Goal: Task Accomplishment & Management: Manage account settings

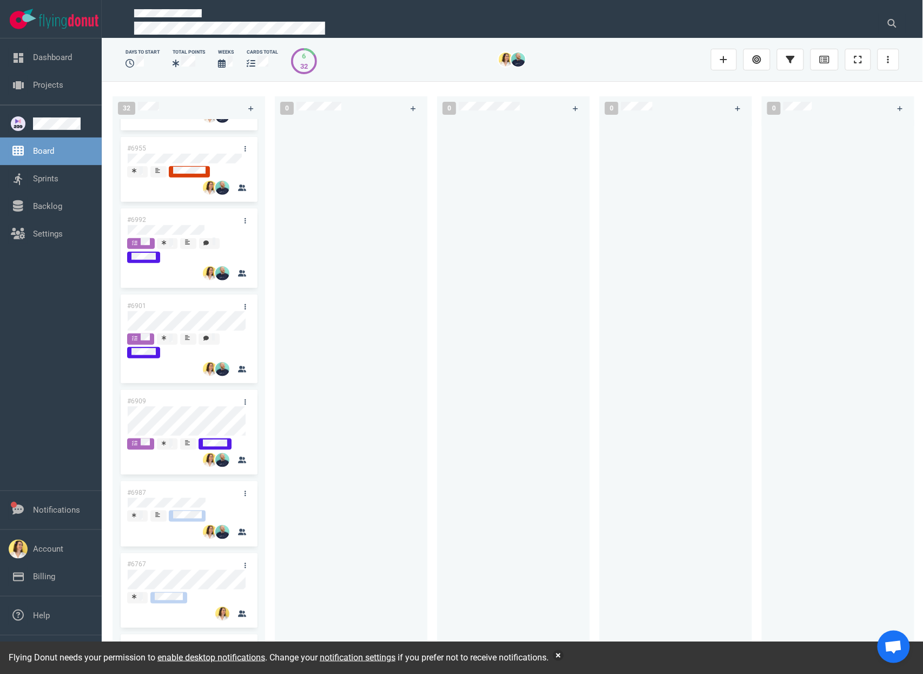
scroll to position [250, 0]
click at [564, 655] on button "button" at bounding box center [558, 655] width 11 height 11
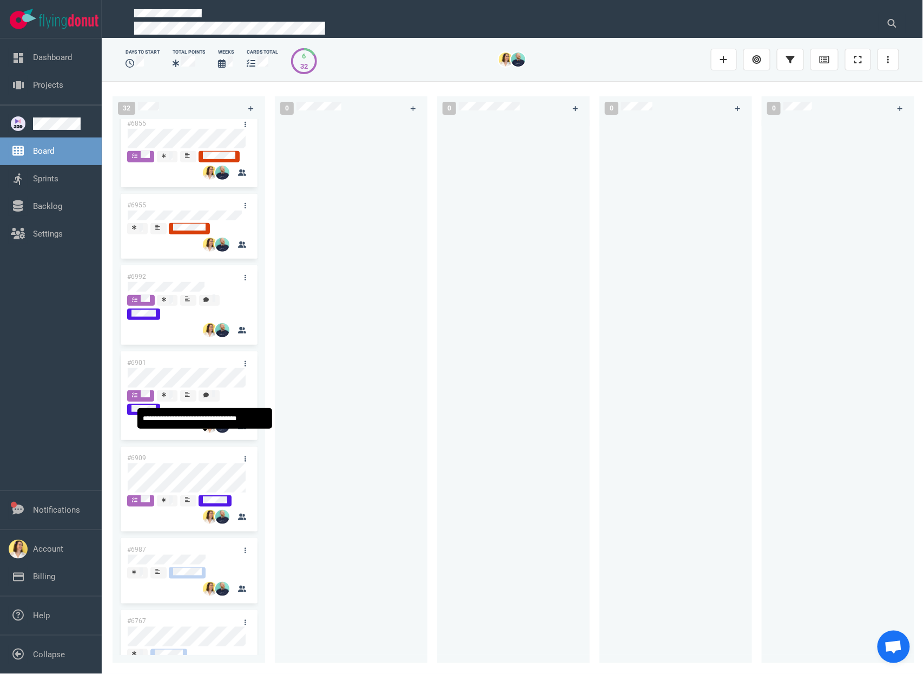
scroll to position [195, 0]
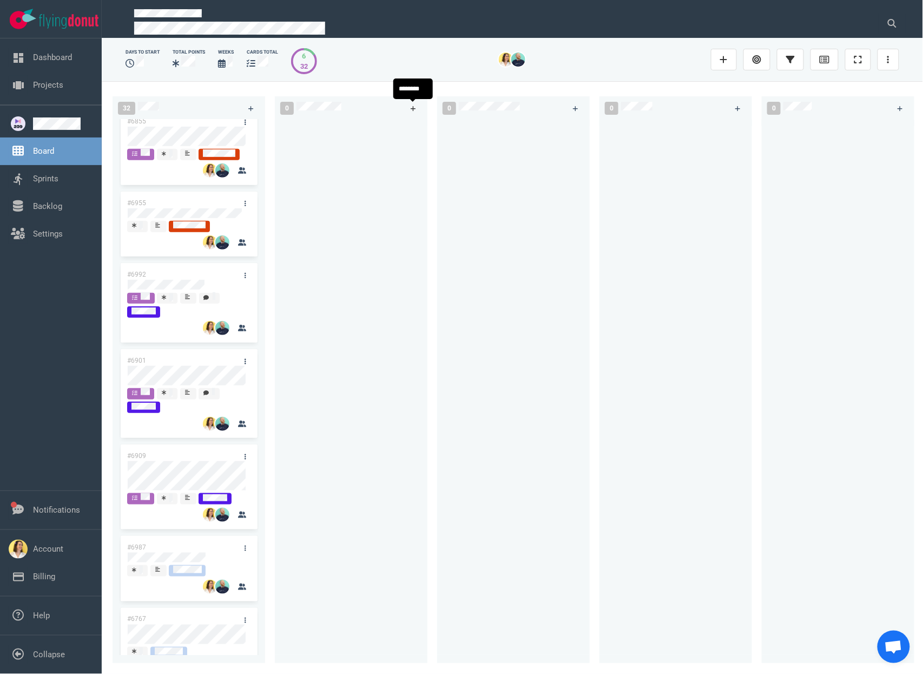
click at [417, 113] on link at bounding box center [413, 109] width 17 height 14
click at [471, 232] on div at bounding box center [514, 385] width 140 height 531
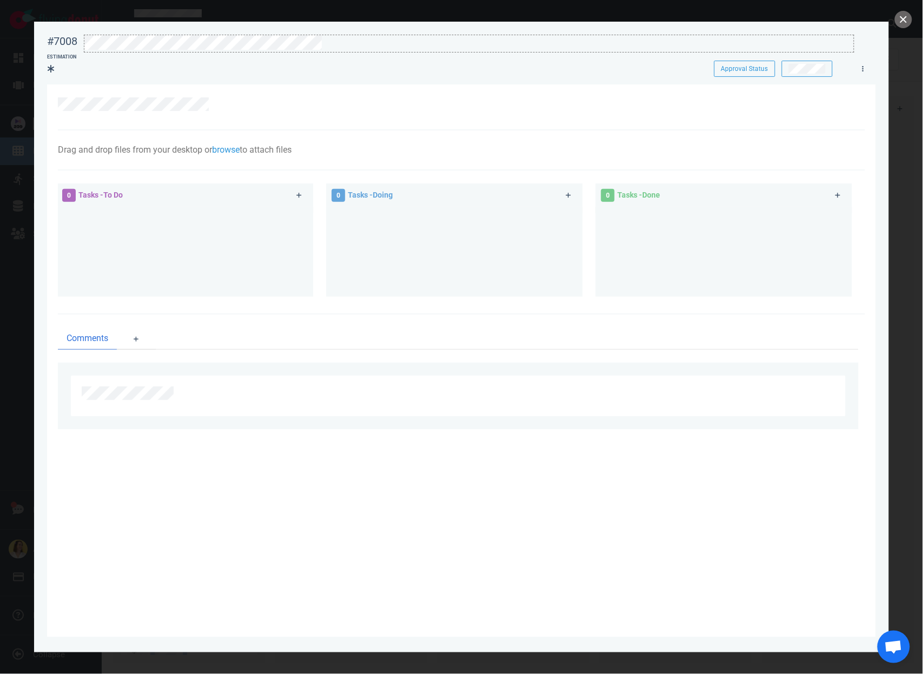
click at [408, 48] on div at bounding box center [469, 42] width 770 height 15
click at [442, 97] on div at bounding box center [456, 100] width 796 height 14
click at [866, 69] on link at bounding box center [863, 69] width 17 height 14
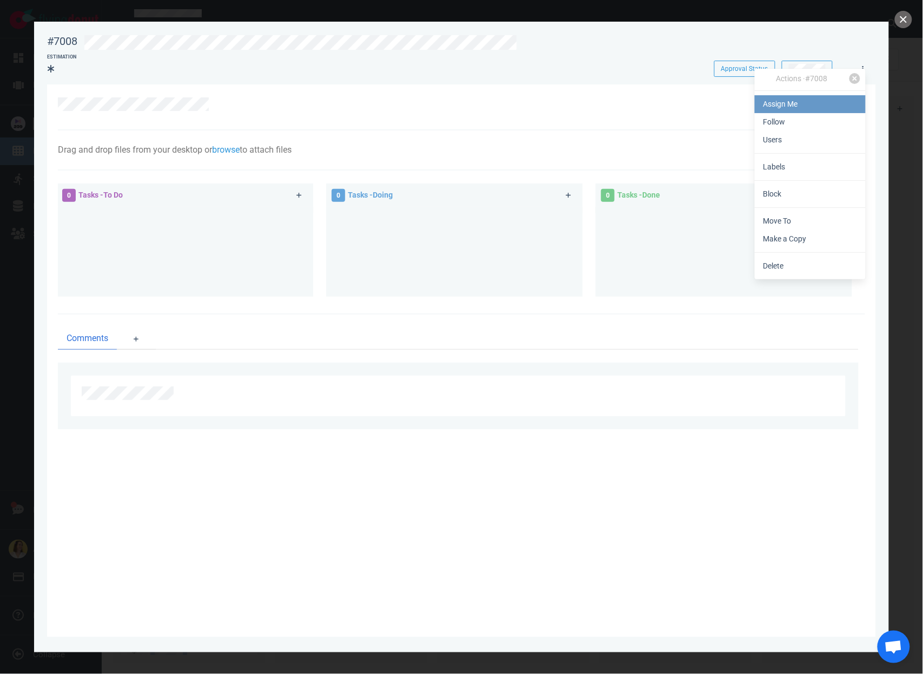
click at [851, 104] on link "Assign Me" at bounding box center [810, 104] width 111 height 18
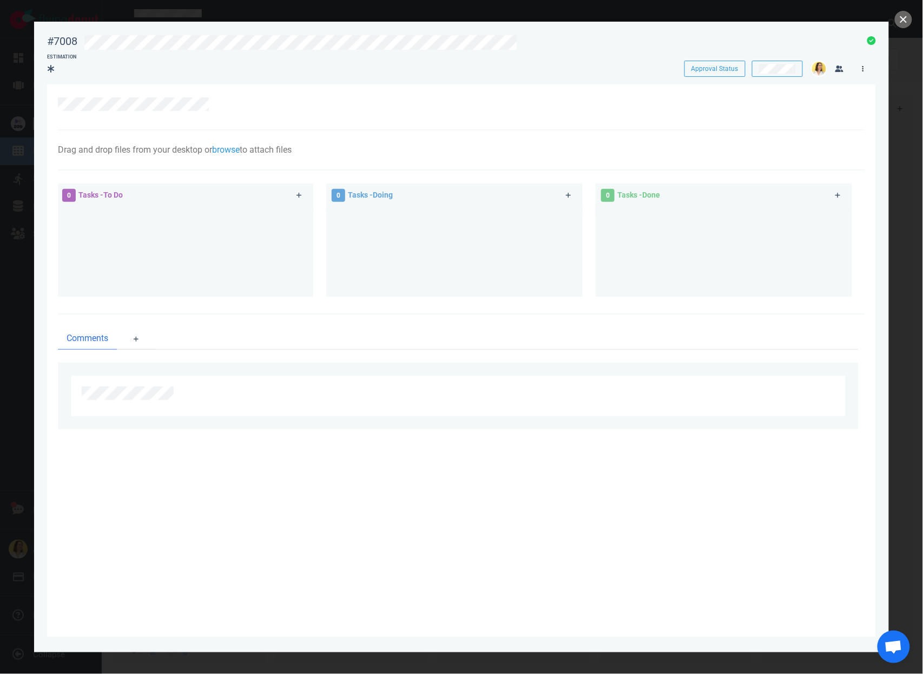
click at [864, 73] on link at bounding box center [863, 69] width 17 height 14
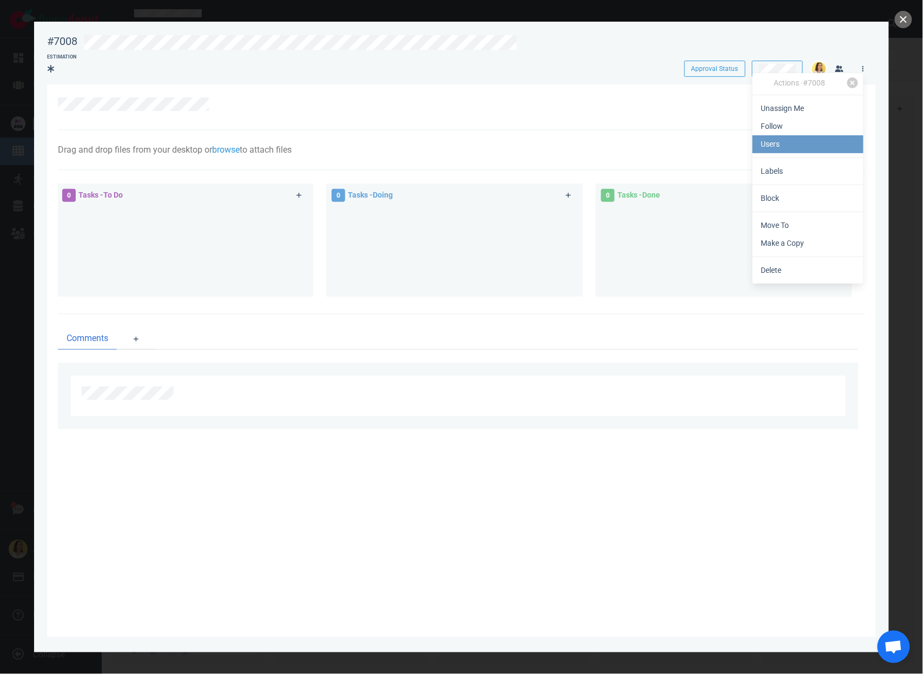
click at [823, 143] on link "Users" at bounding box center [808, 144] width 111 height 18
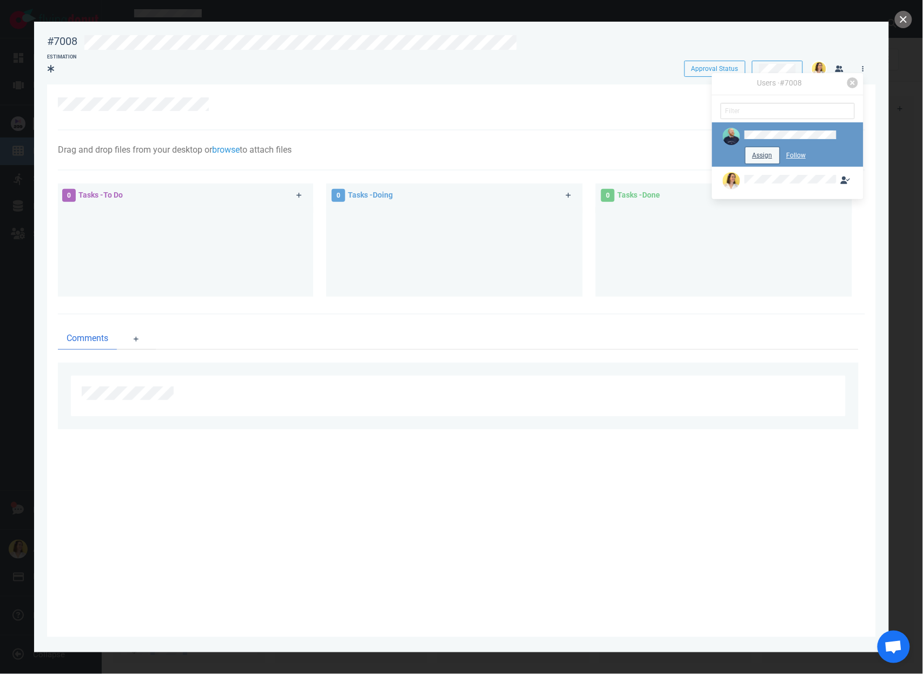
click at [761, 147] on button "Assign" at bounding box center [763, 155] width 34 height 16
click at [470, 119] on div at bounding box center [462, 107] width 808 height 46
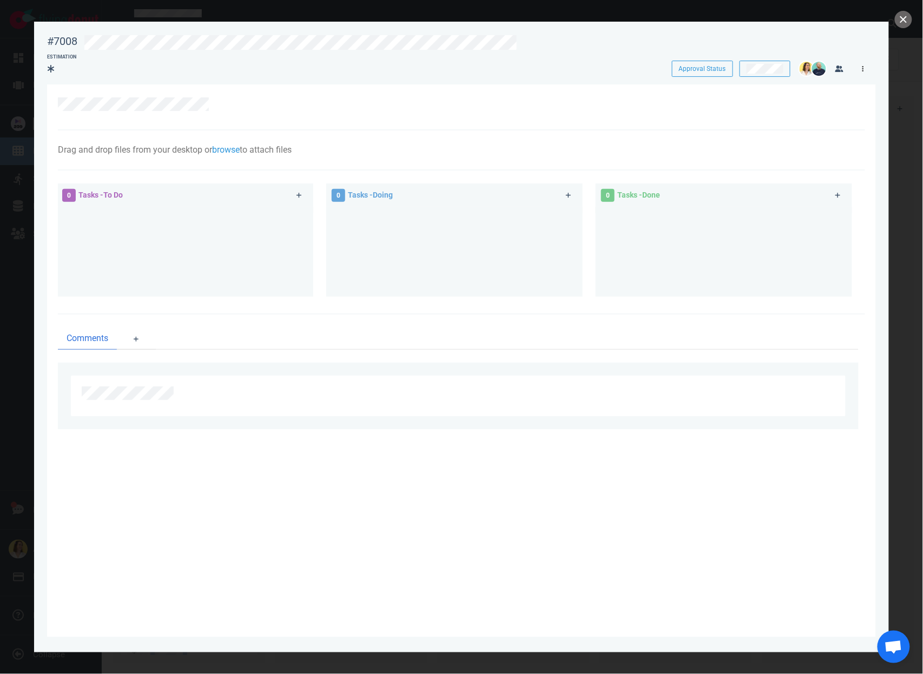
click at [863, 68] on icon at bounding box center [864, 68] width 2 height 6
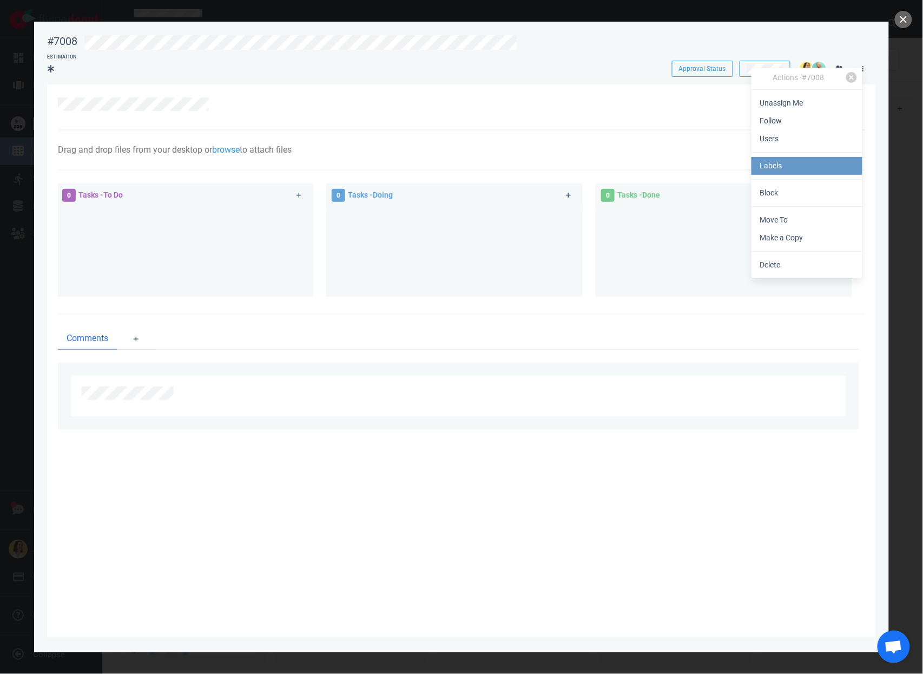
click at [829, 167] on link "Labels" at bounding box center [807, 166] width 111 height 18
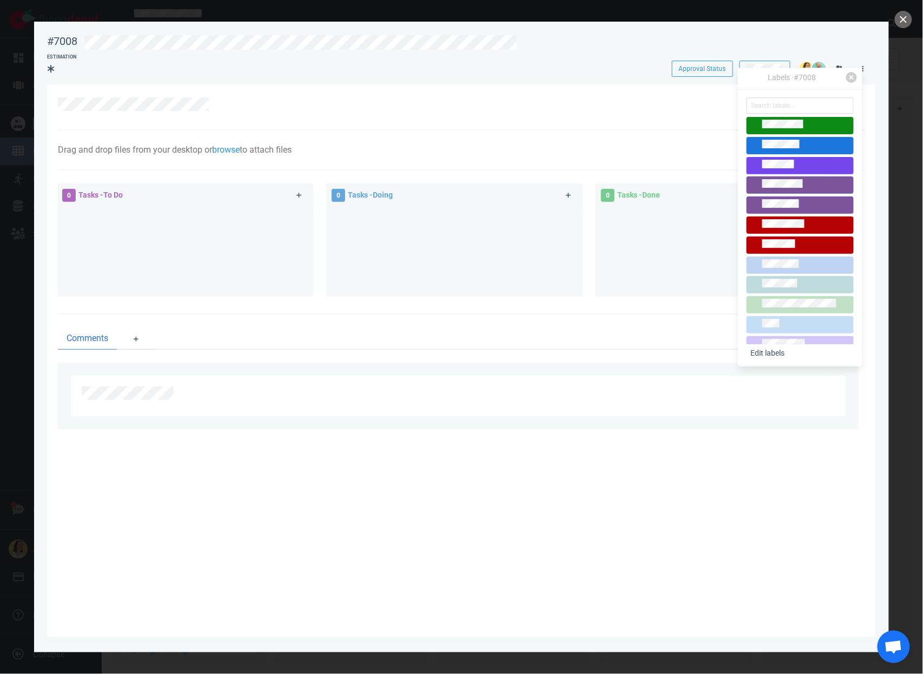
click at [828, 160] on div at bounding box center [800, 166] width 97 height 12
click at [349, 101] on div at bounding box center [456, 104] width 796 height 14
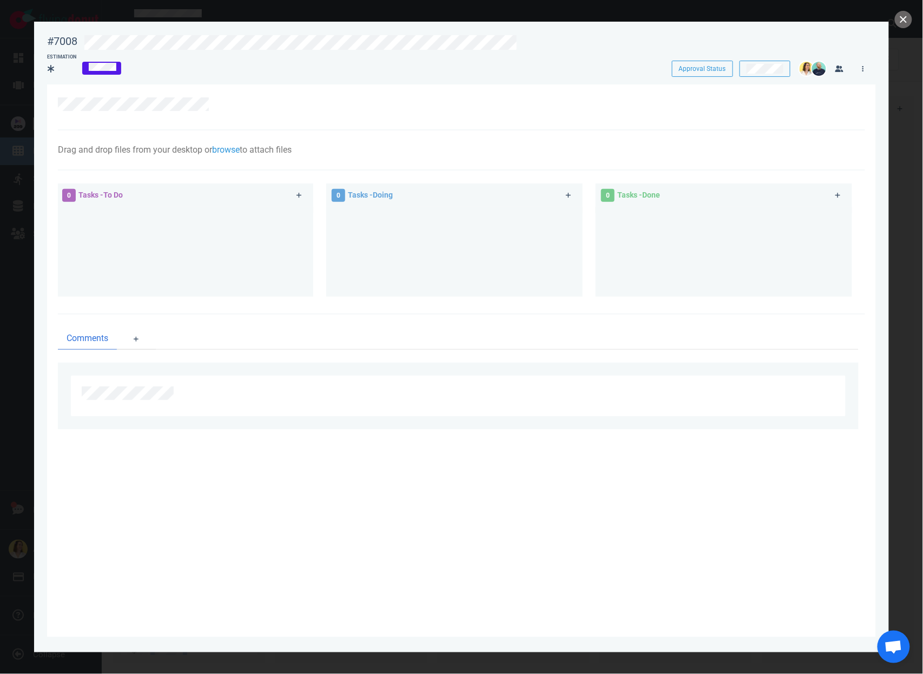
click at [45, 70] on div "Estimation" at bounding box center [347, 63] width 612 height 32
click at [63, 69] on span at bounding box center [56, 69] width 18 height 17
click at [283, 118] on div at bounding box center [462, 107] width 808 height 46
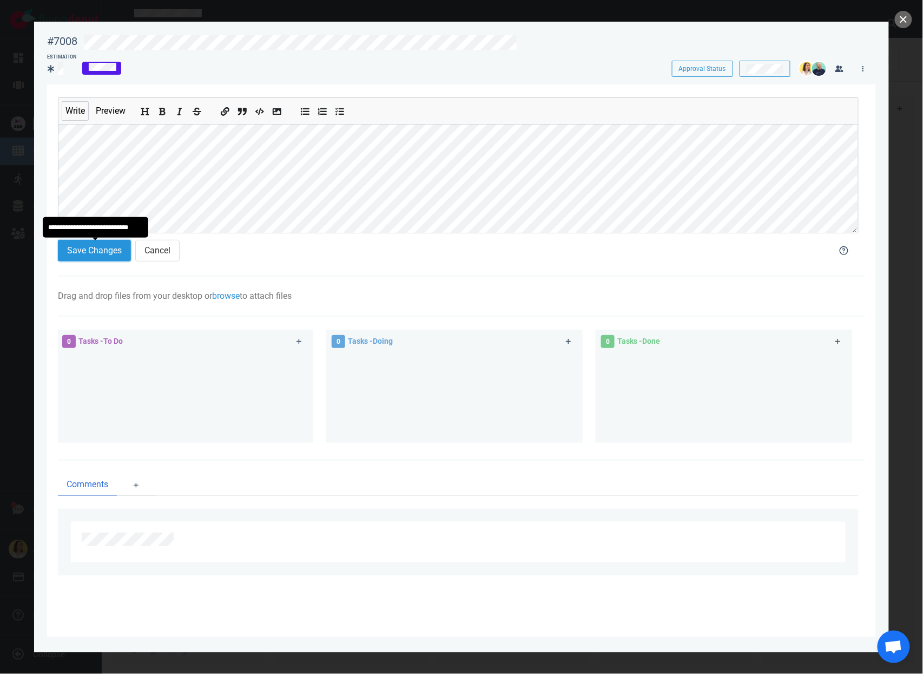
click at [123, 242] on button "Save Changes" at bounding box center [94, 251] width 73 height 22
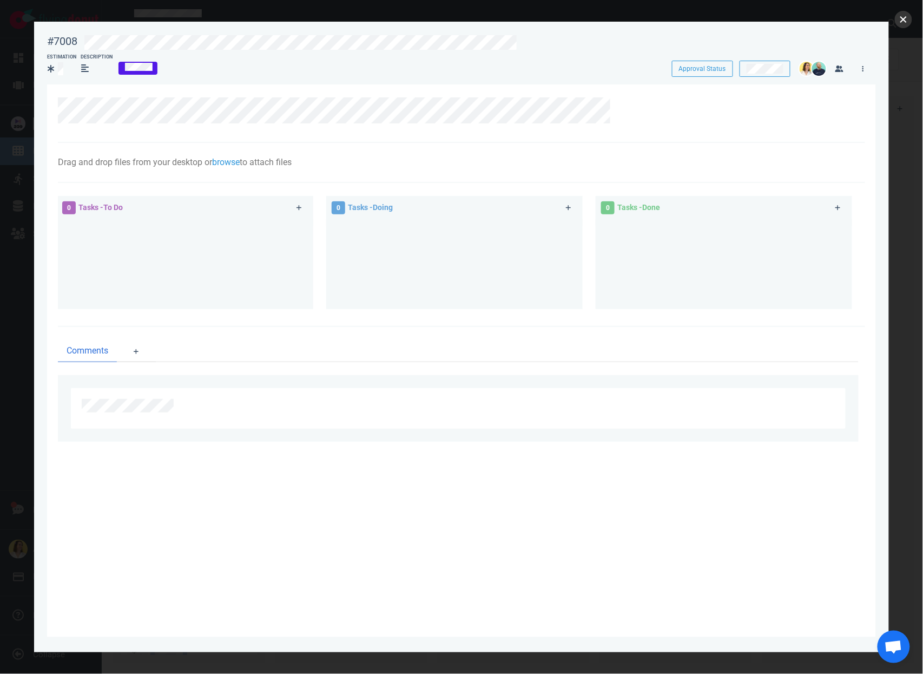
click at [906, 24] on button "close" at bounding box center [903, 19] width 17 height 17
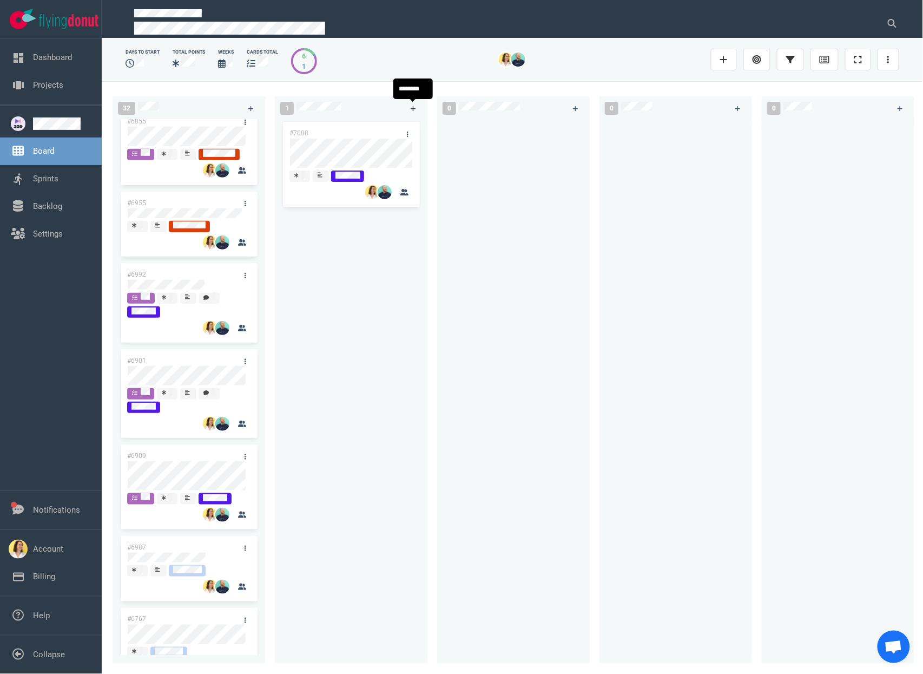
click at [415, 112] on link at bounding box center [413, 109] width 17 height 14
click at [502, 214] on div at bounding box center [514, 385] width 140 height 531
click at [342, 245] on div "#7008" at bounding box center [351, 217] width 123 height 78
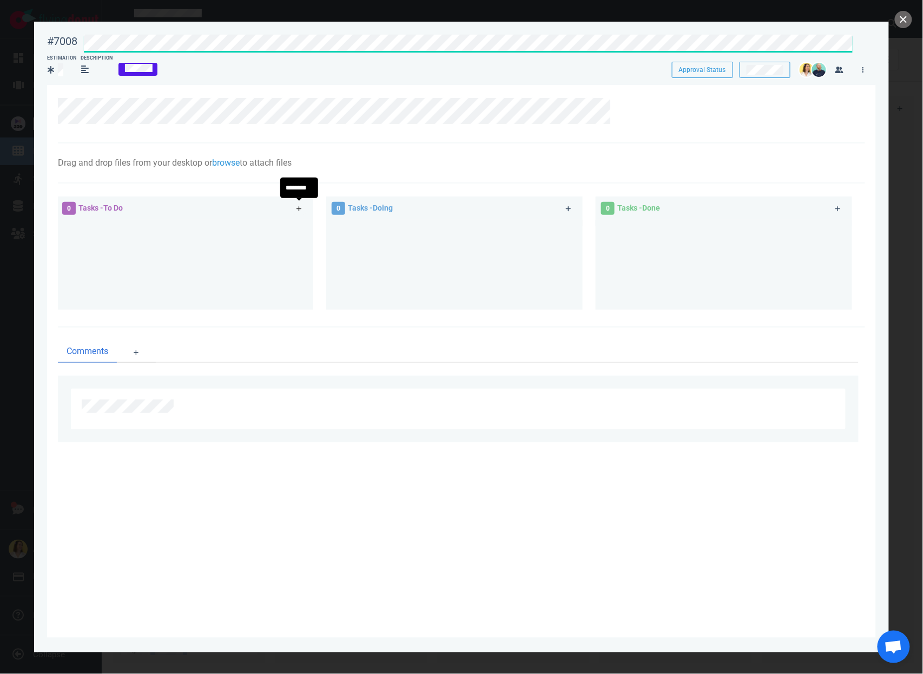
click at [296, 204] on link at bounding box center [299, 209] width 17 height 14
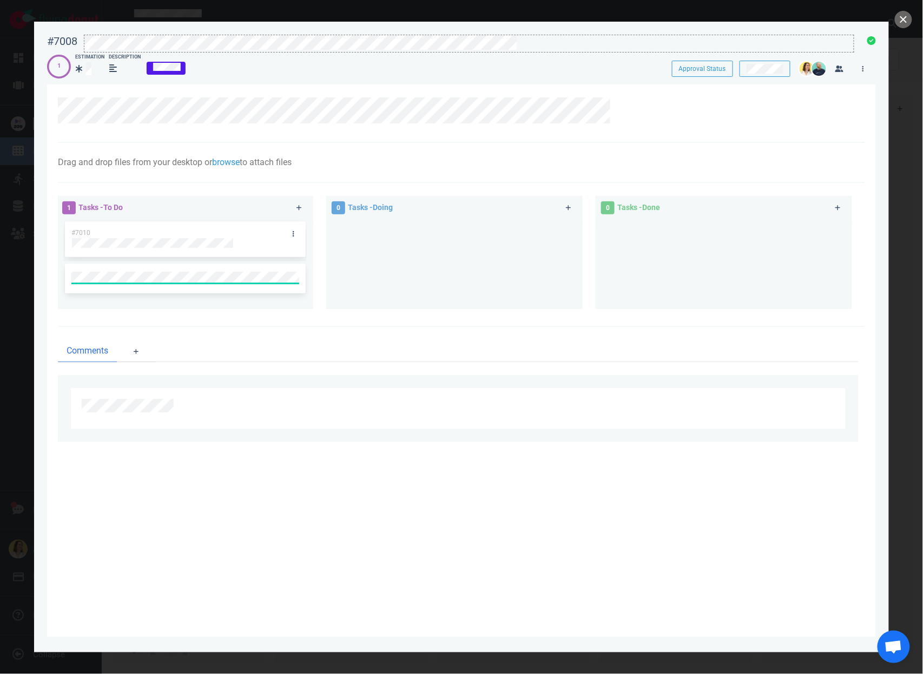
click at [445, 53] on div at bounding box center [469, 44] width 771 height 18
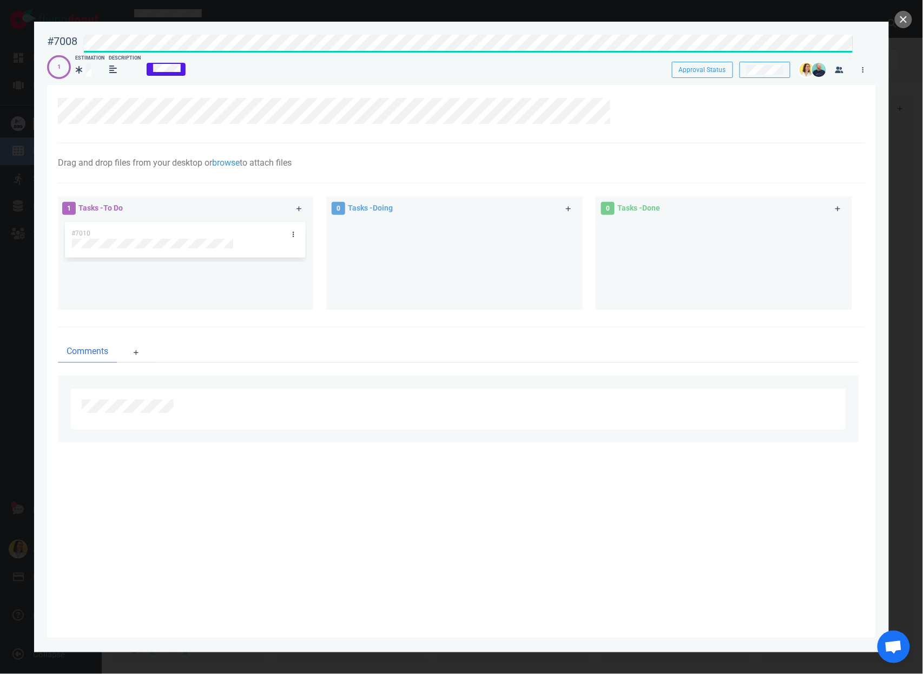
click at [55, 42] on div "#7008 Approval Status" at bounding box center [462, 41] width 842 height 27
click at [368, 241] on div at bounding box center [455, 260] width 244 height 81
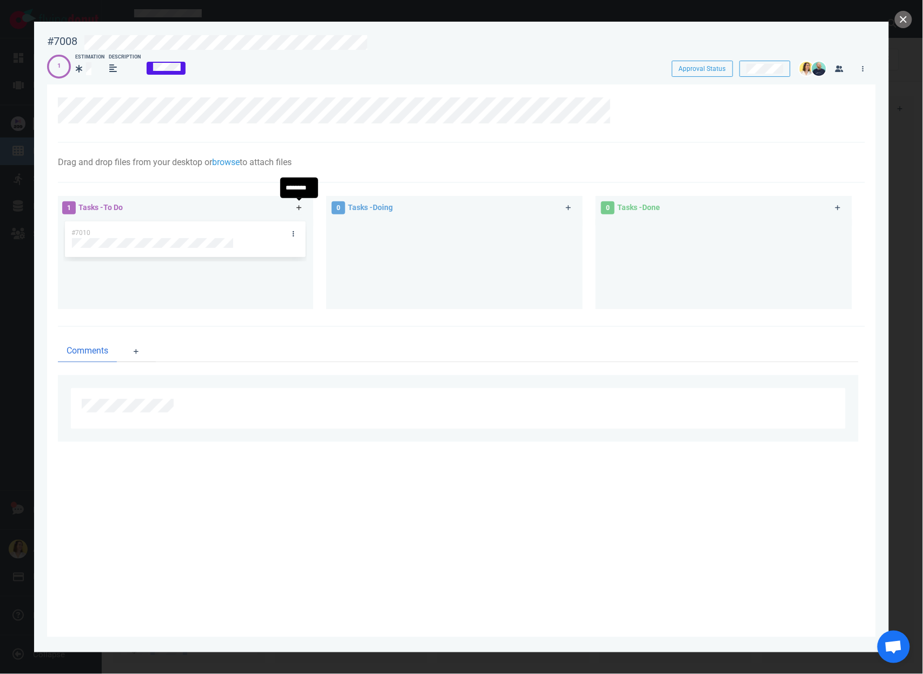
click at [298, 206] on icon at bounding box center [300, 208] width 6 height 6
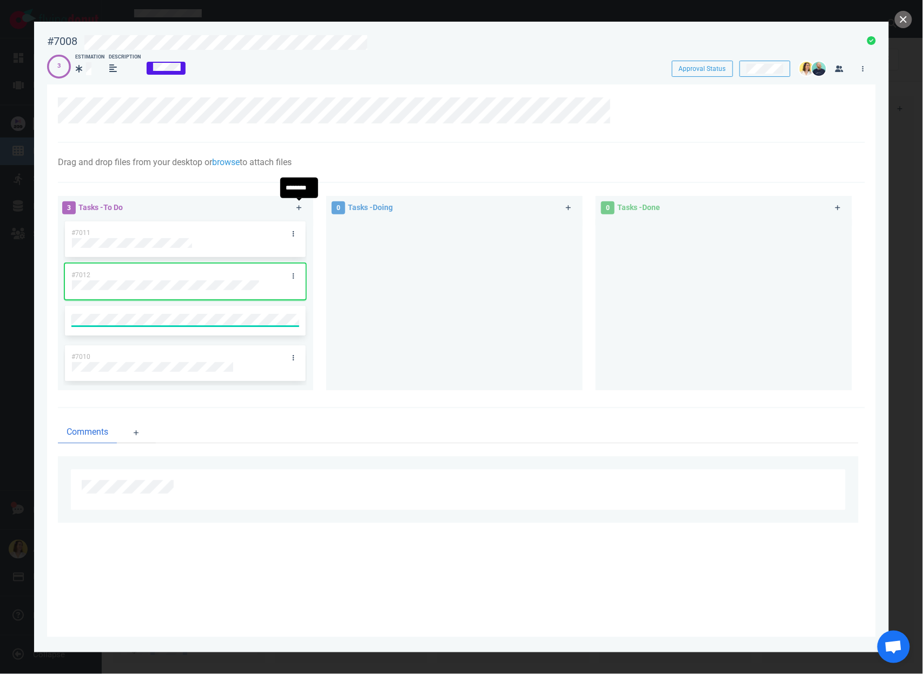
click at [398, 284] on div at bounding box center [455, 300] width 244 height 162
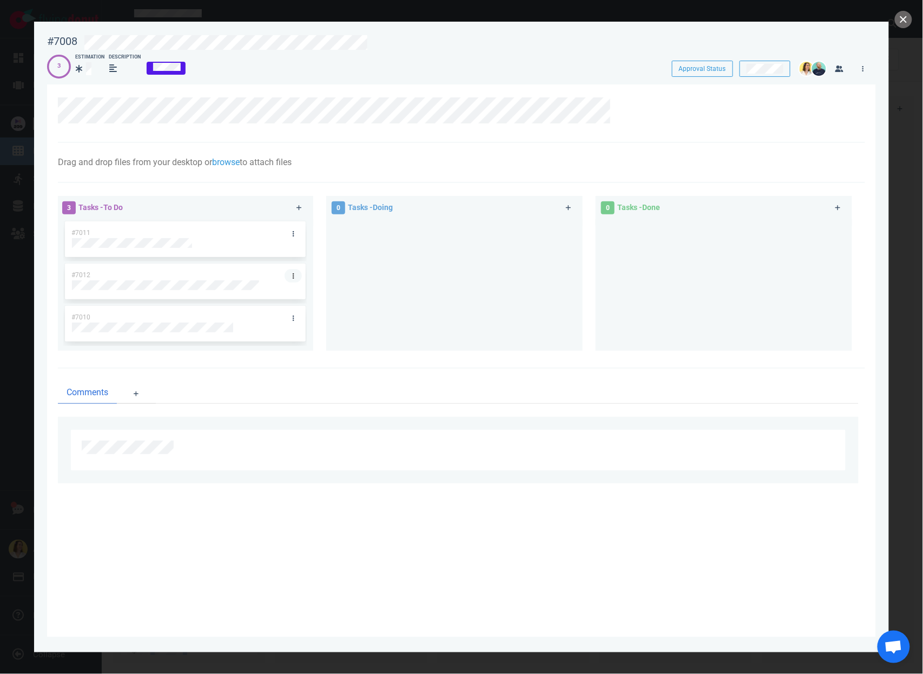
click at [293, 271] on link at bounding box center [293, 276] width 17 height 14
click at [324, 324] on link "Users" at bounding box center [348, 325] width 111 height 18
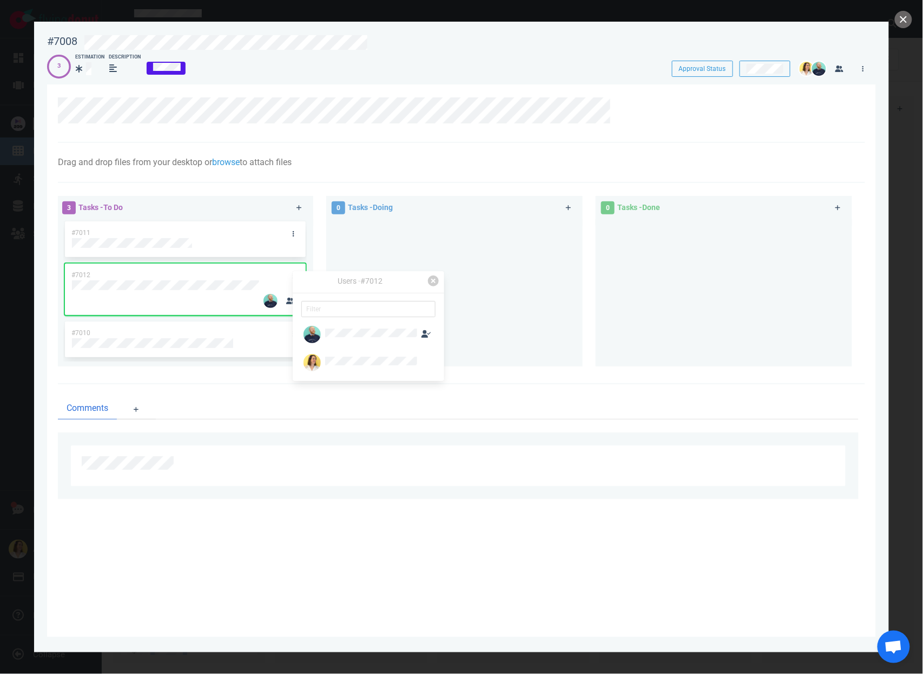
click at [535, 296] on div at bounding box center [455, 288] width 244 height 139
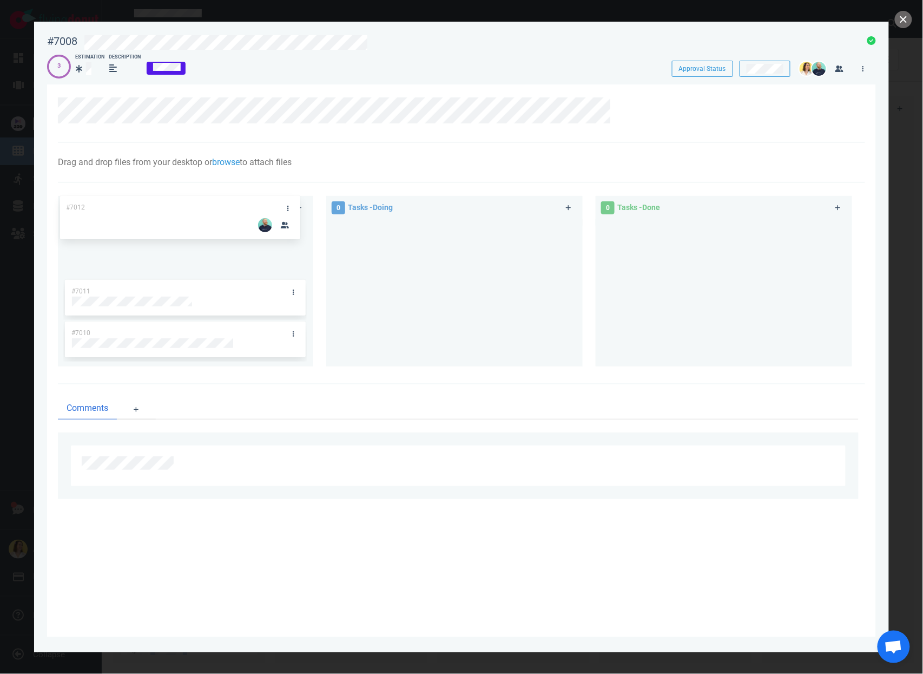
drag, startPoint x: 243, startPoint y: 254, endPoint x: 241, endPoint y: 209, distance: 45.0
click at [241, 209] on div "3 Tasks - To Do #7011 #7012 #7010 #7012" at bounding box center [192, 283] width 270 height 188
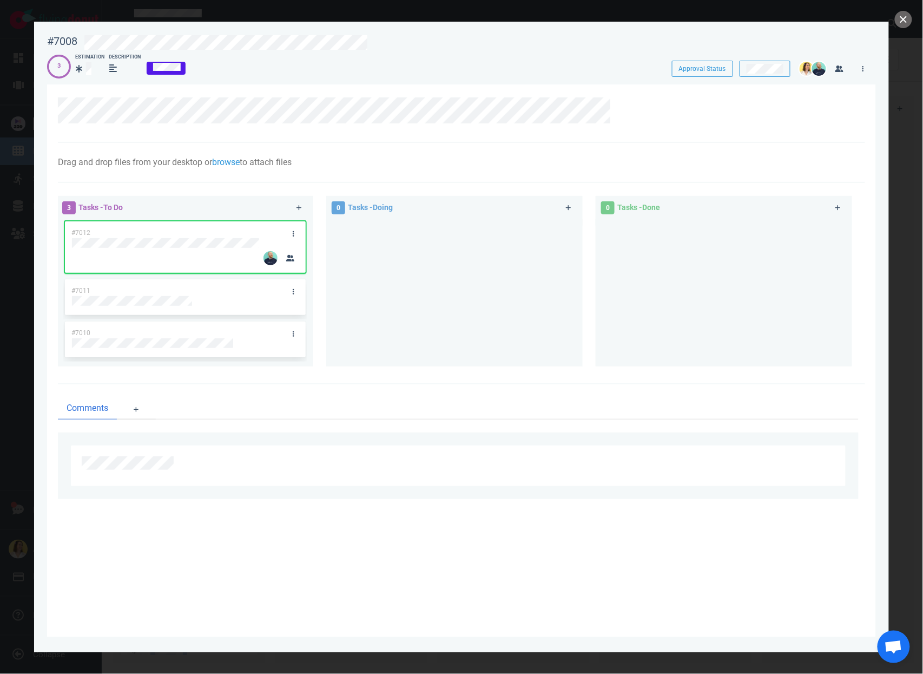
drag, startPoint x: 368, startPoint y: 280, endPoint x: 379, endPoint y: 280, distance: 11.4
click at [368, 280] on div at bounding box center [455, 288] width 244 height 139
click at [291, 297] on div at bounding box center [185, 301] width 226 height 10
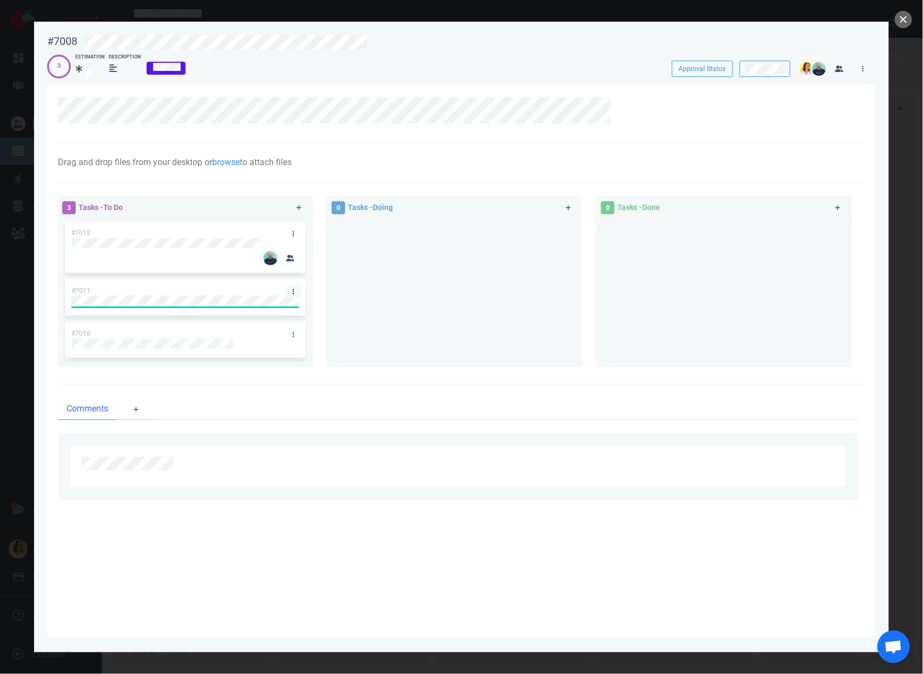
click at [293, 289] on icon at bounding box center [294, 292] width 2 height 6
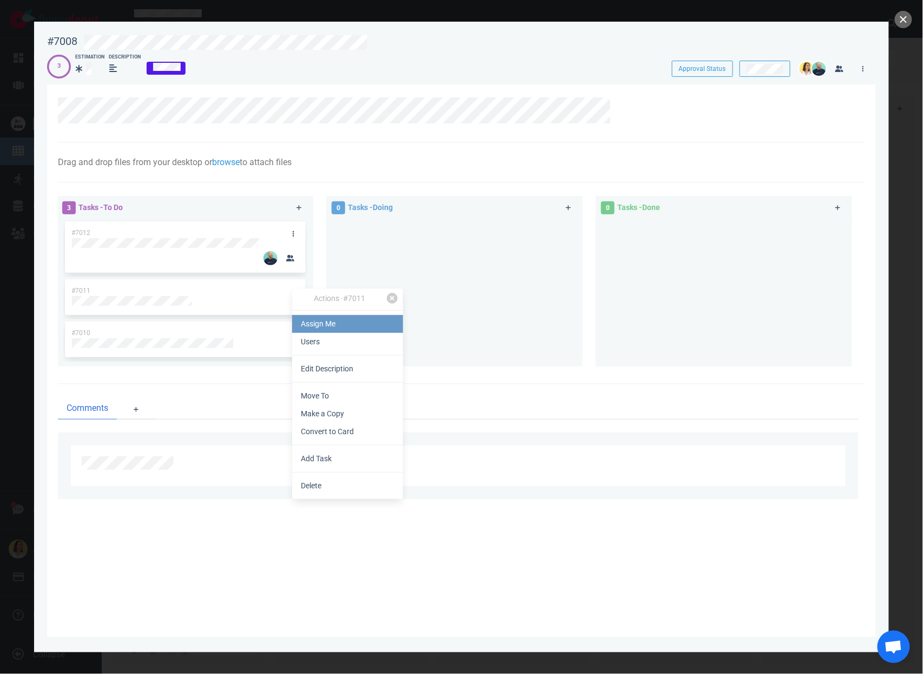
click at [305, 322] on link "Assign Me" at bounding box center [347, 324] width 111 height 18
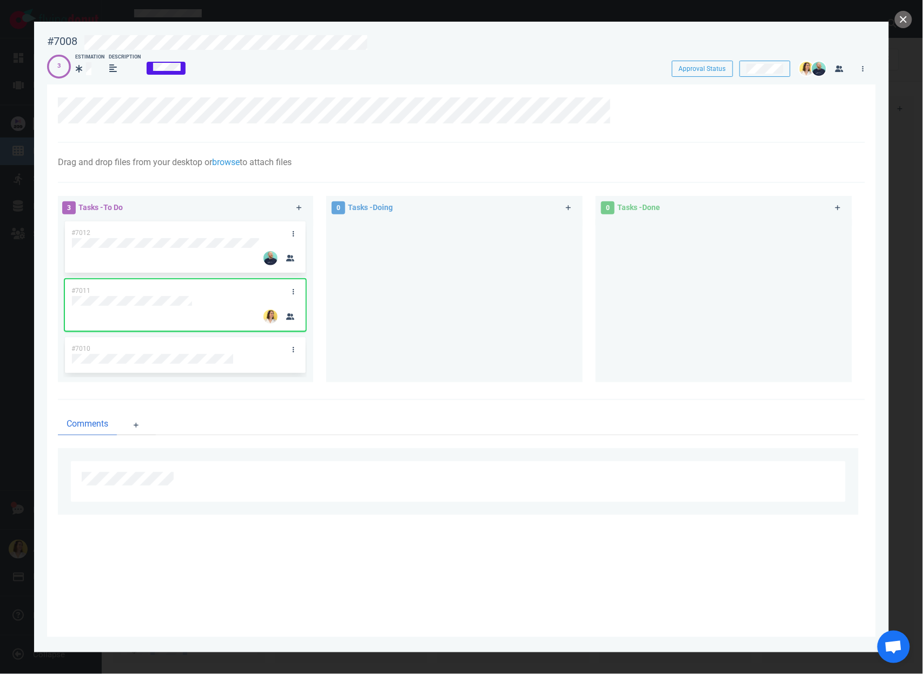
click at [435, 309] on div at bounding box center [455, 296] width 244 height 155
click at [291, 345] on link at bounding box center [293, 350] width 17 height 14
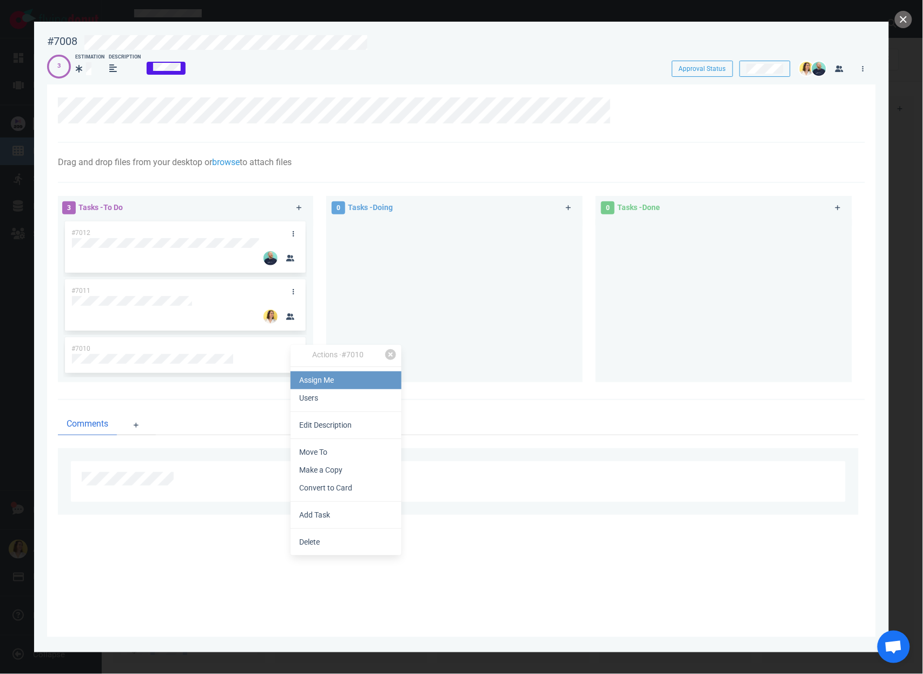
click at [302, 379] on link "Assign Me" at bounding box center [346, 380] width 111 height 18
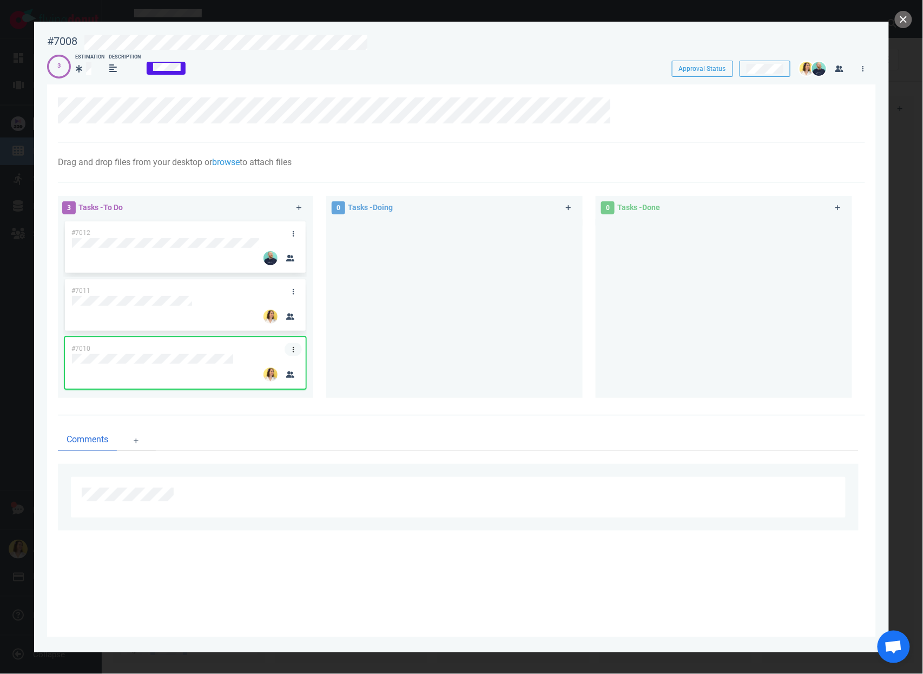
click at [293, 351] on icon at bounding box center [294, 349] width 2 height 6
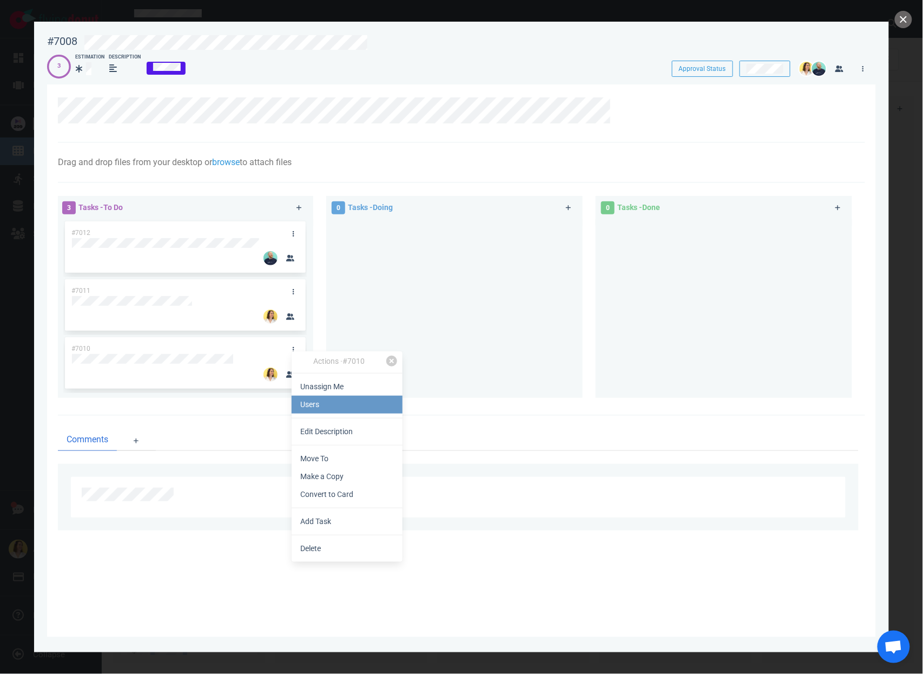
click at [311, 409] on link "Users" at bounding box center [347, 405] width 111 height 18
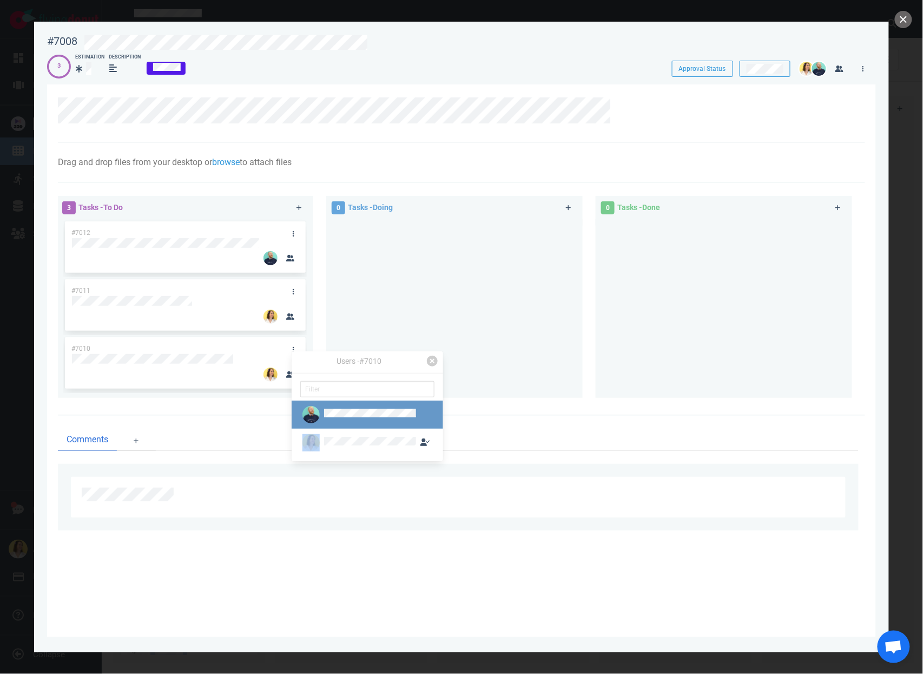
click at [338, 418] on div at bounding box center [368, 429] width 152 height 56
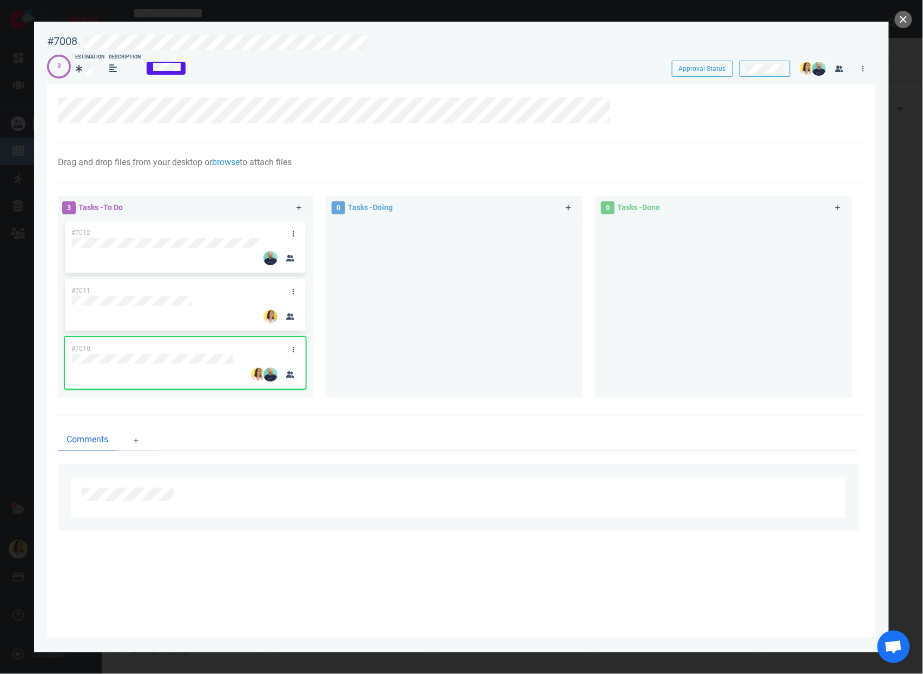
click at [464, 312] on div at bounding box center [455, 304] width 244 height 171
click at [295, 291] on link at bounding box center [293, 292] width 17 height 14
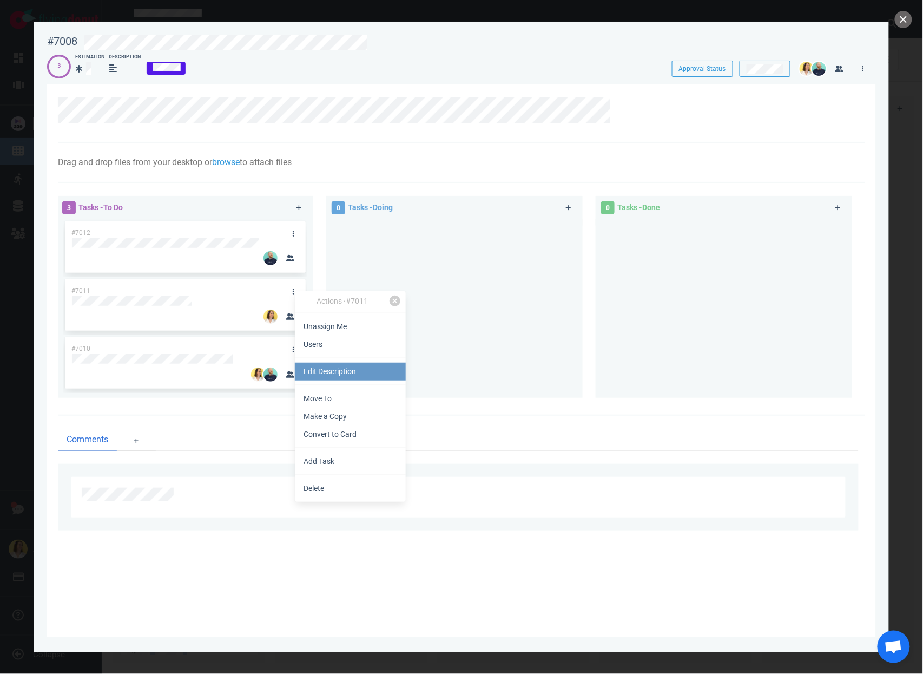
click at [320, 378] on link "Edit Description" at bounding box center [350, 372] width 111 height 18
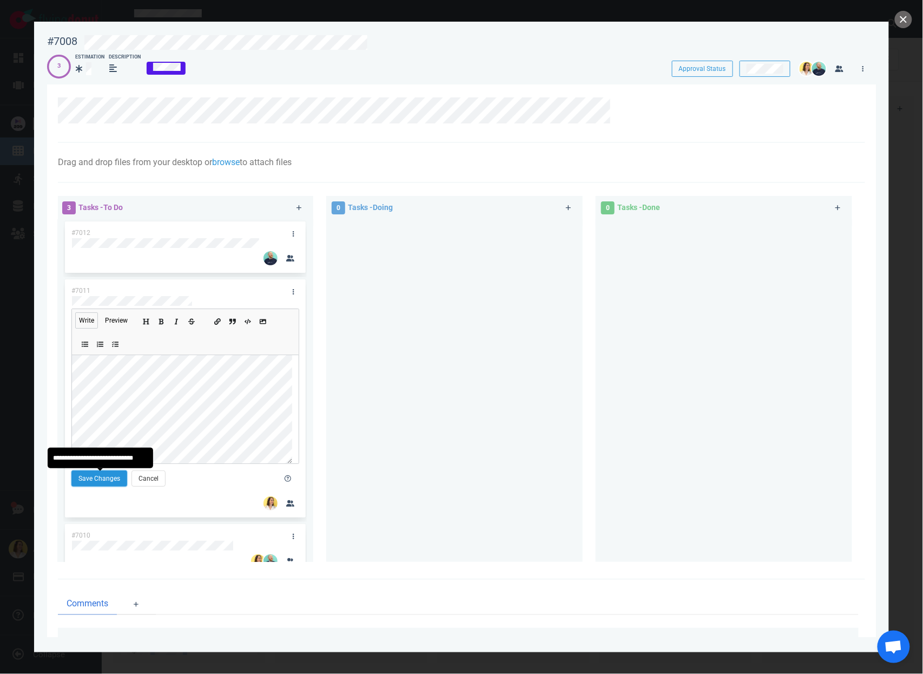
click at [94, 475] on button "Save Changes" at bounding box center [99, 478] width 56 height 16
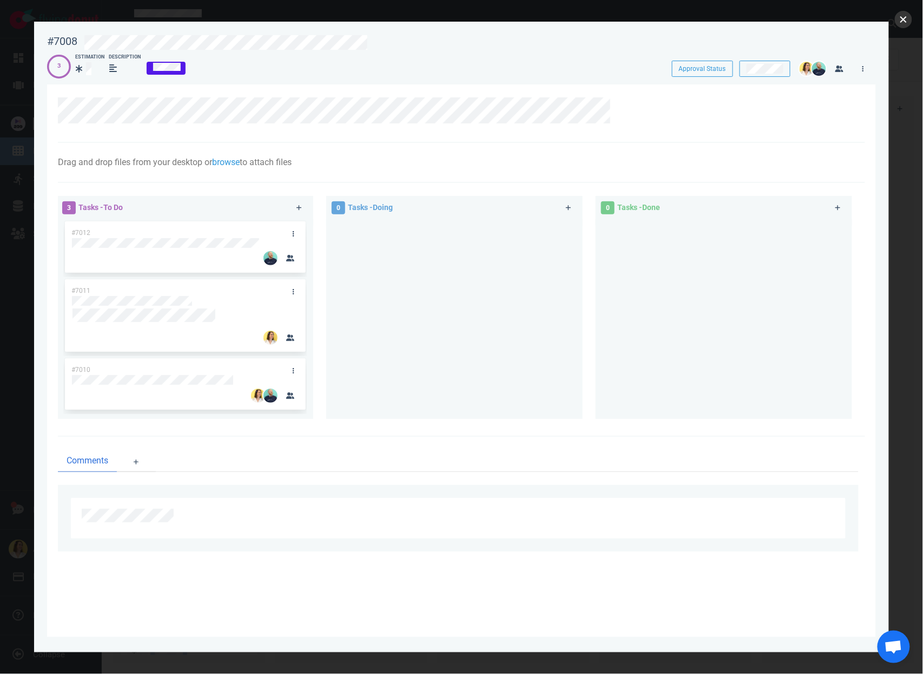
click at [902, 25] on button "close" at bounding box center [903, 19] width 17 height 17
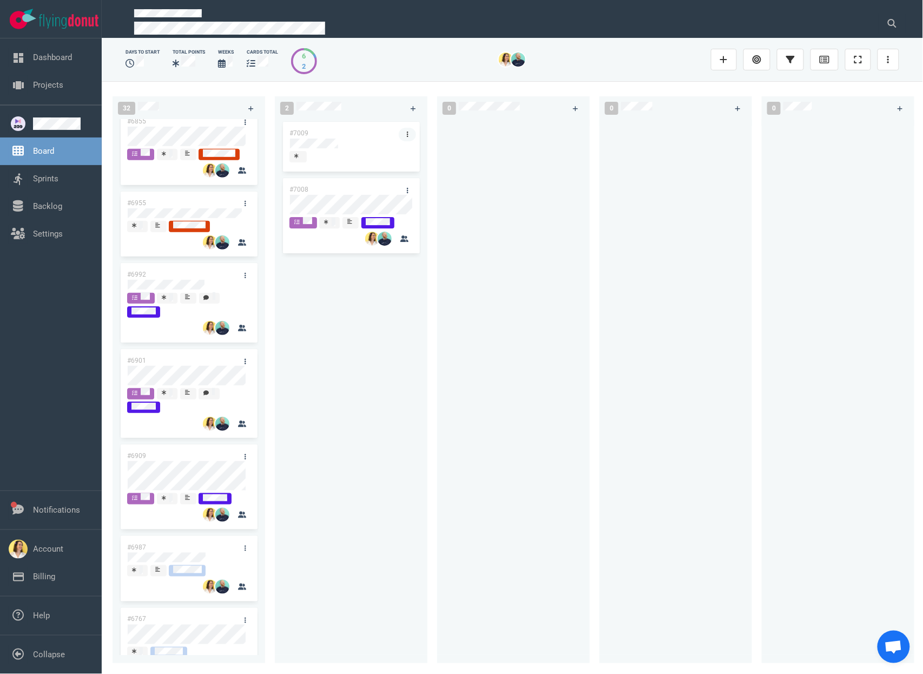
click at [405, 135] on link at bounding box center [407, 135] width 17 height 14
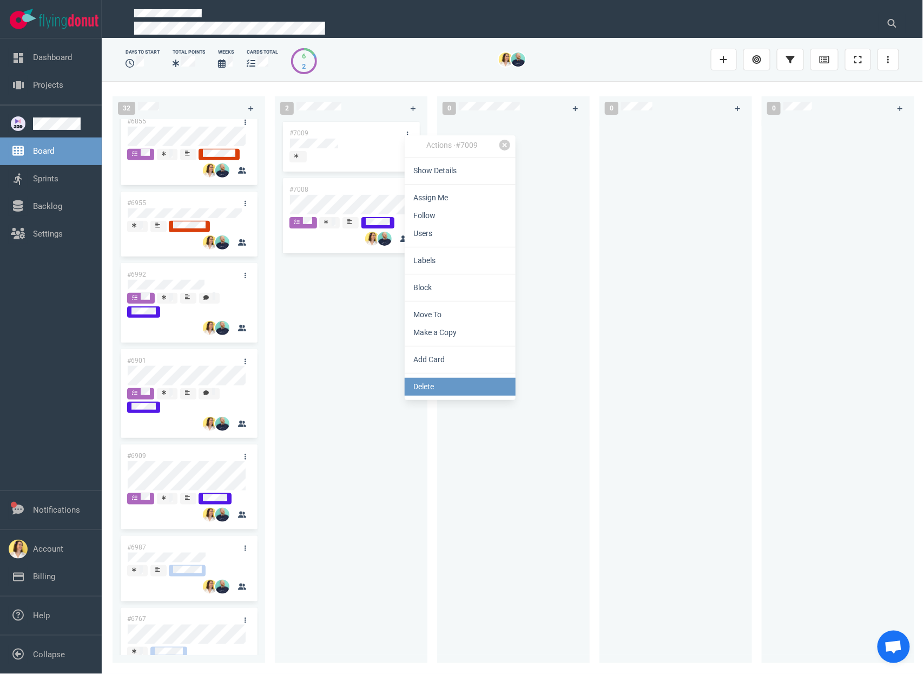
click at [452, 383] on link "Delete" at bounding box center [460, 387] width 111 height 18
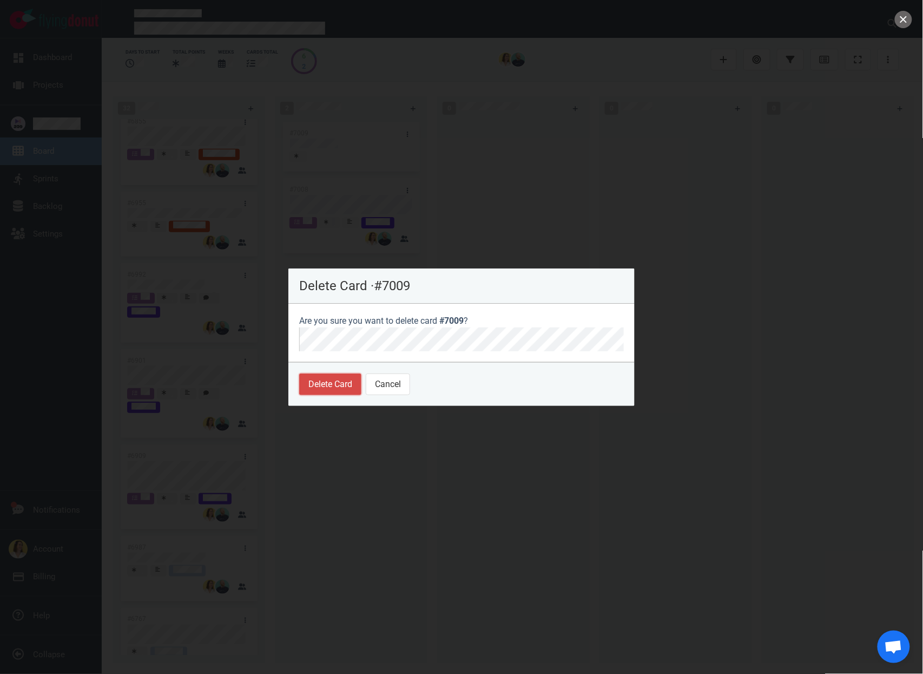
click at [309, 381] on button "Delete Card" at bounding box center [330, 384] width 62 height 22
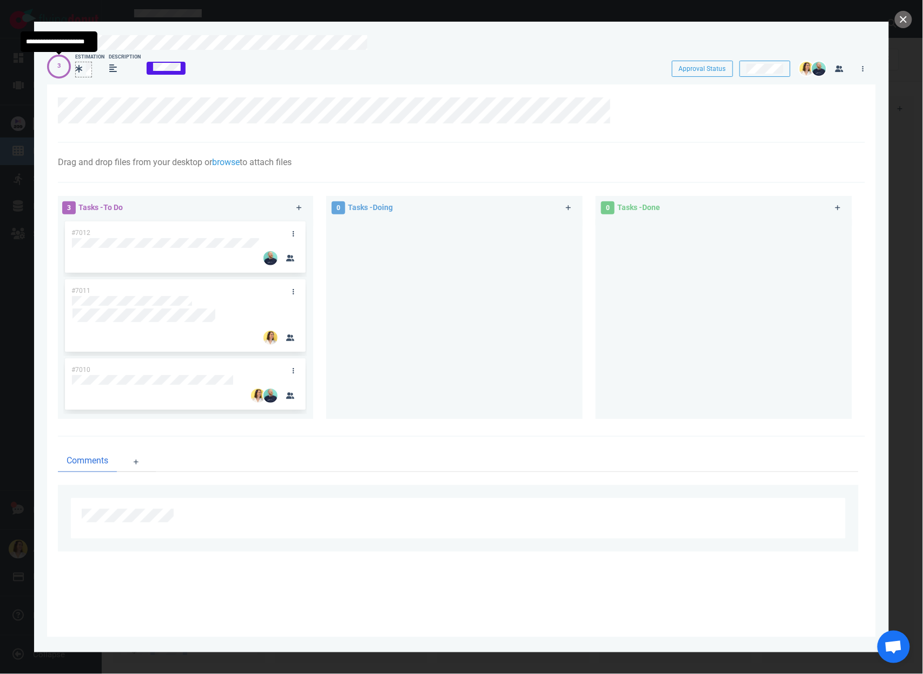
click at [84, 67] on div at bounding box center [84, 68] width 16 height 13
click at [395, 48] on div at bounding box center [469, 42] width 770 height 15
click at [907, 21] on button "close" at bounding box center [903, 19] width 17 height 17
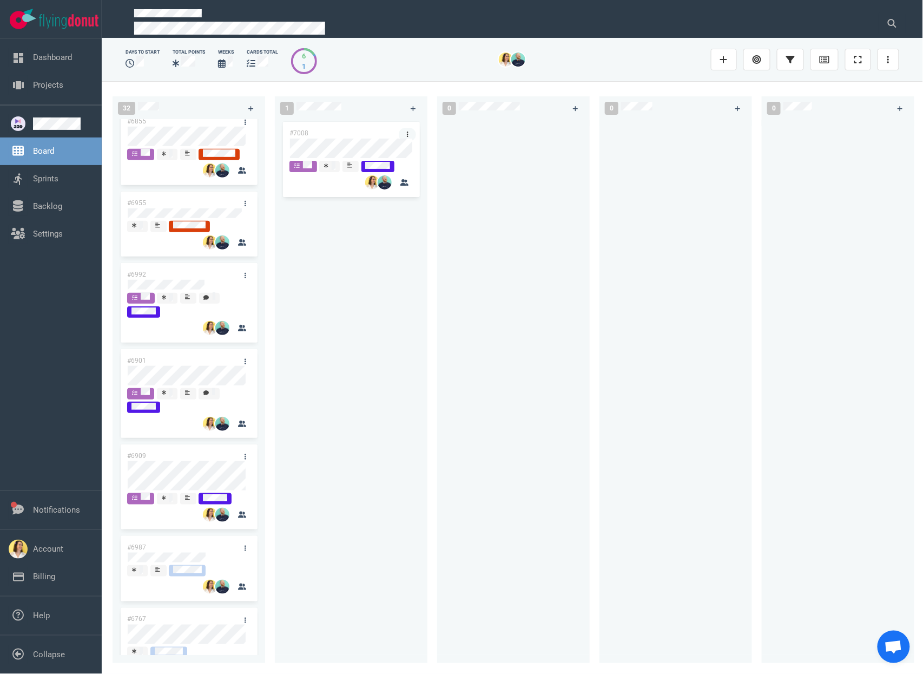
click at [410, 128] on link at bounding box center [407, 135] width 17 height 14
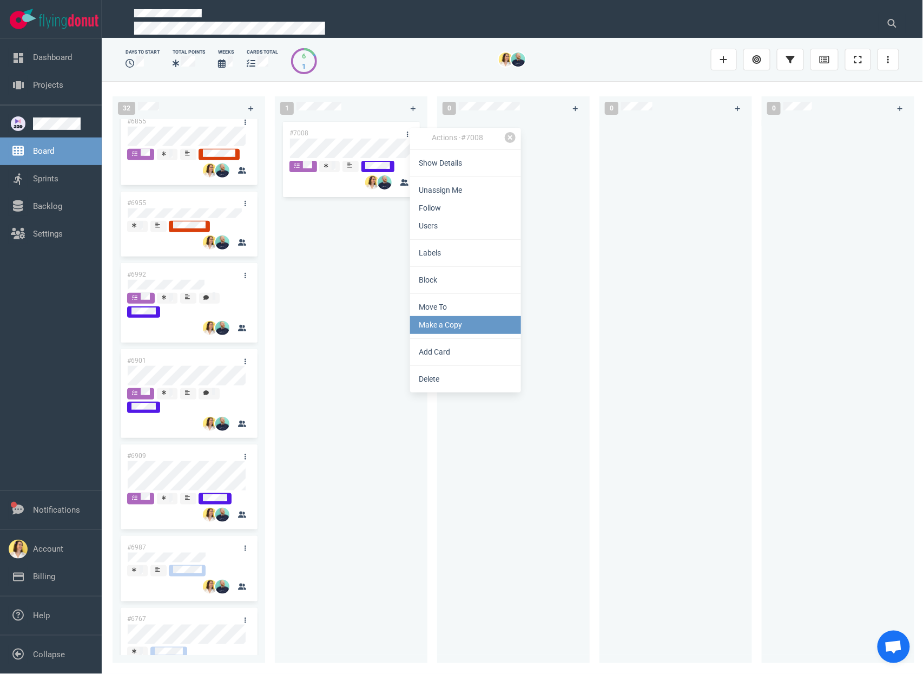
click at [418, 324] on link "Make a Copy" at bounding box center [465, 325] width 111 height 18
select select "sprint"
select select "after"
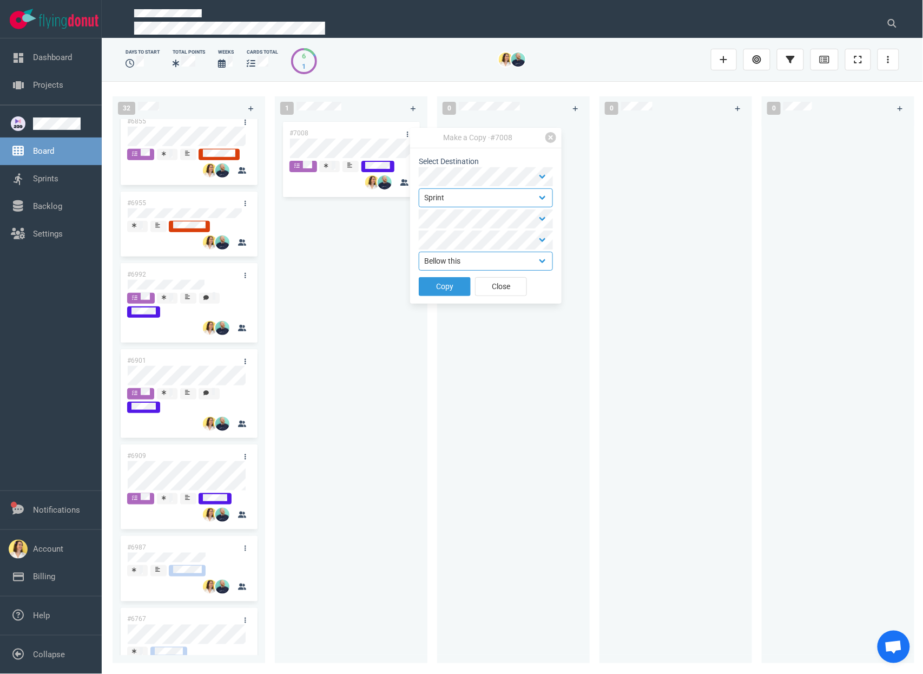
click at [434, 272] on form "Select Destination Backlog Sprint ⇒ Select Position Top Bottom Bellow this Copy…" at bounding box center [486, 228] width 134 height 145
click at [435, 283] on button "Copy" at bounding box center [445, 286] width 52 height 19
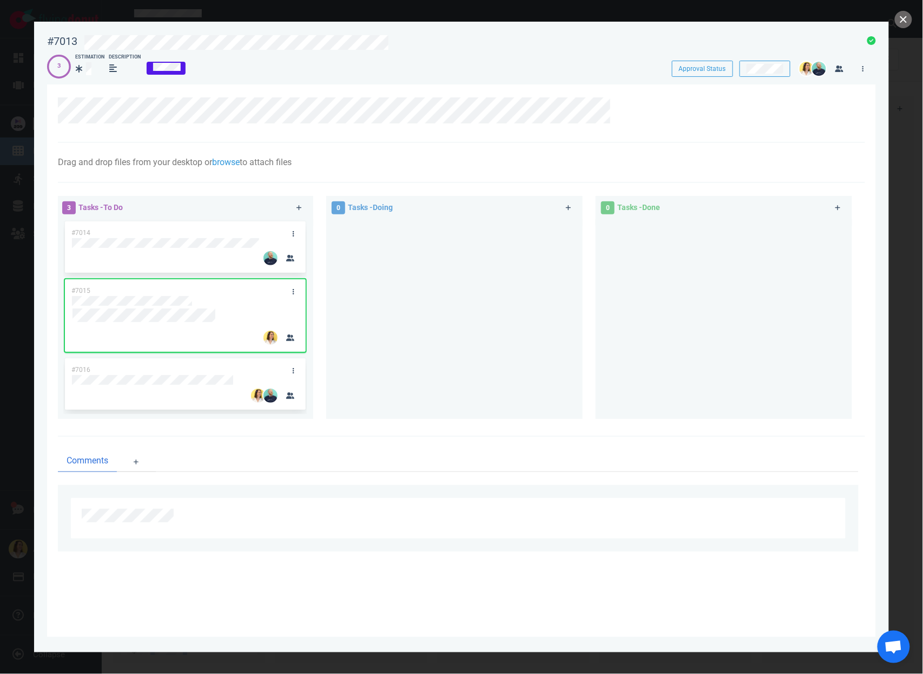
click at [353, 56] on div "3 Estimation Description" at bounding box center [350, 66] width 606 height 25
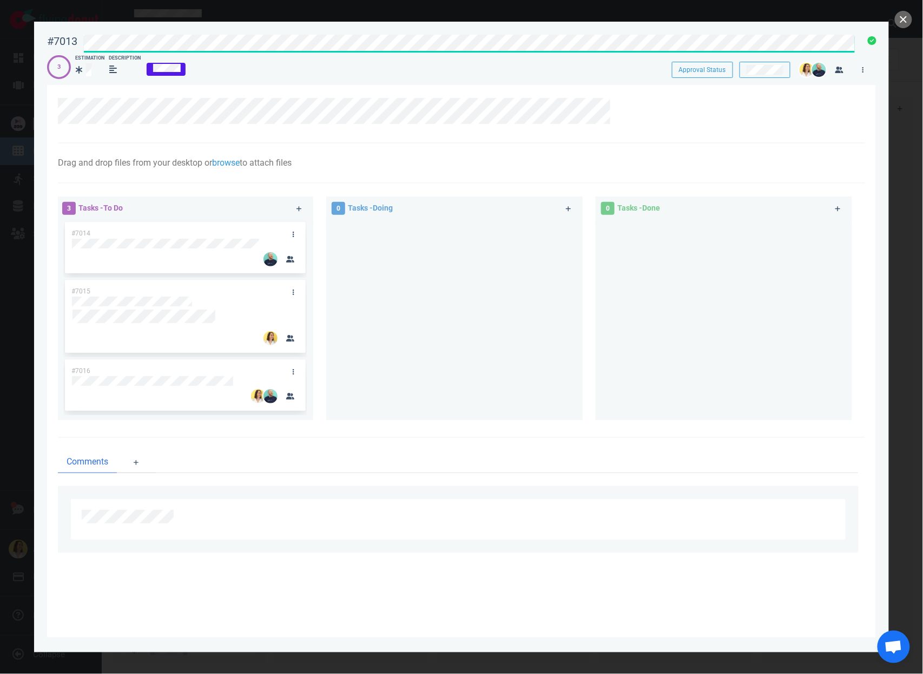
click at [759, 234] on div at bounding box center [724, 316] width 244 height 192
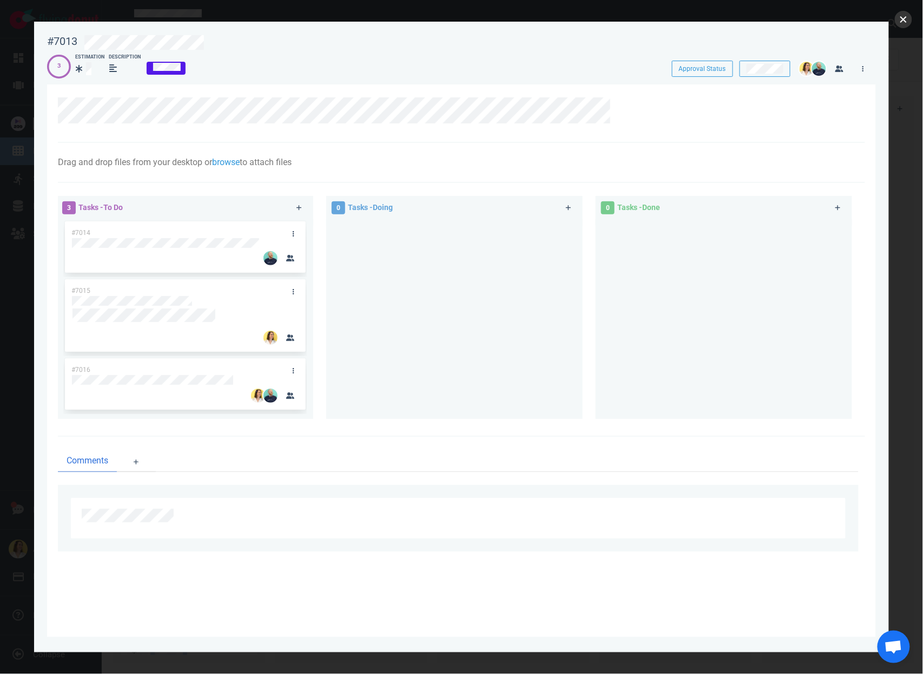
click at [909, 20] on button "close" at bounding box center [903, 19] width 17 height 17
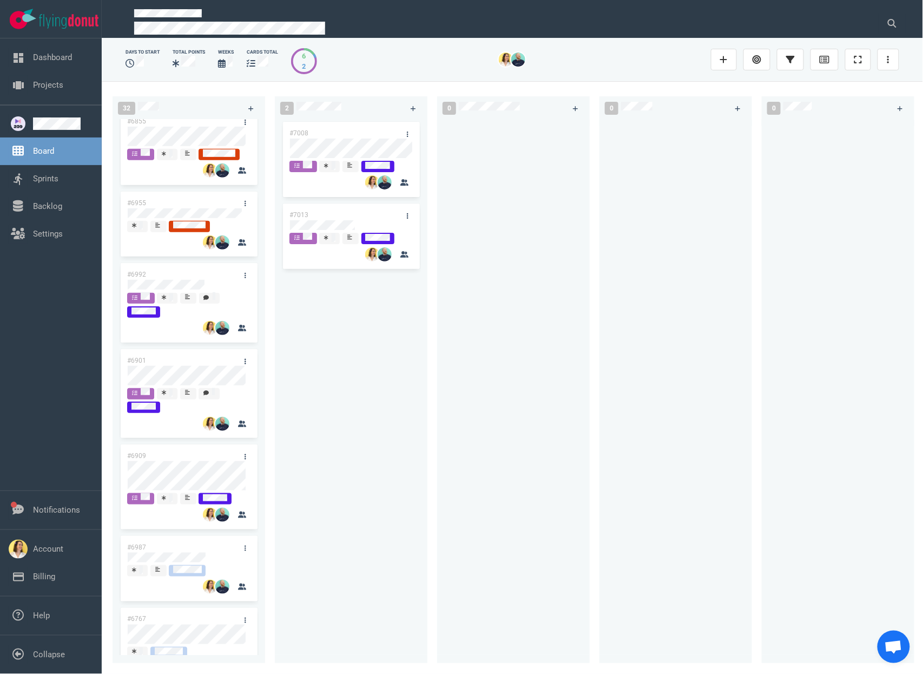
click at [500, 404] on div at bounding box center [514, 385] width 140 height 531
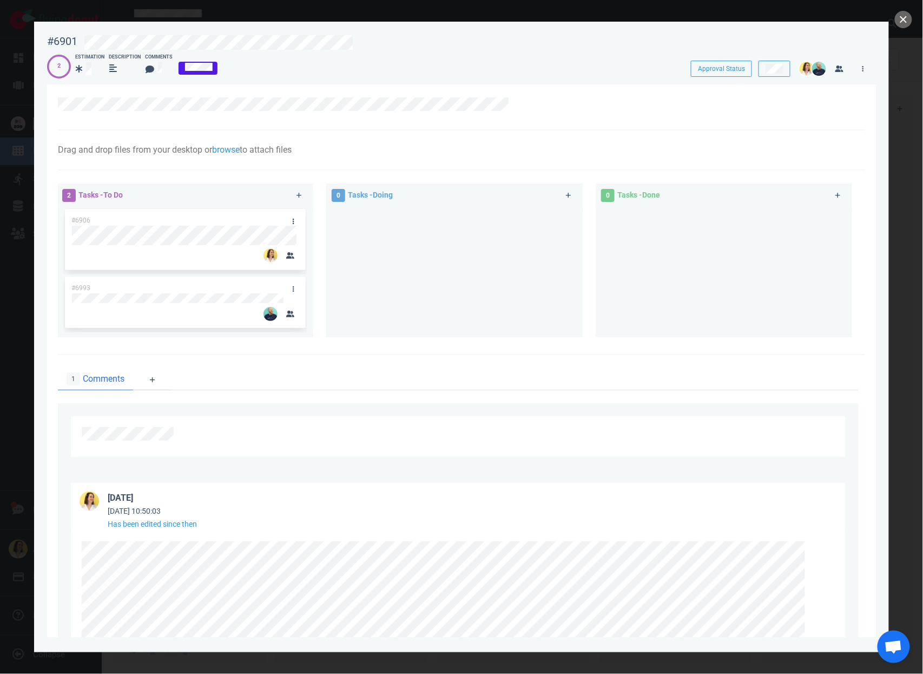
click at [379, 31] on div at bounding box center [465, 40] width 777 height 25
click at [299, 33] on div at bounding box center [465, 40] width 777 height 25
click at [377, 456] on div at bounding box center [458, 436] width 775 height 41
click at [335, 250] on div at bounding box center [455, 268] width 244 height 122
click at [294, 193] on link at bounding box center [299, 196] width 17 height 14
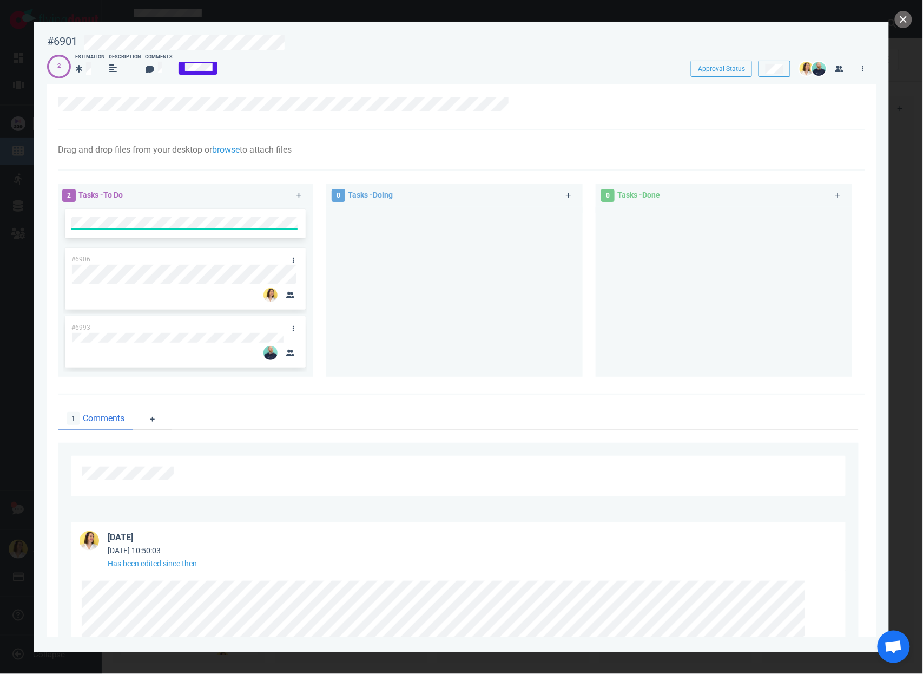
click at [365, 258] on div at bounding box center [455, 287] width 244 height 161
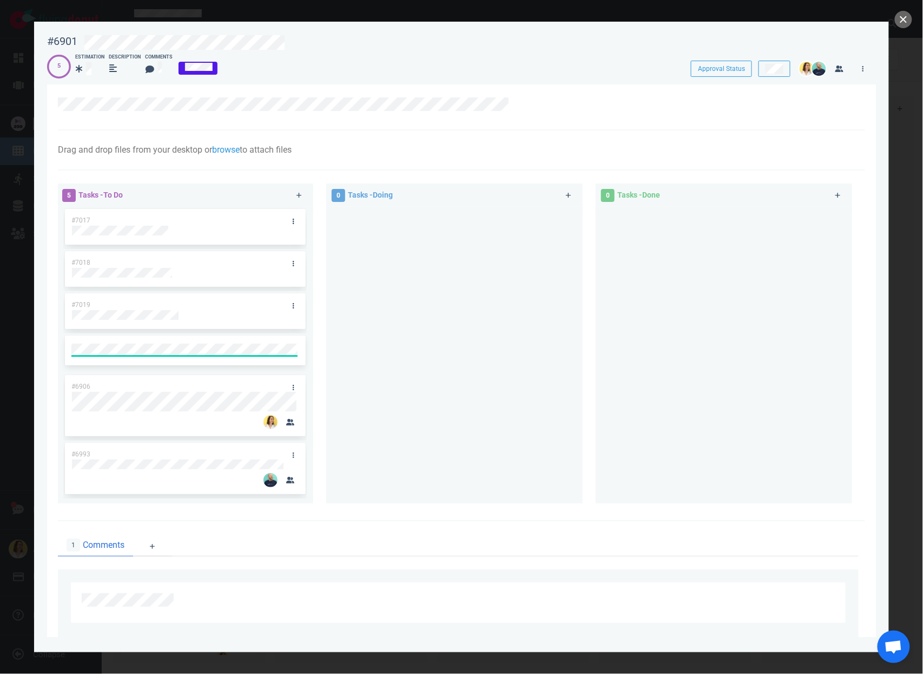
click at [469, 315] on div at bounding box center [455, 351] width 244 height 289
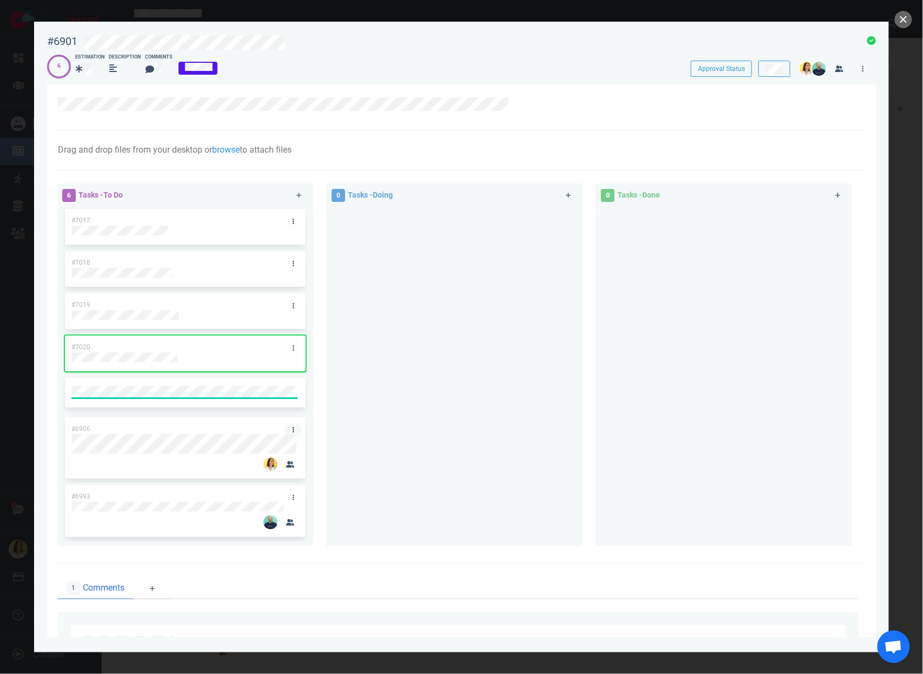
click at [290, 429] on div "#6906" at bounding box center [184, 447] width 227 height 61
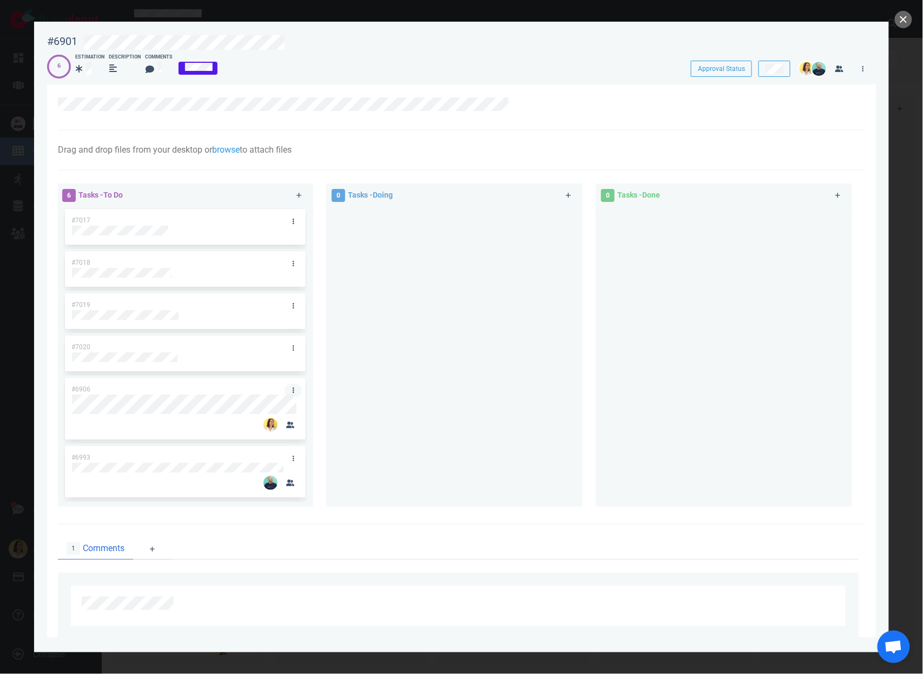
click at [293, 391] on icon at bounding box center [294, 390] width 2 height 5
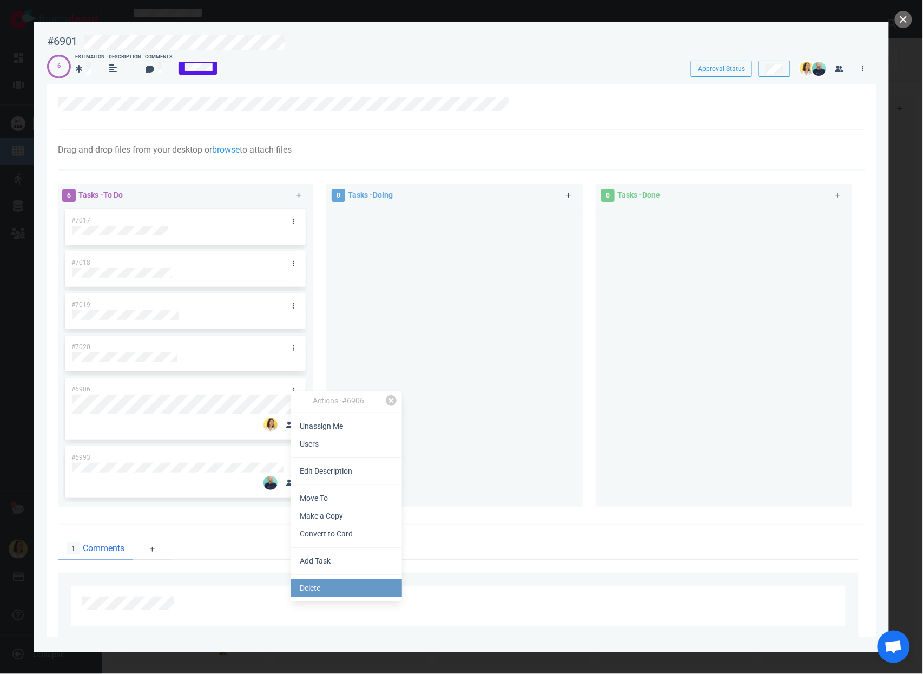
click at [340, 590] on link "Delete" at bounding box center [346, 588] width 111 height 18
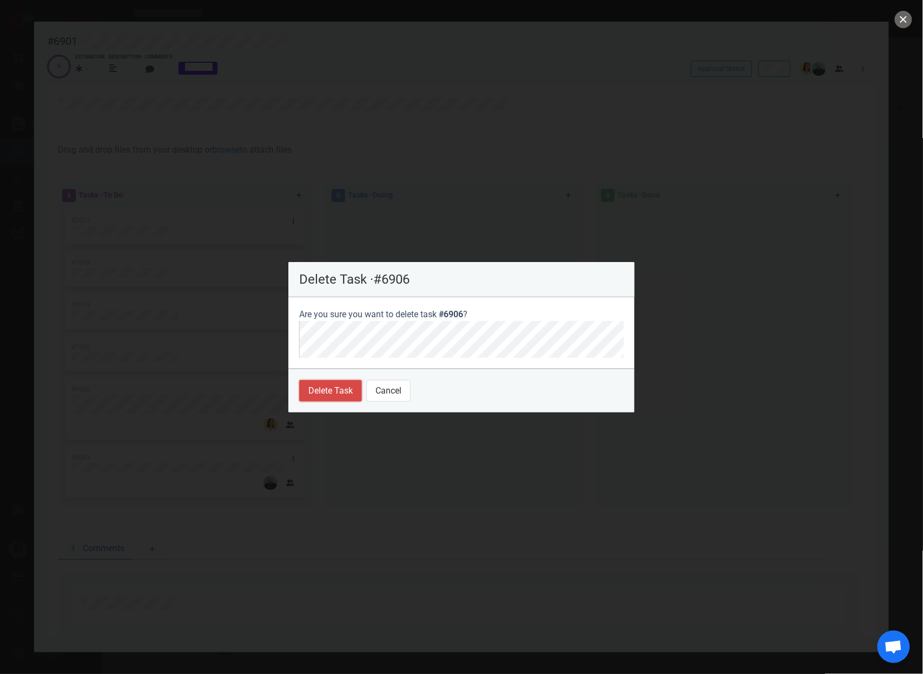
click at [328, 391] on button "Delete Task" at bounding box center [330, 391] width 63 height 22
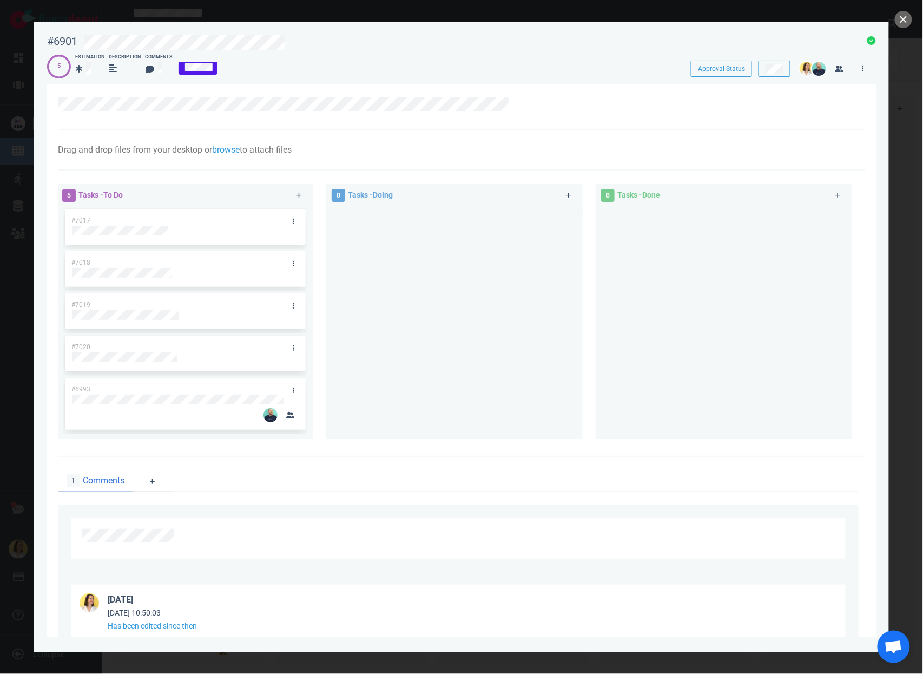
click at [403, 296] on div at bounding box center [455, 319] width 244 height 224
click at [289, 218] on link at bounding box center [293, 221] width 17 height 14
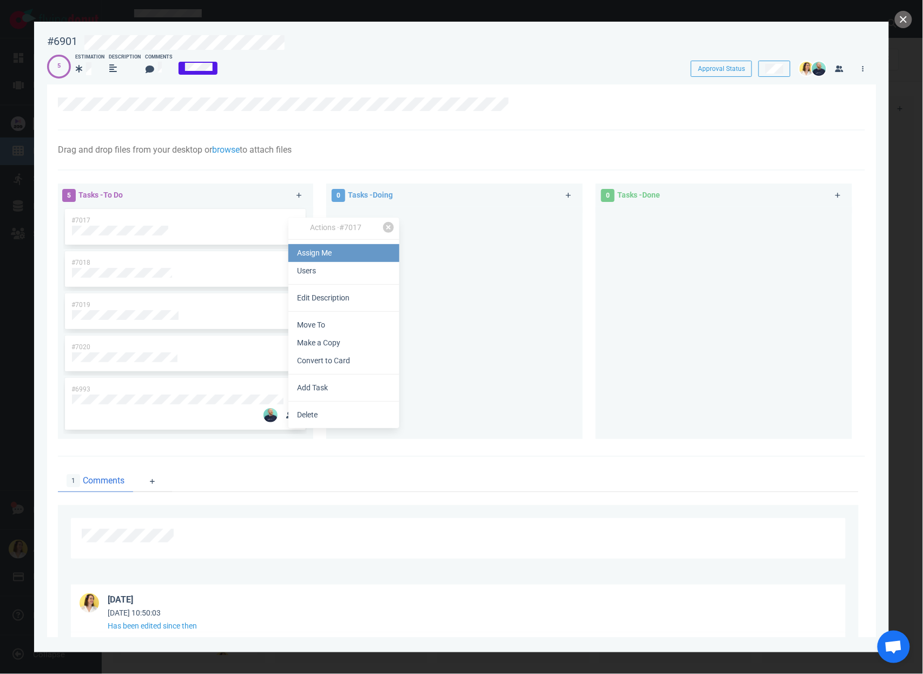
click at [295, 253] on link "Assign Me" at bounding box center [344, 253] width 111 height 18
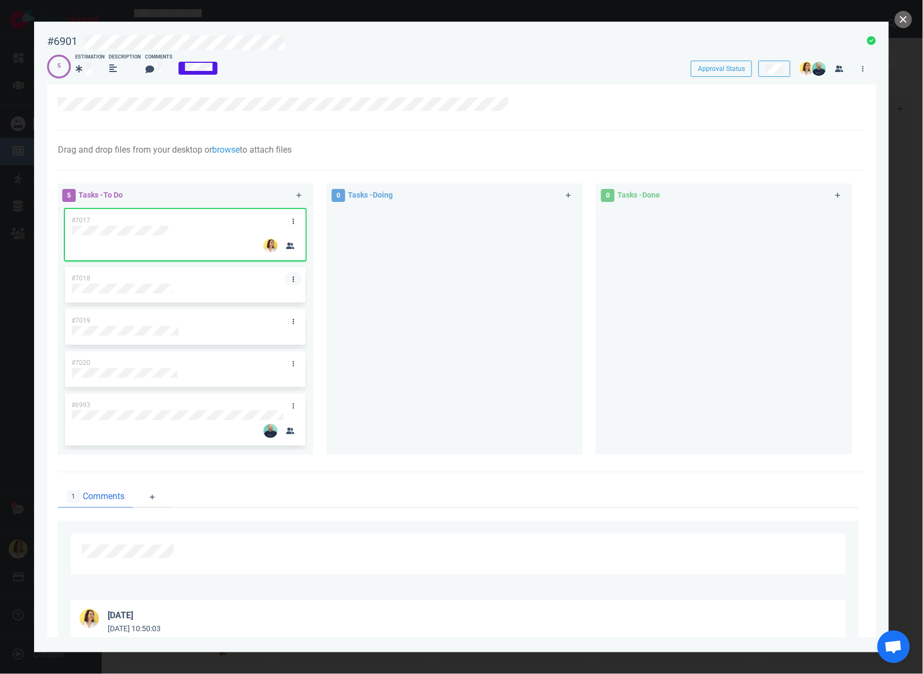
click at [293, 276] on icon at bounding box center [294, 279] width 2 height 6
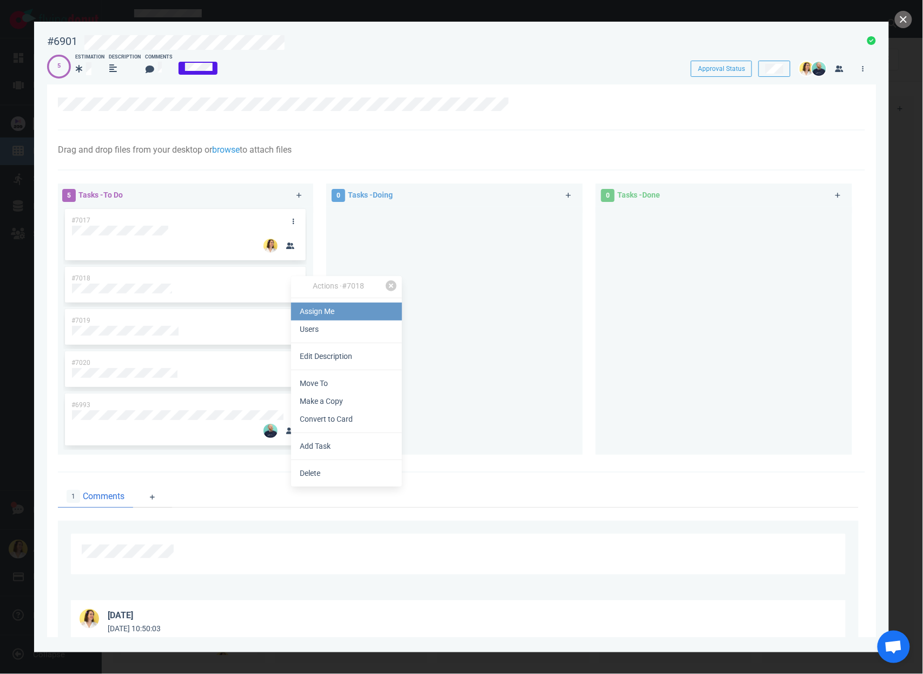
click at [293, 308] on link "Assign Me" at bounding box center [346, 312] width 111 height 18
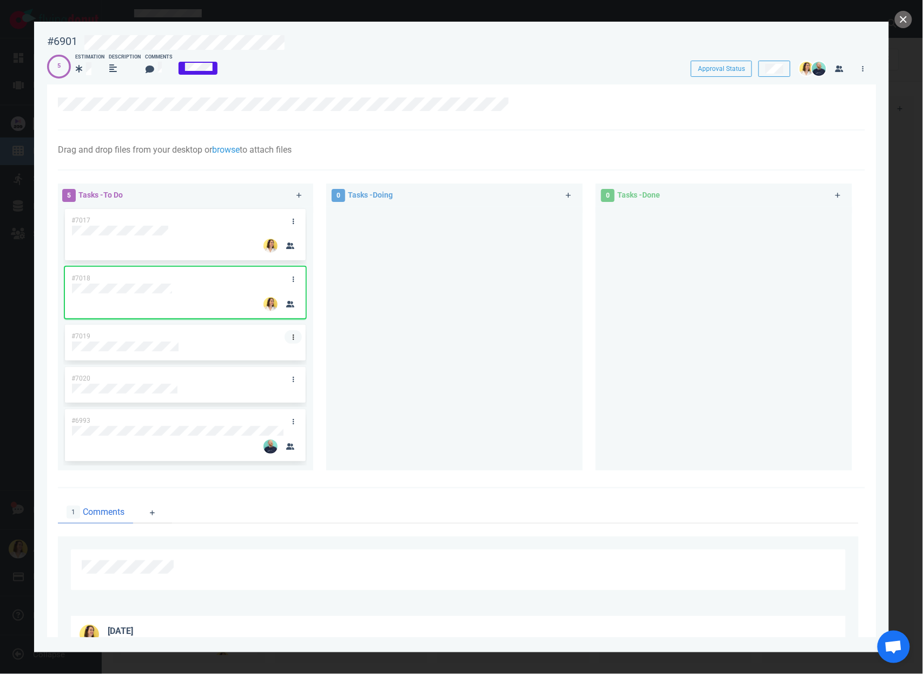
click at [294, 338] on link at bounding box center [293, 337] width 17 height 14
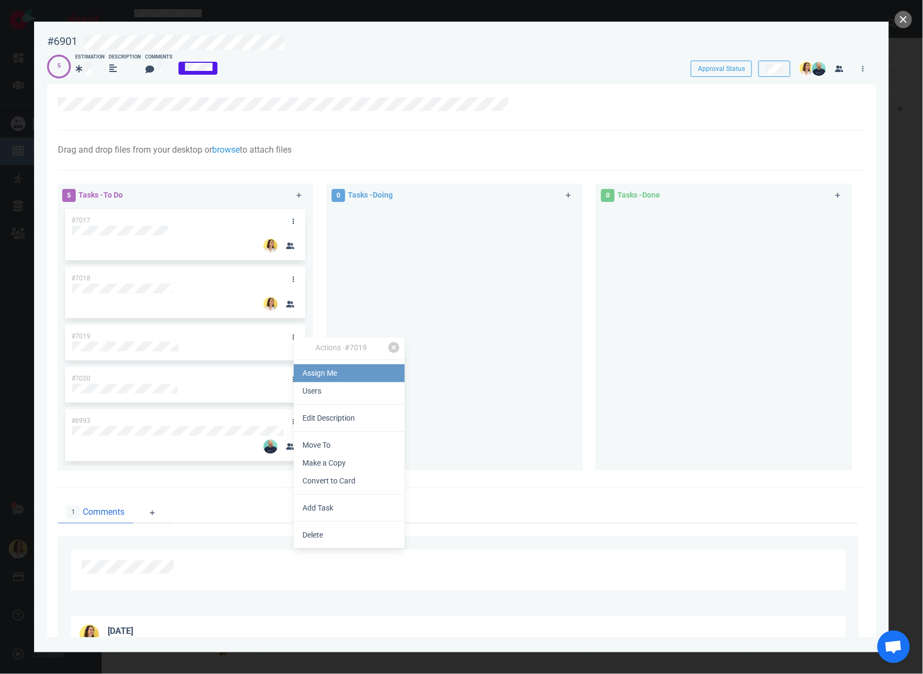
click at [299, 366] on link "Assign Me" at bounding box center [349, 373] width 111 height 18
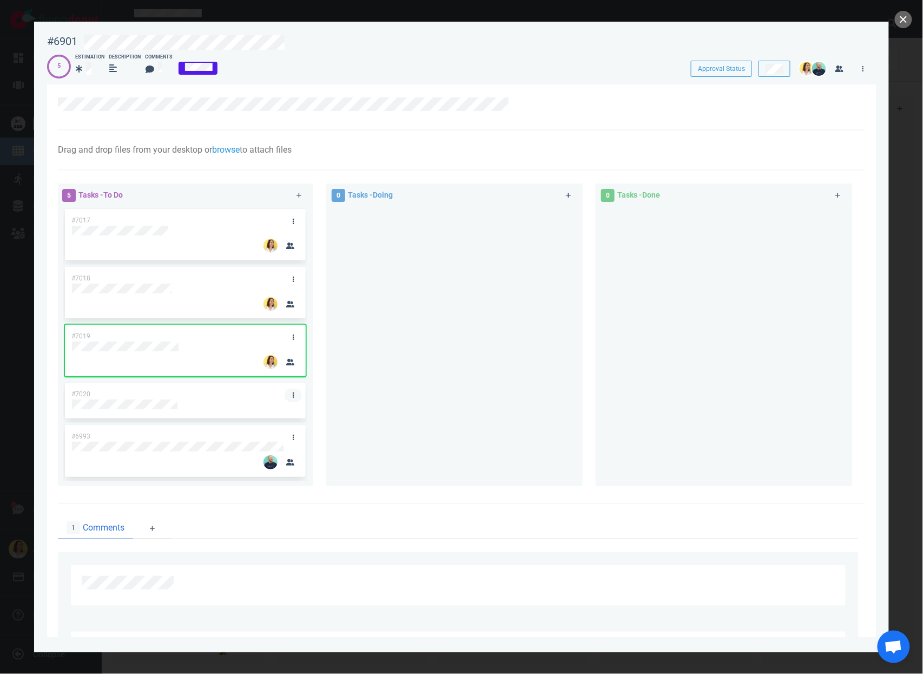
click at [290, 391] on link at bounding box center [293, 396] width 17 height 14
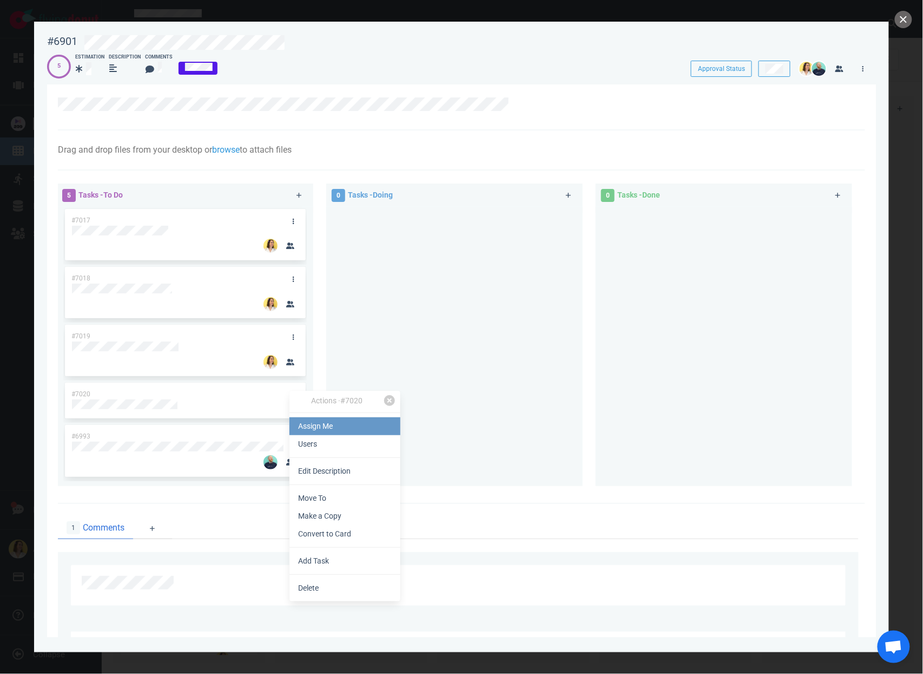
click at [311, 427] on link "Assign Me" at bounding box center [345, 426] width 111 height 18
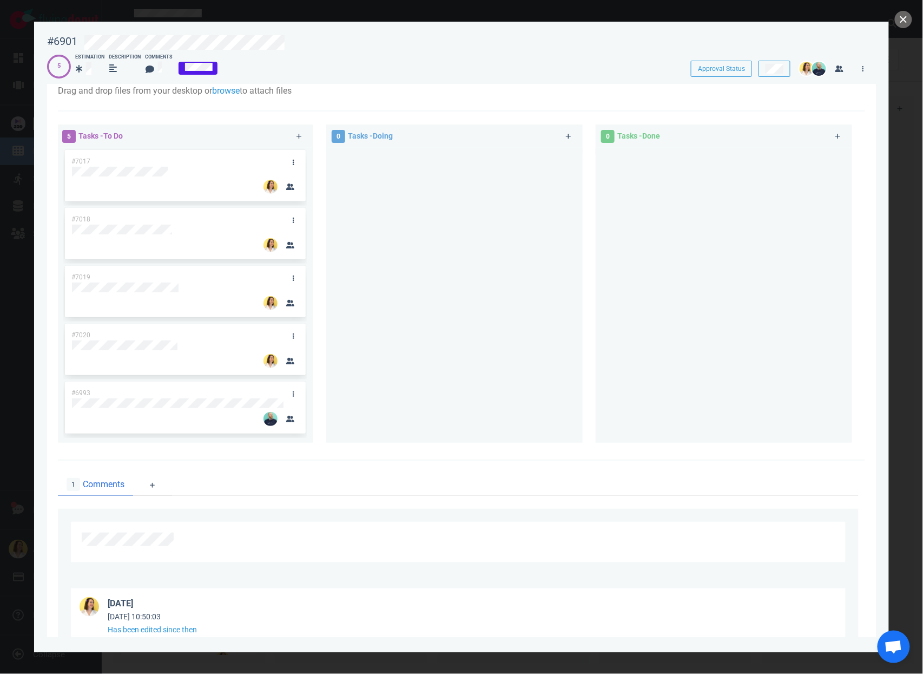
scroll to position [31, 0]
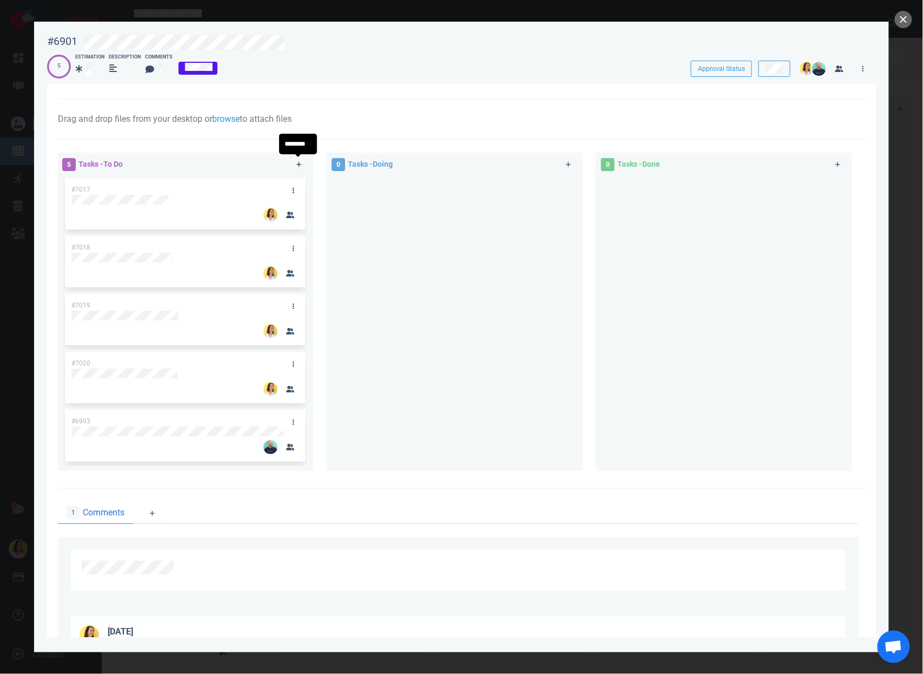
click at [293, 163] on link at bounding box center [299, 165] width 17 height 14
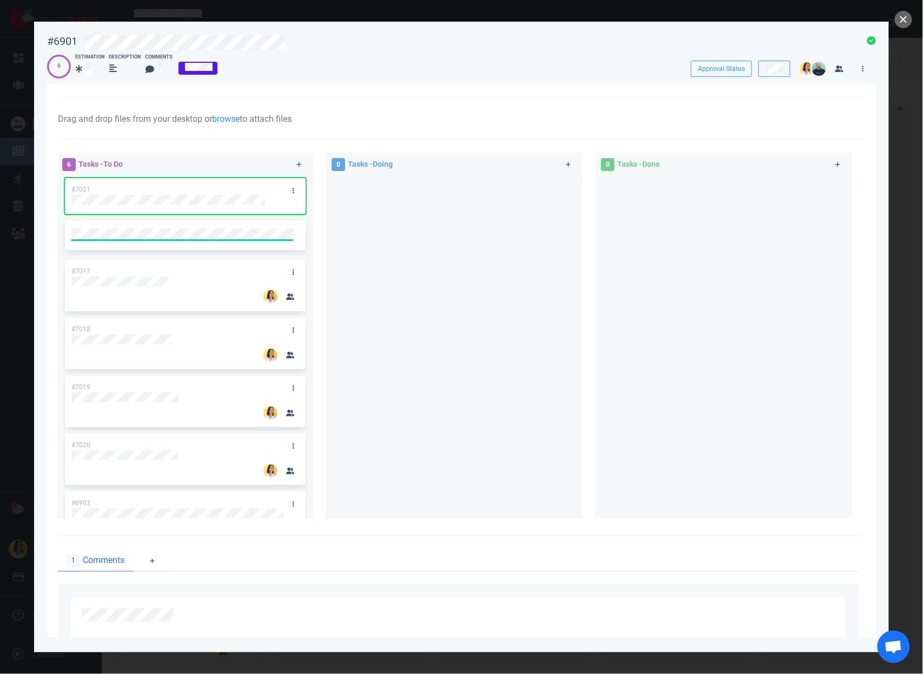
click at [382, 339] on div at bounding box center [455, 343] width 244 height 334
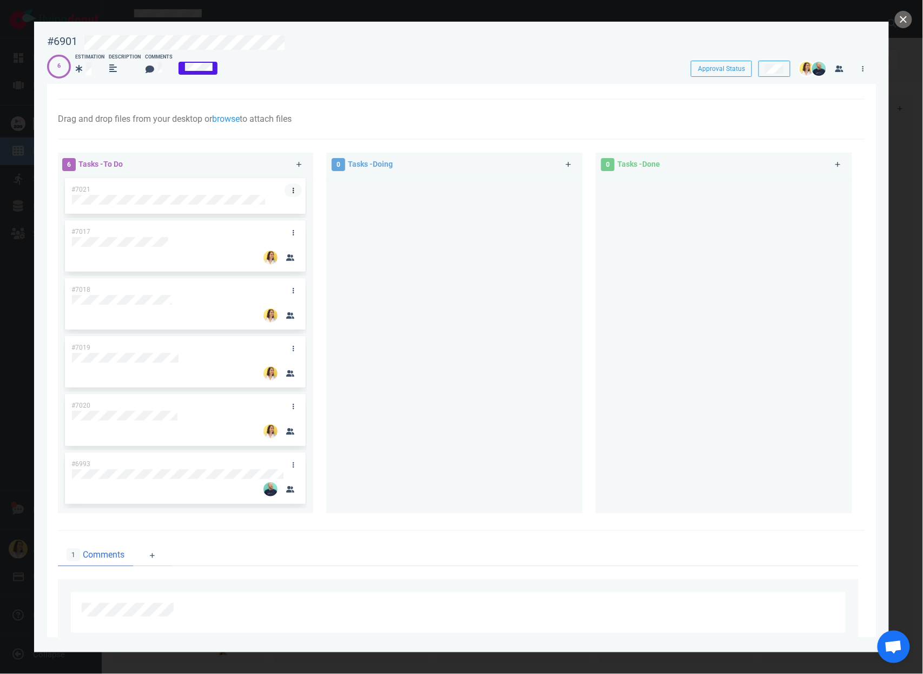
click at [296, 190] on link at bounding box center [293, 190] width 17 height 14
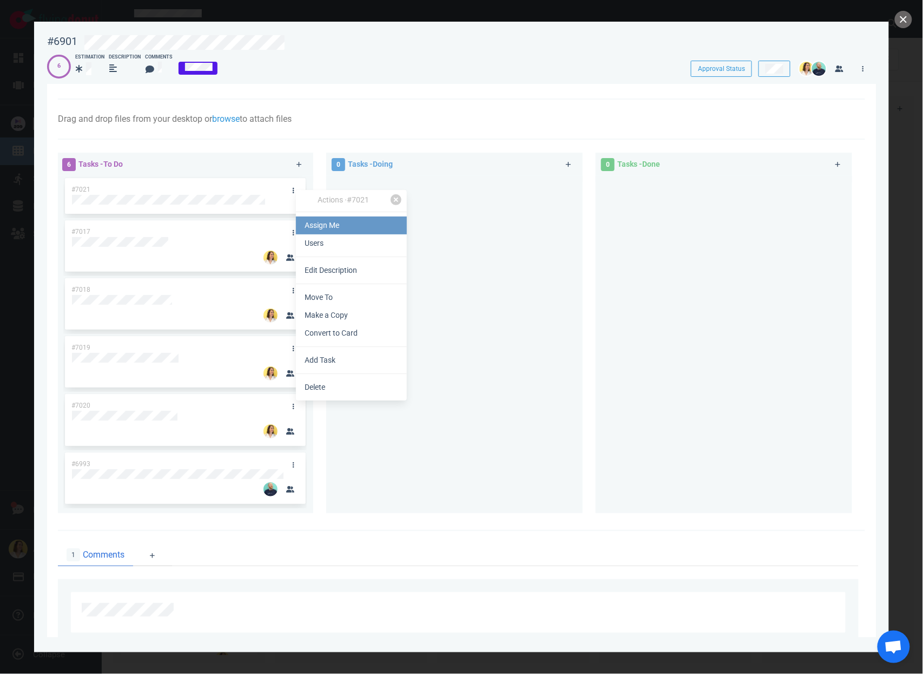
click at [299, 220] on link "Assign Me" at bounding box center [351, 226] width 111 height 18
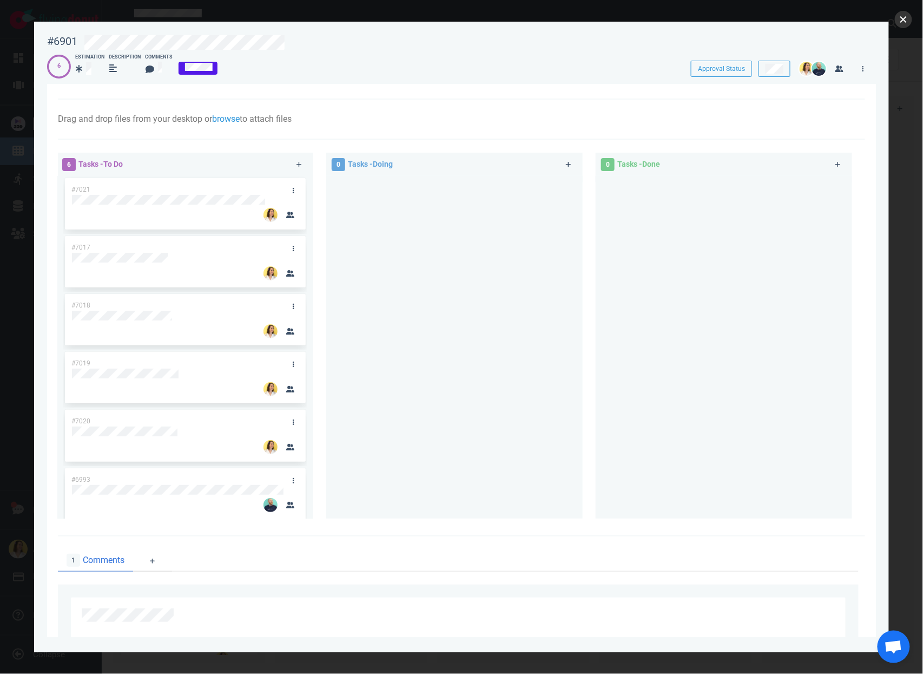
click at [902, 21] on button "close" at bounding box center [903, 19] width 17 height 17
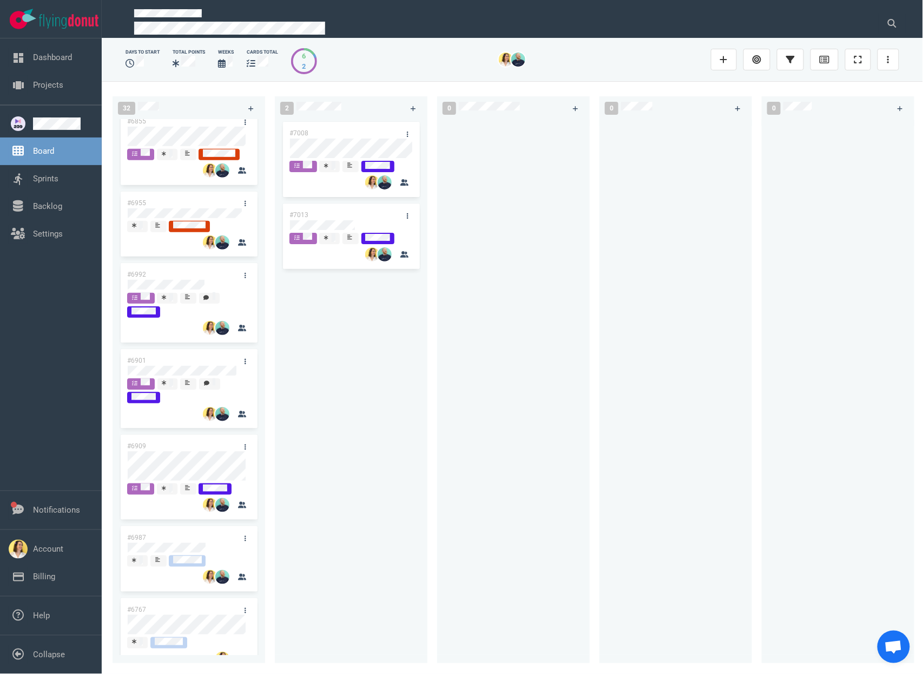
click at [615, 353] on div at bounding box center [676, 385] width 140 height 531
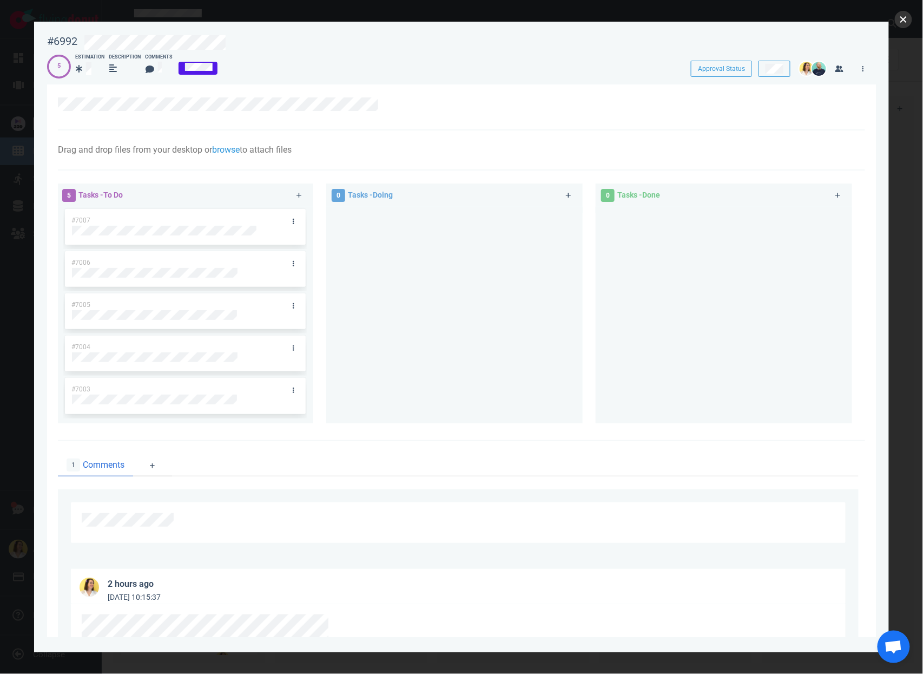
click at [900, 19] on button "close" at bounding box center [903, 19] width 17 height 17
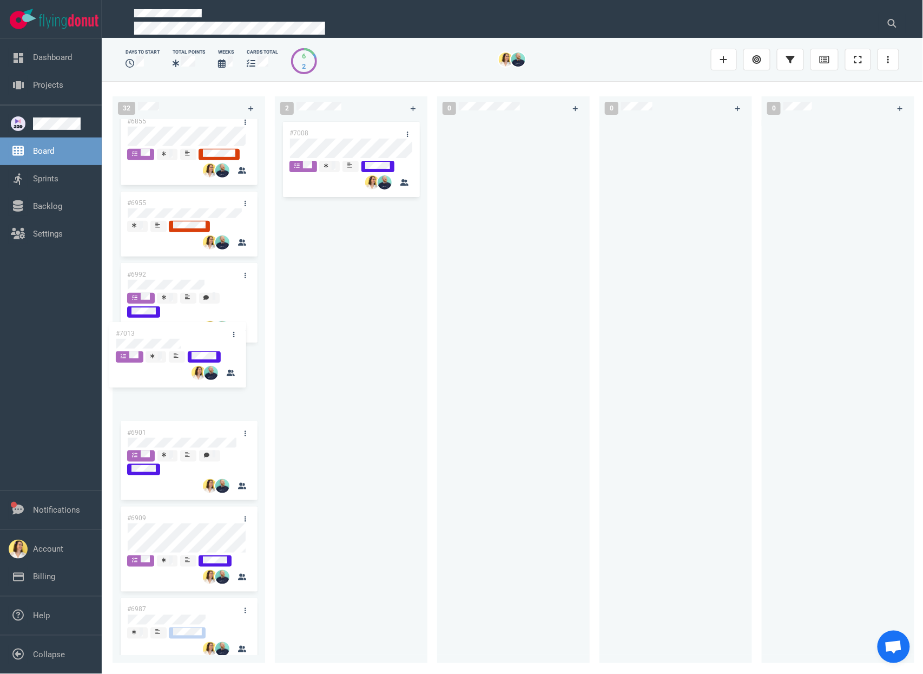
drag, startPoint x: 352, startPoint y: 215, endPoint x: 175, endPoint y: 343, distance: 218.3
click at [175, 343] on div "32 #6995 #6994 #6855 #6955 #6992 #6901 #6909 #6987 #6767 #6996 #6755 #6985 #698…" at bounding box center [513, 377] width 822 height 592
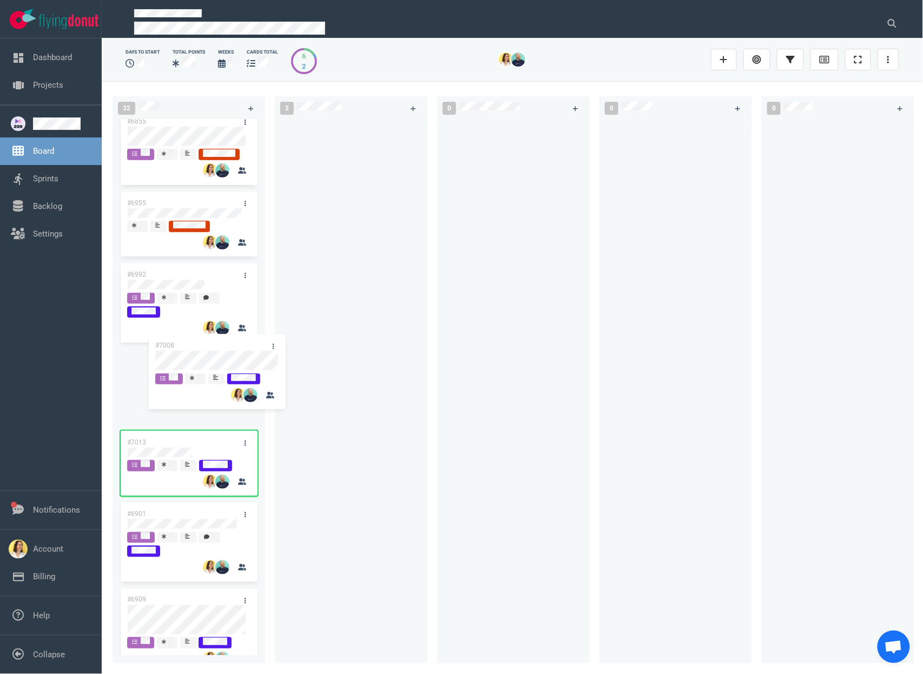
drag, startPoint x: 327, startPoint y: 136, endPoint x: 193, endPoint y: 348, distance: 251.1
click at [193, 348] on div "32 #6995 #6994 #6855 #6955 #6992 #7013 #6901 #6909 #6987 #6767 #6996 #6755 #698…" at bounding box center [513, 377] width 822 height 592
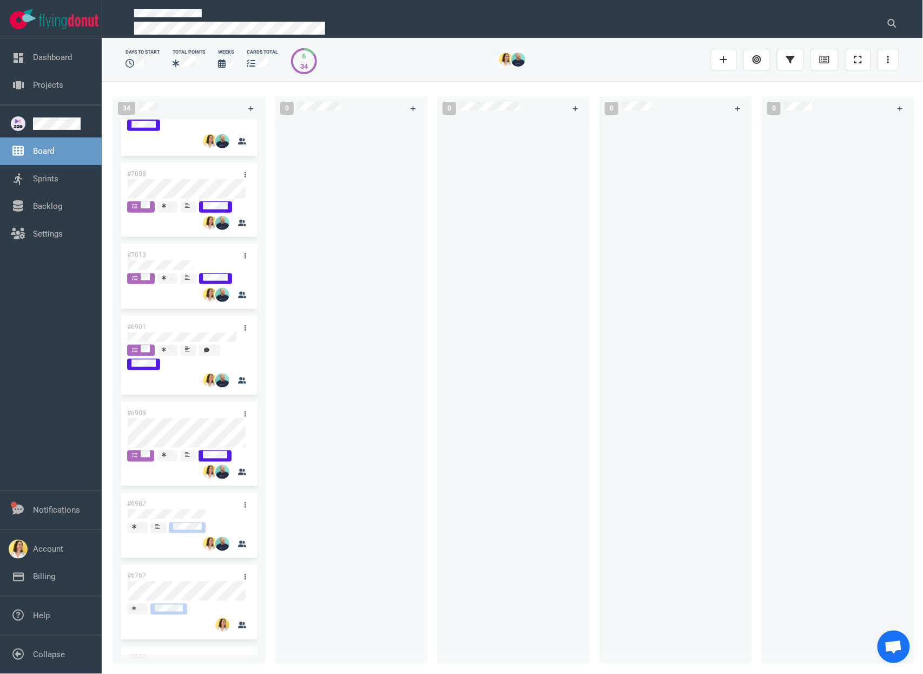
scroll to position [392, 0]
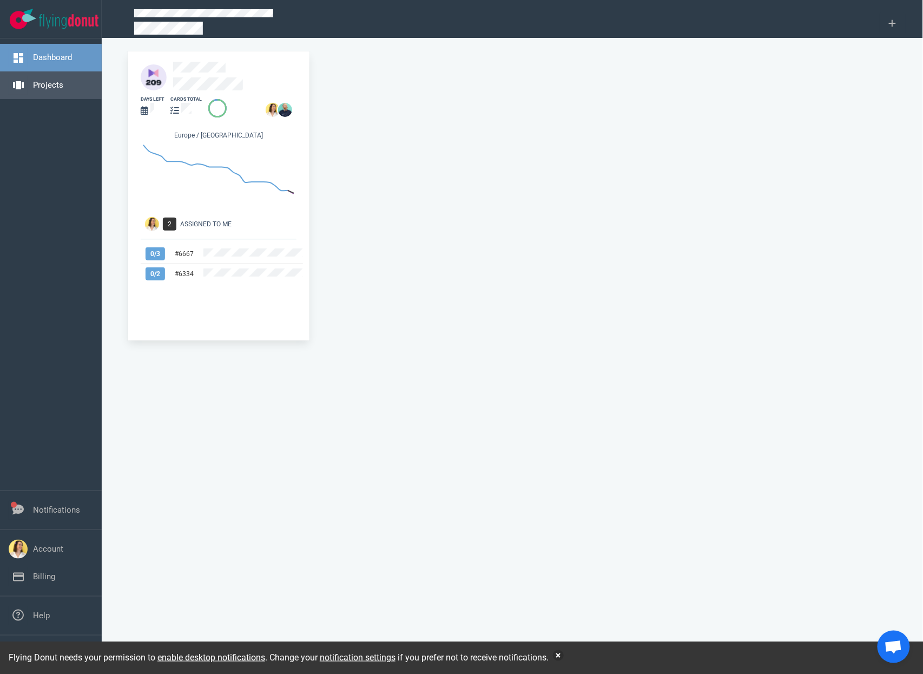
click at [41, 84] on link "Projects" at bounding box center [48, 85] width 30 height 10
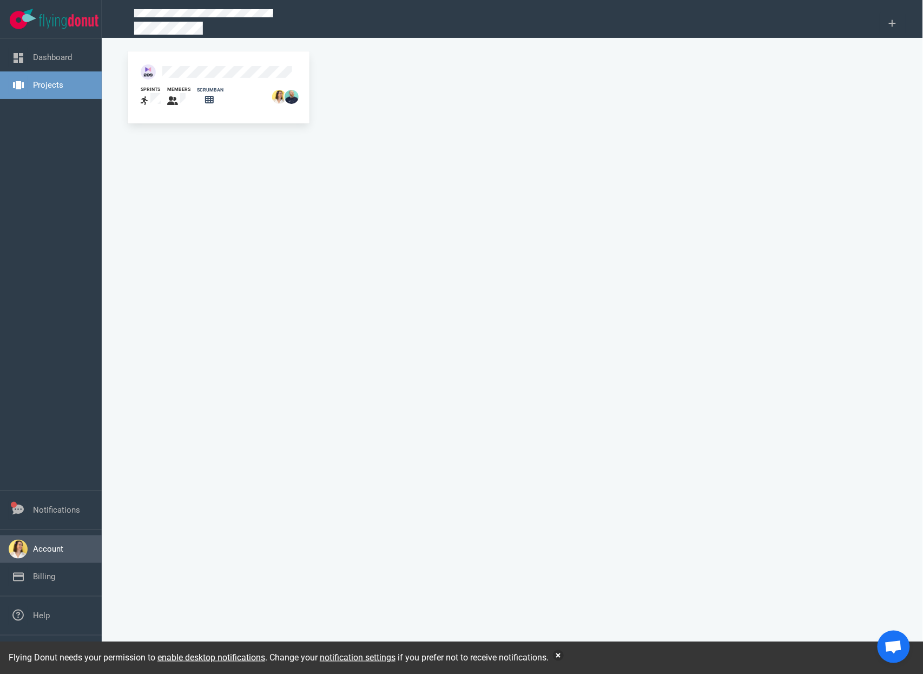
click at [41, 546] on link "Account" at bounding box center [48, 549] width 30 height 10
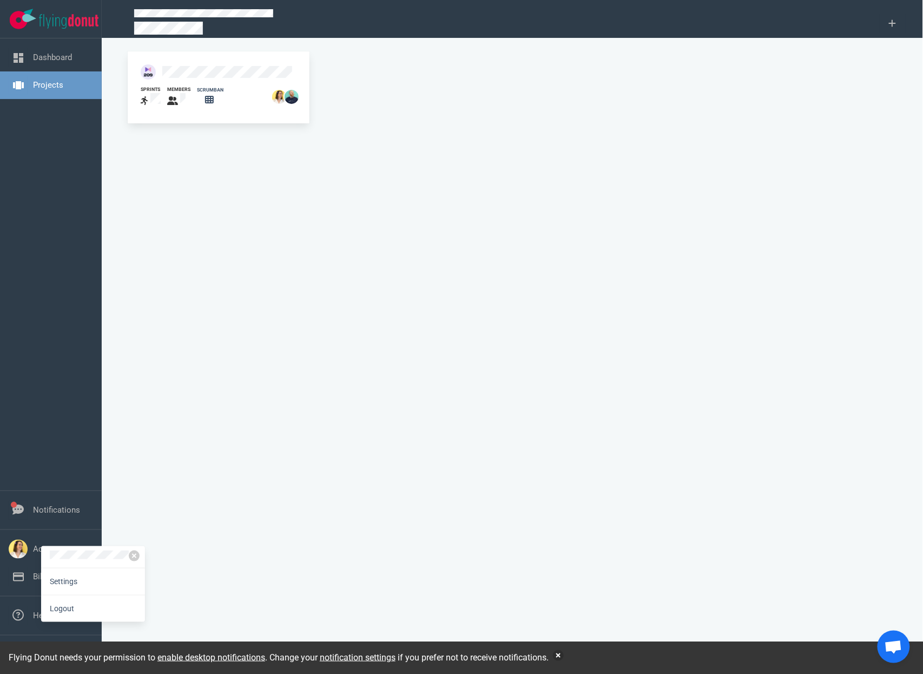
click at [221, 486] on div "sprints members scrumban" at bounding box center [512, 361] width 783 height 620
click at [53, 495] on nav "Notifications" at bounding box center [51, 510] width 102 height 38
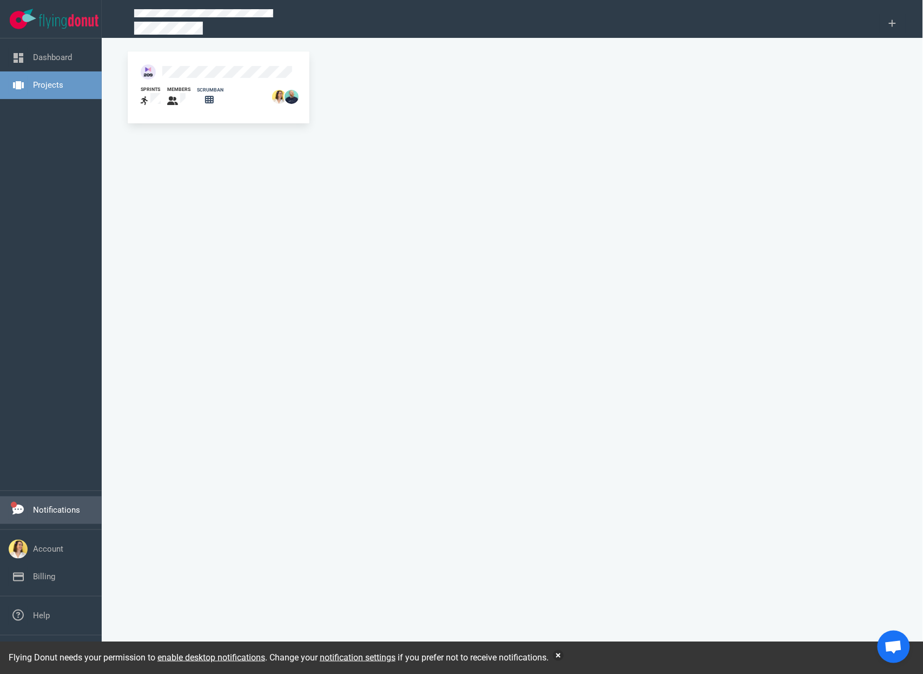
click at [49, 515] on link "Notifications" at bounding box center [56, 510] width 47 height 10
click at [133, 225] on div "sprints members scrumban" at bounding box center [512, 361] width 783 height 620
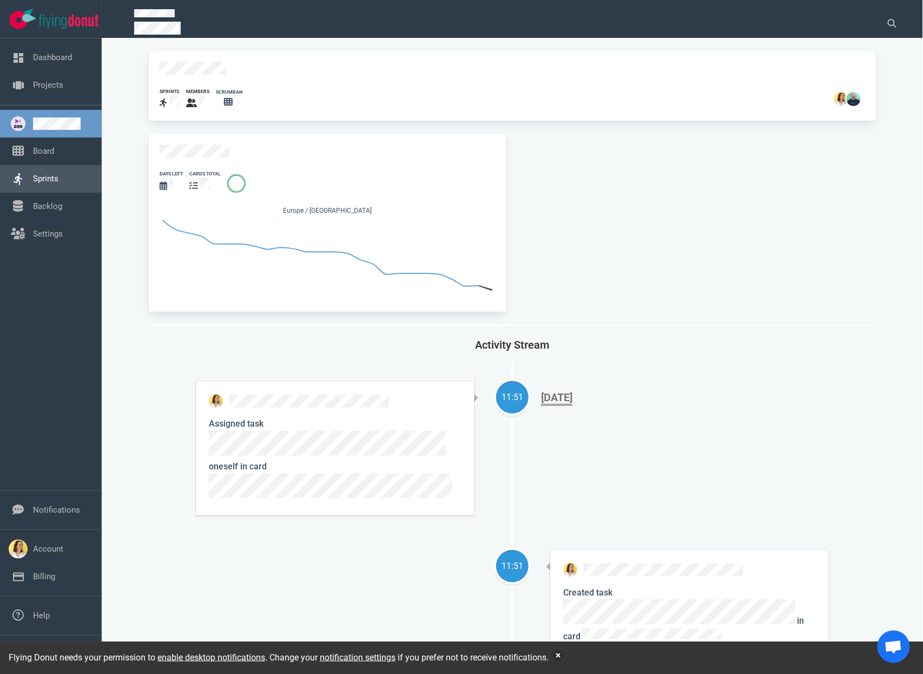
click at [53, 183] on link "Sprints" at bounding box center [45, 179] width 25 height 10
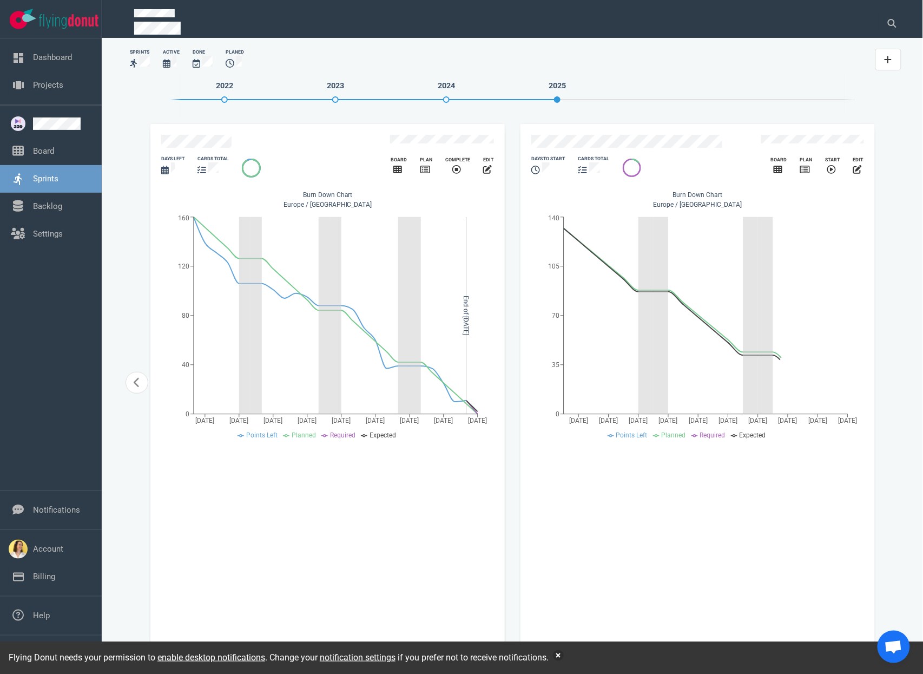
click at [612, 149] on div "cards total" at bounding box center [594, 166] width 44 height 35
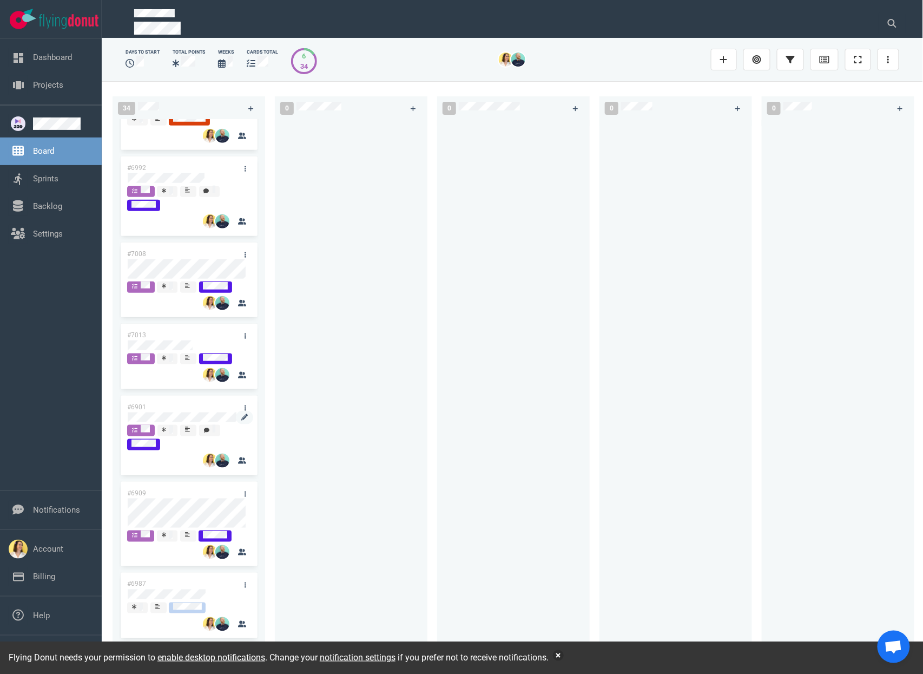
scroll to position [303, 0]
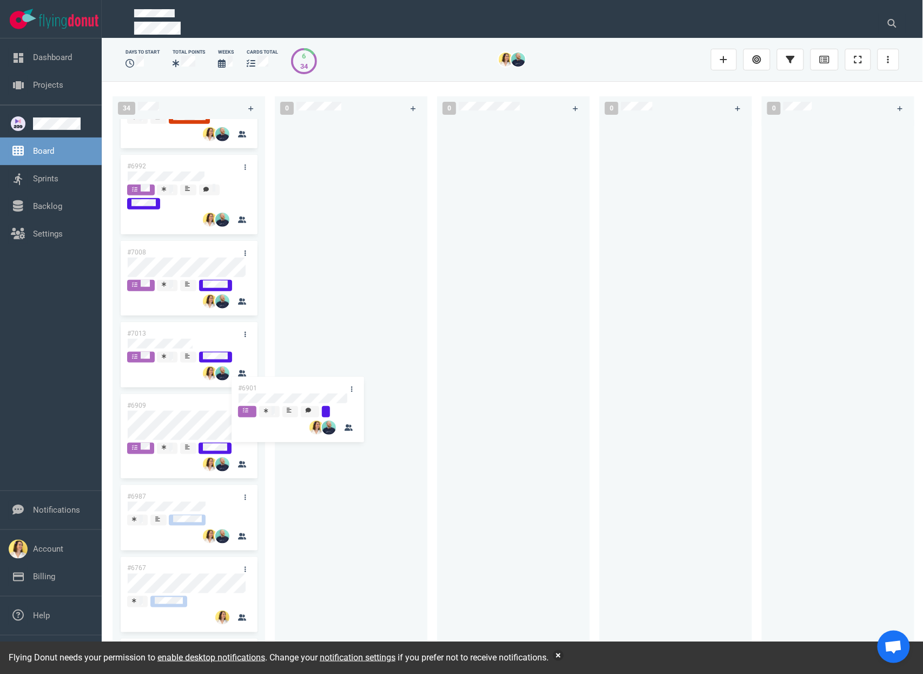
drag, startPoint x: 209, startPoint y: 411, endPoint x: 337, endPoint y: 388, distance: 129.8
click at [337, 388] on div "34 #6995 #6994 #6855 #6955 #6992 #7008 #7013 #6901 #6909 #6987 #6767 #6996 #675…" at bounding box center [513, 377] width 822 height 592
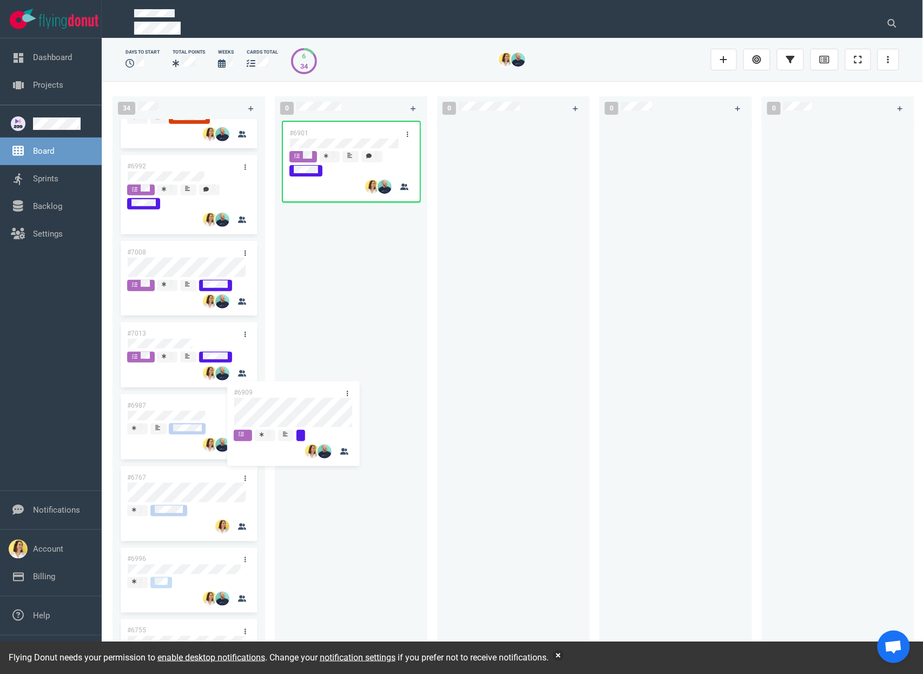
click at [356, 386] on div "34 #6995 #6994 #6855 #6955 #6992 #7008 #7013 #6909 #6987 #6767 #6996 #6755 #698…" at bounding box center [513, 377] width 822 height 592
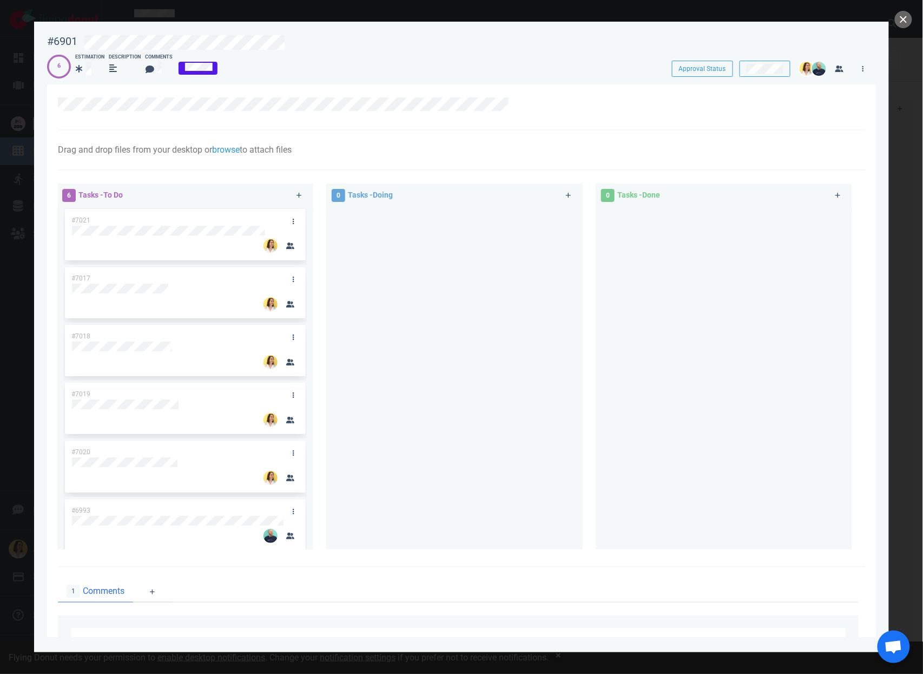
scroll to position [238, 0]
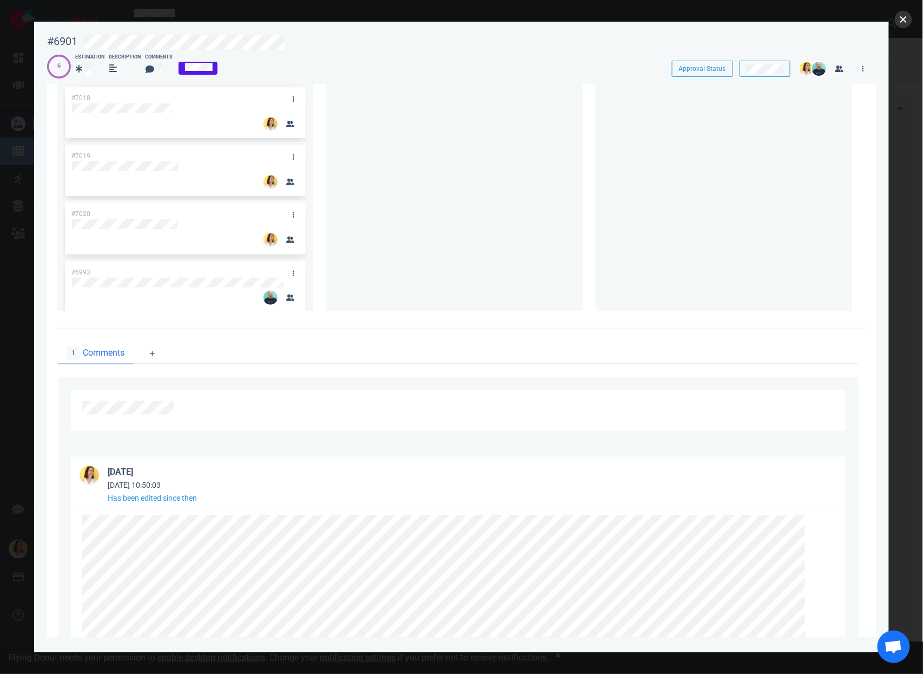
click at [904, 16] on button "close" at bounding box center [903, 19] width 17 height 17
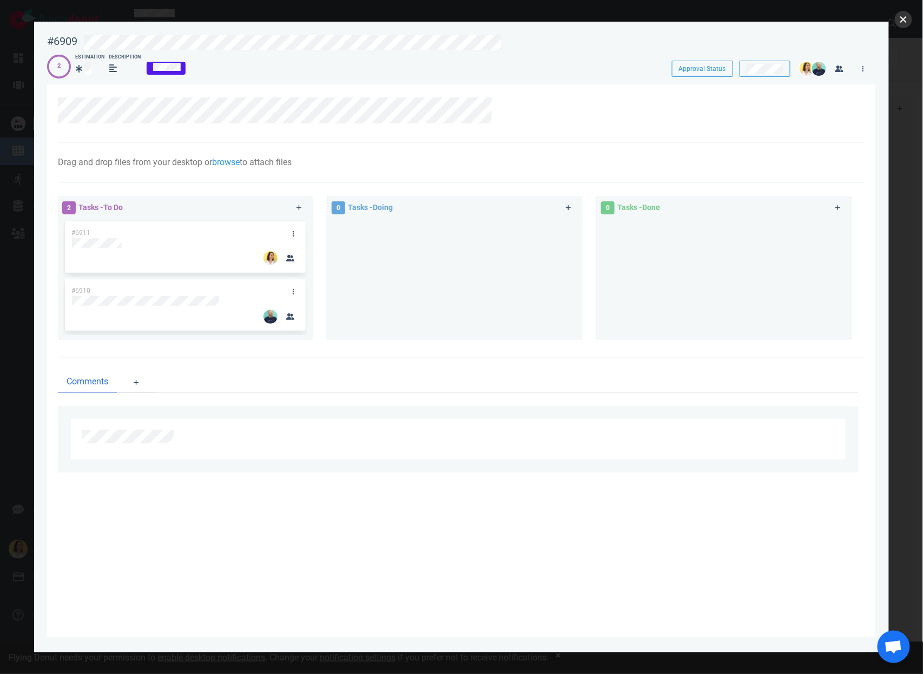
click at [912, 19] on button "close" at bounding box center [903, 19] width 17 height 17
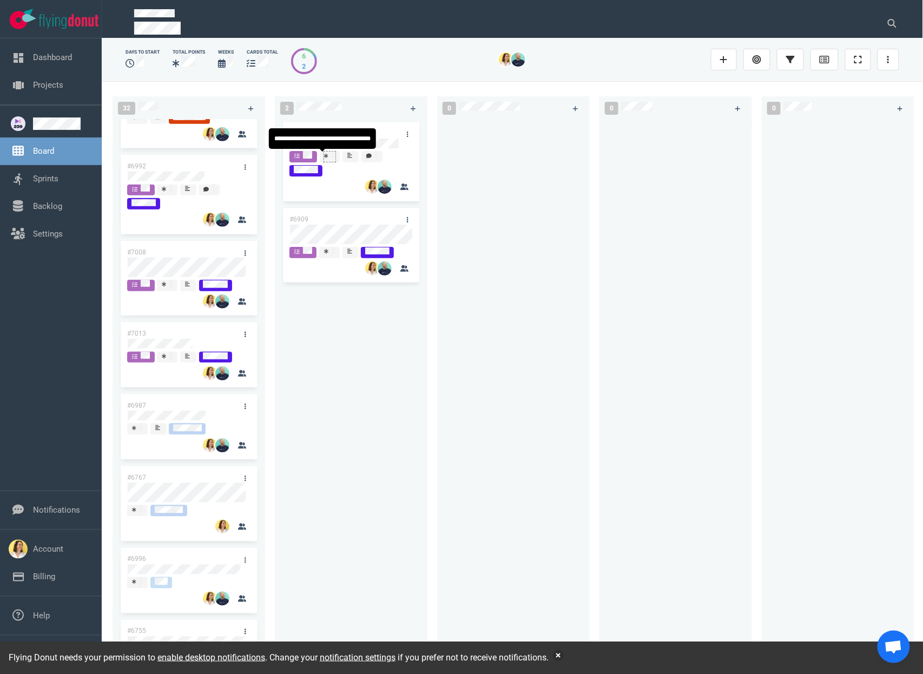
click at [331, 157] on div at bounding box center [329, 156] width 11 height 9
click at [437, 367] on div at bounding box center [513, 387] width 153 height 535
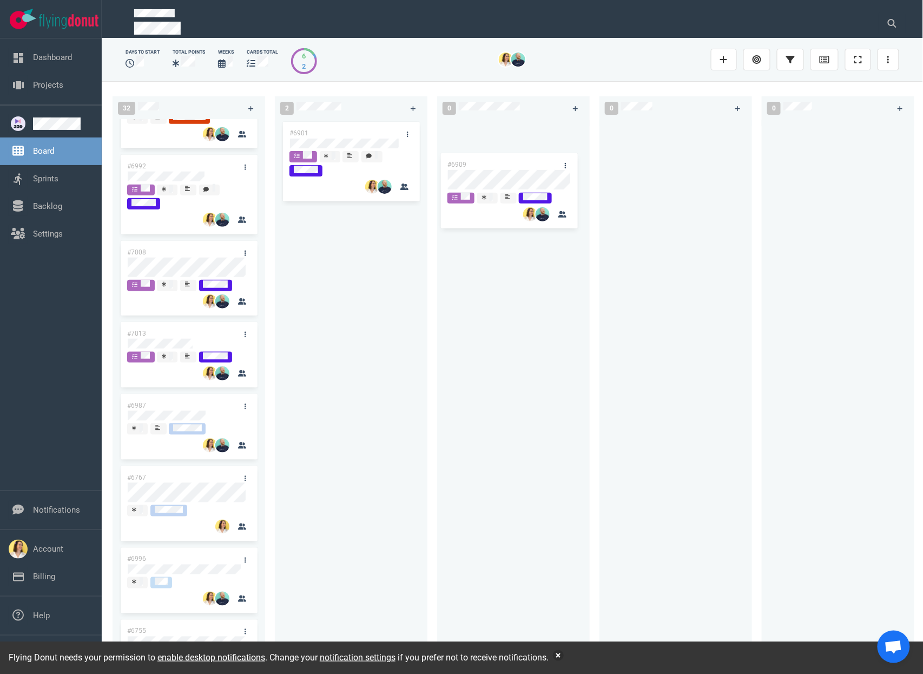
drag, startPoint x: 420, startPoint y: 207, endPoint x: 519, endPoint y: 161, distance: 108.7
click at [521, 161] on div "32 #6995 #6994 #6855 #6955 #6992 #7008 #7013 #6987 #6767 #6996 #6755 #6985 #698…" at bounding box center [513, 377] width 822 height 592
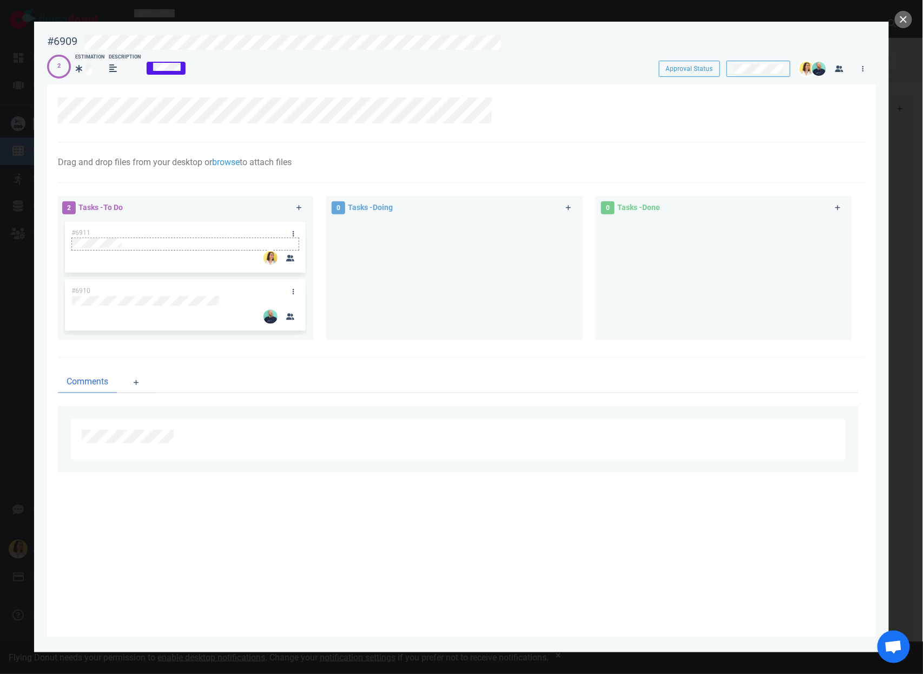
click at [165, 244] on div at bounding box center [185, 243] width 226 height 10
click at [165, 244] on div "#6911" at bounding box center [184, 247] width 227 height 52
click at [165, 240] on div at bounding box center [185, 239] width 226 height 2
click at [902, 23] on button "close" at bounding box center [903, 19] width 17 height 17
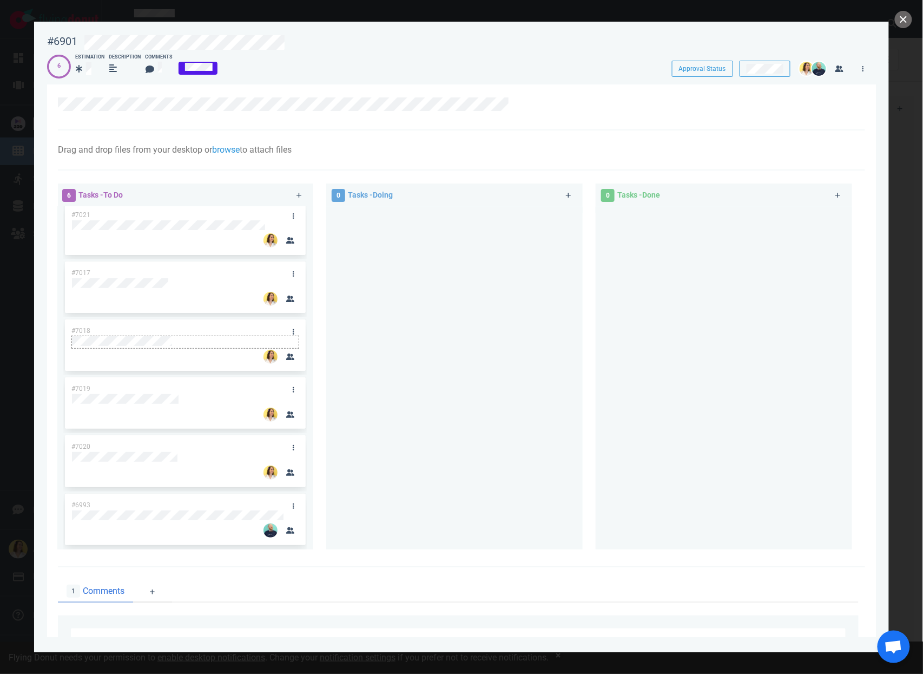
scroll to position [7, 0]
click at [301, 186] on div at bounding box center [303, 195] width 24 height 27
click at [301, 191] on link at bounding box center [299, 196] width 17 height 14
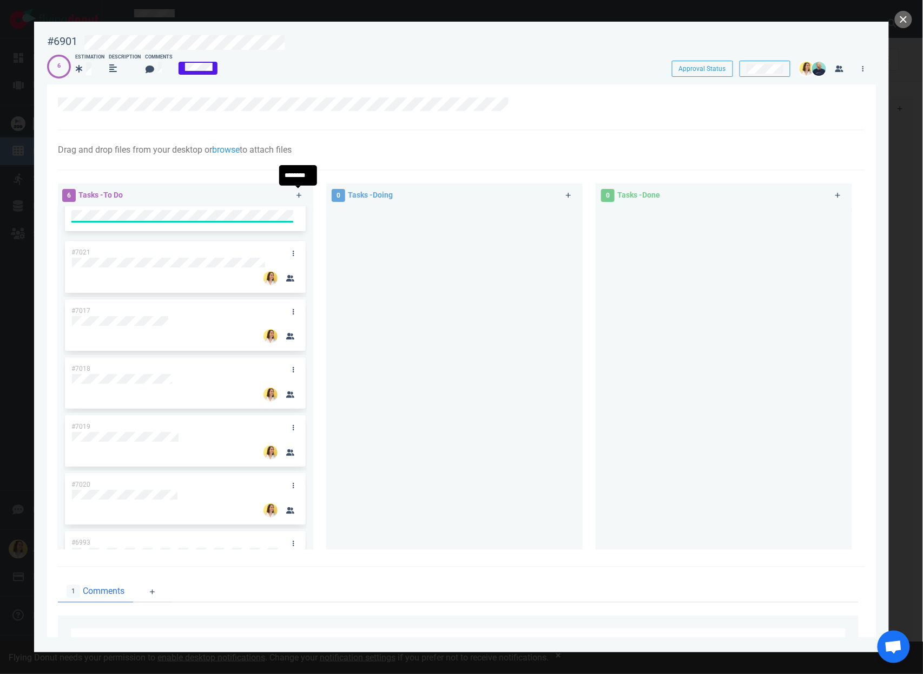
scroll to position [0, 0]
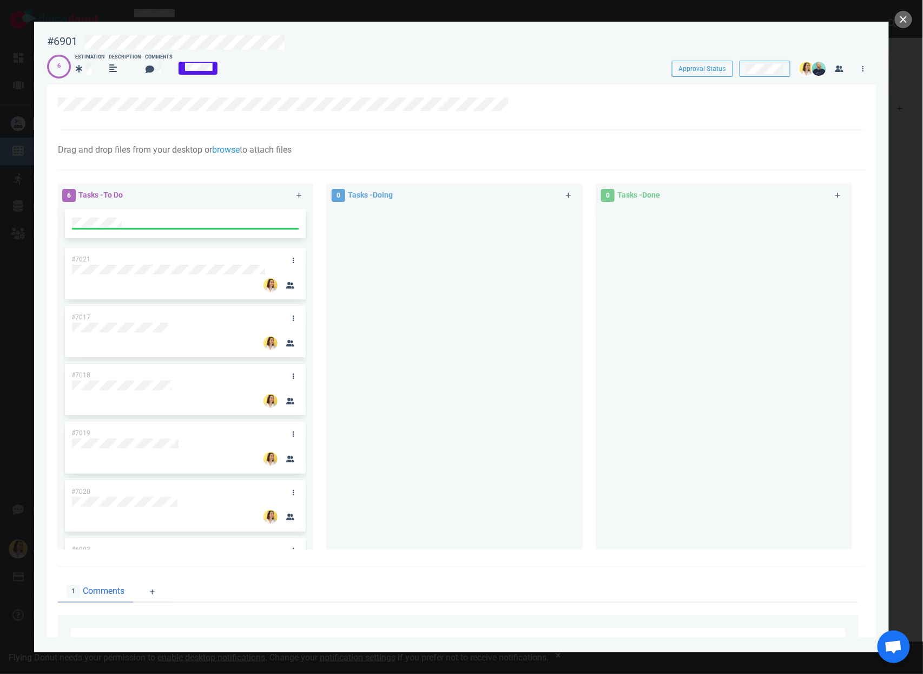
click at [402, 237] on div at bounding box center [455, 374] width 244 height 334
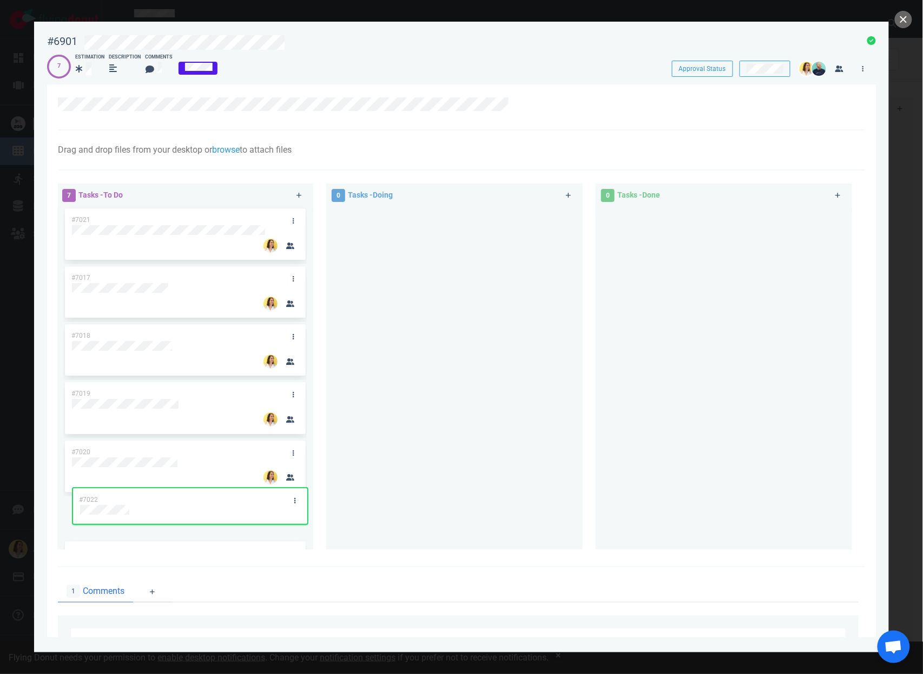
drag, startPoint x: 226, startPoint y: 221, endPoint x: 234, endPoint y: 490, distance: 268.6
click at [234, 492] on div "#7022 #7021 #7017 #7018 #7019 #7020 #6993 #7022" at bounding box center [185, 374] width 244 height 334
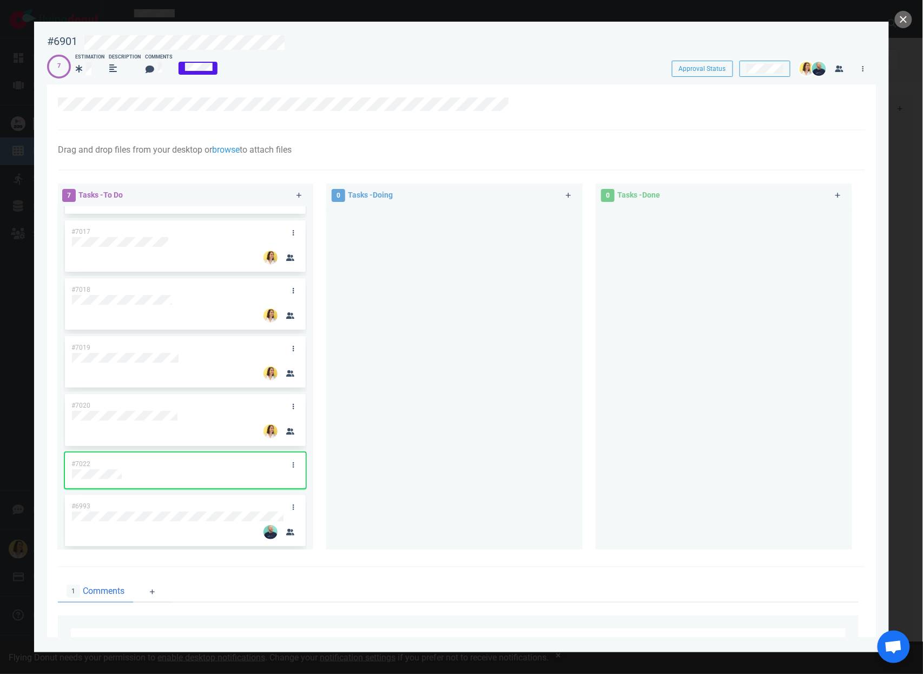
scroll to position [50, 0]
click at [293, 461] on icon at bounding box center [294, 464] width 2 height 6
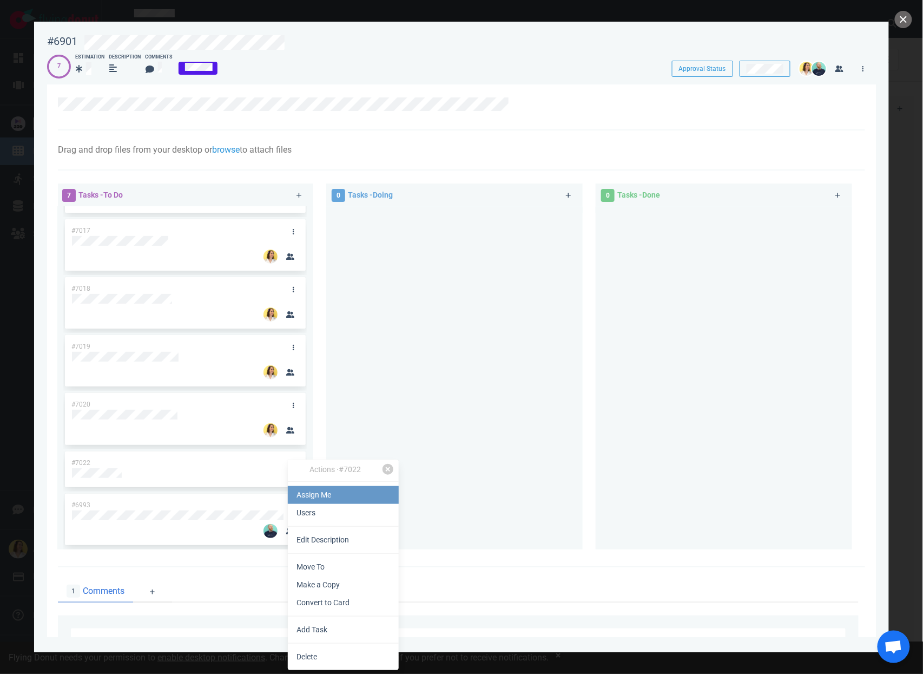
click at [303, 502] on link "Assign Me" at bounding box center [343, 495] width 111 height 18
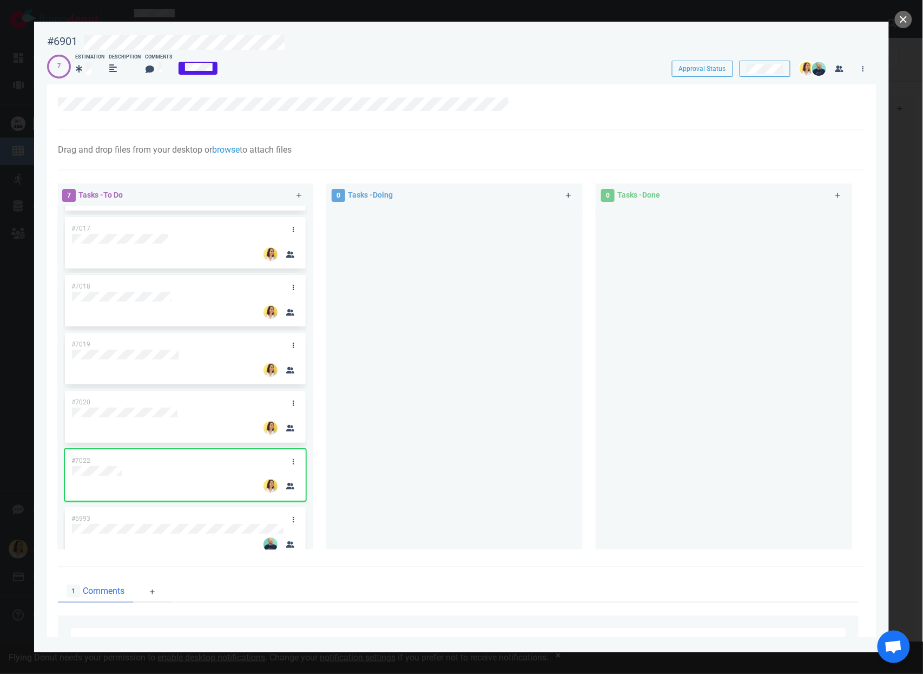
scroll to position [0, 0]
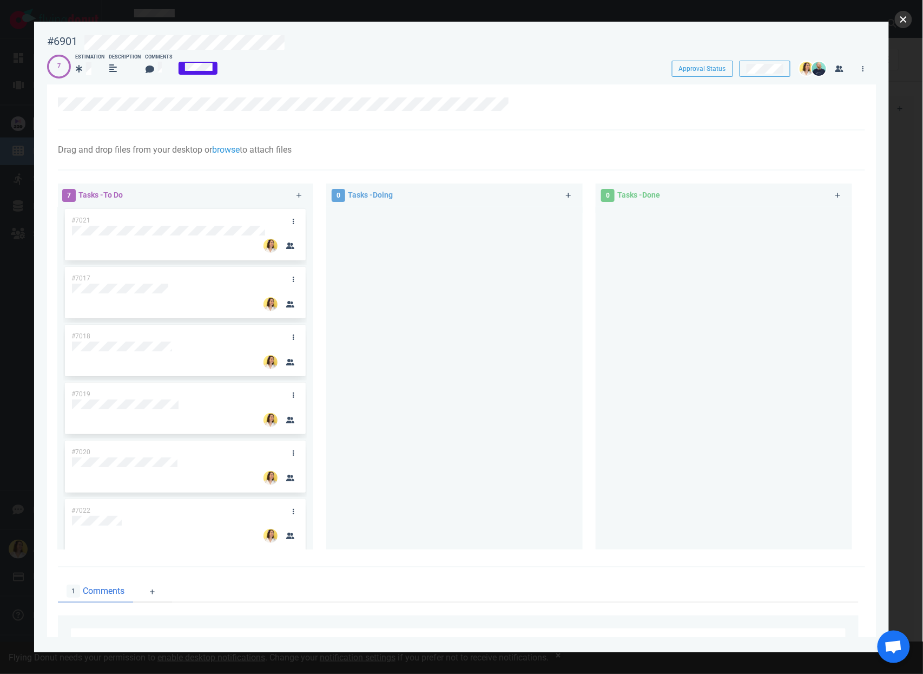
click at [907, 16] on button "close" at bounding box center [903, 19] width 17 height 17
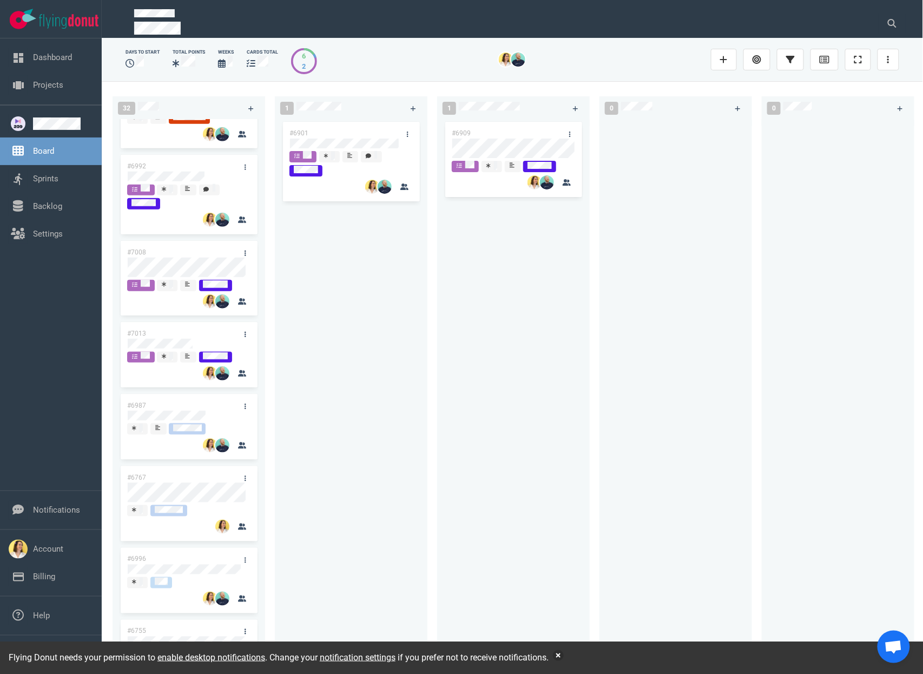
click at [497, 299] on div "#6909" at bounding box center [514, 385] width 140 height 531
click at [572, 134] on link at bounding box center [569, 135] width 17 height 14
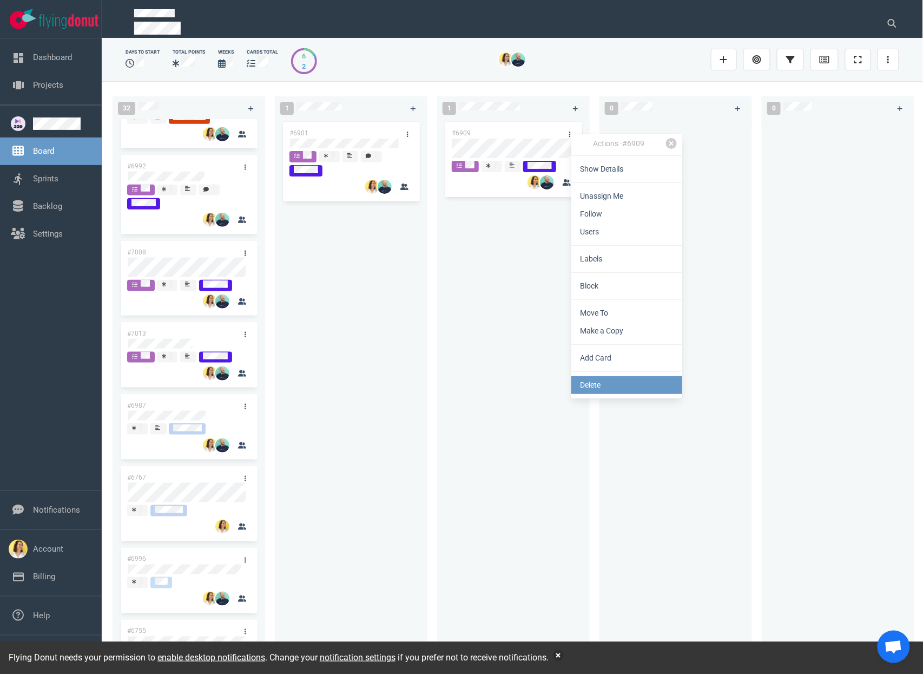
click at [610, 385] on link "Delete" at bounding box center [627, 385] width 111 height 18
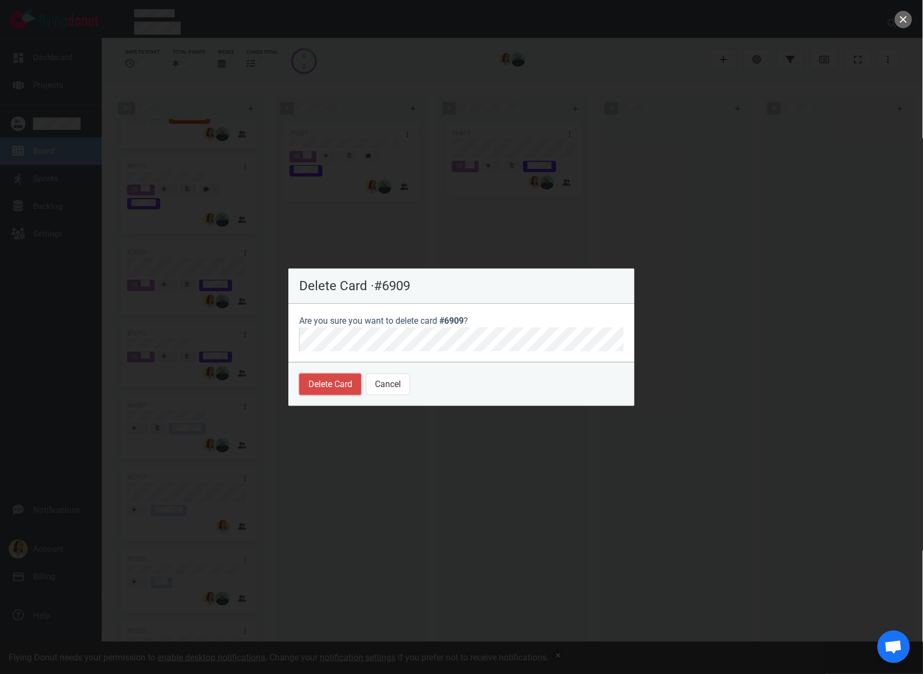
click at [307, 386] on button "Delete Card" at bounding box center [330, 384] width 62 height 22
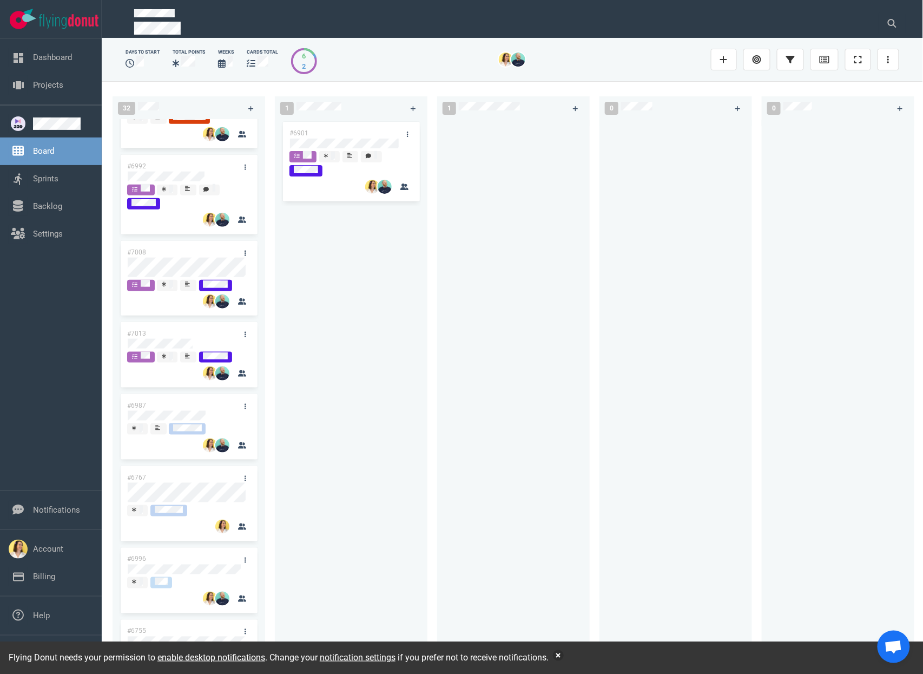
click at [324, 299] on div "#6901" at bounding box center [351, 385] width 140 height 531
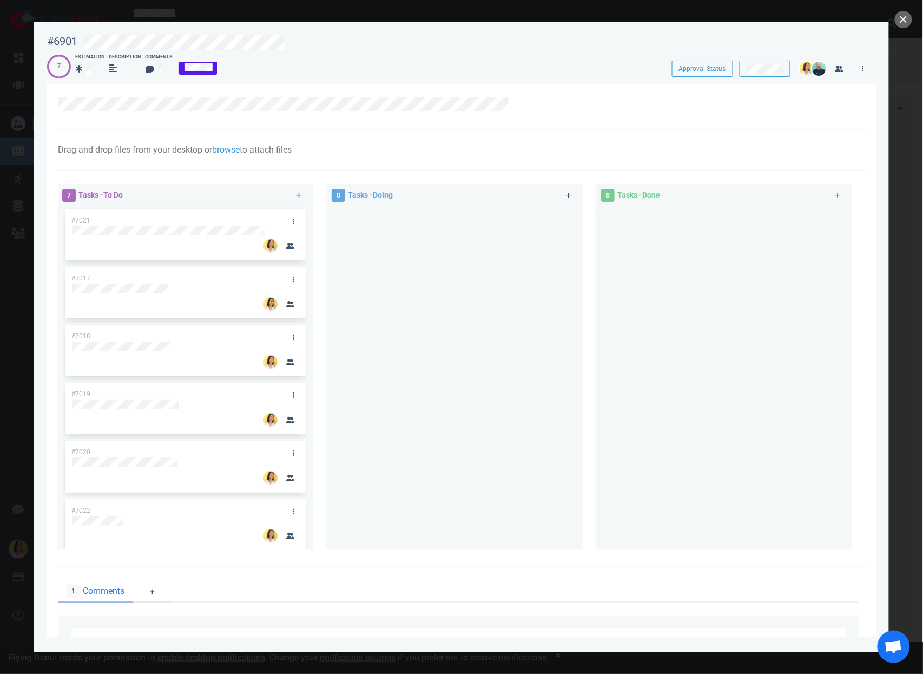
click at [457, 381] on div at bounding box center [455, 374] width 244 height 334
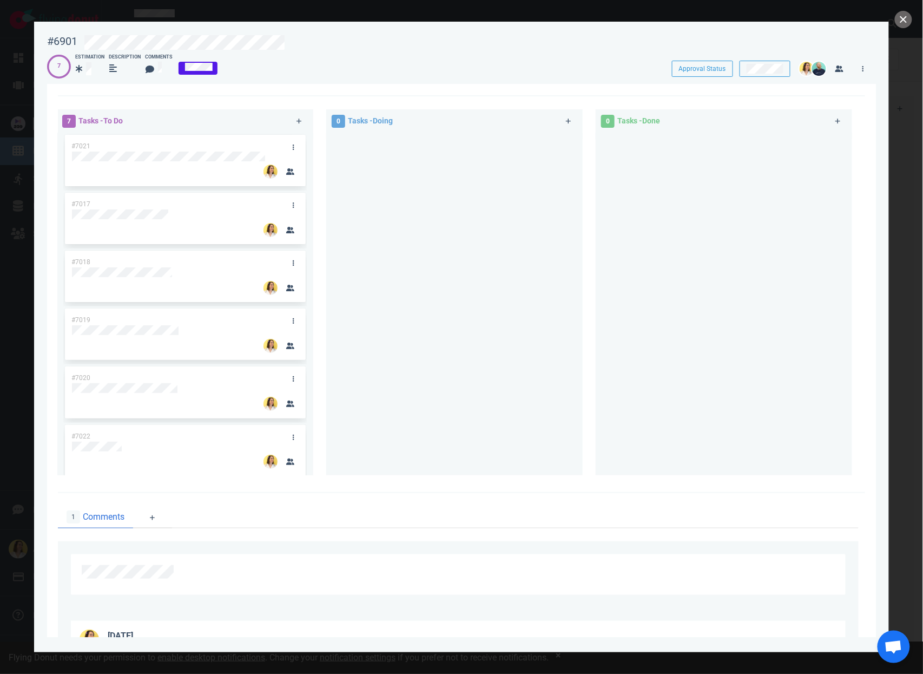
scroll to position [220, 0]
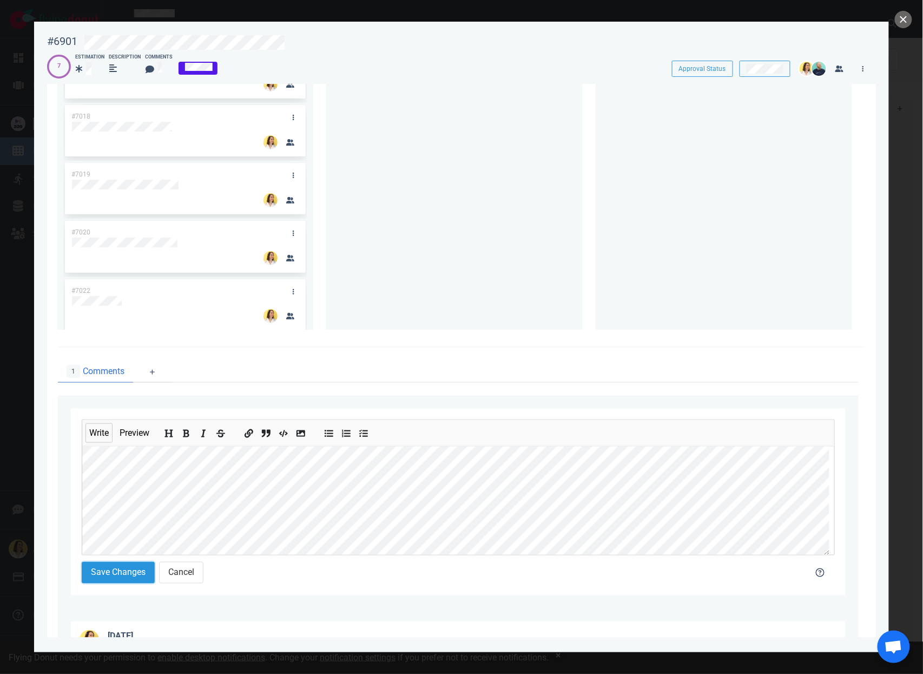
click at [99, 575] on button "Save Changes" at bounding box center [118, 573] width 73 height 22
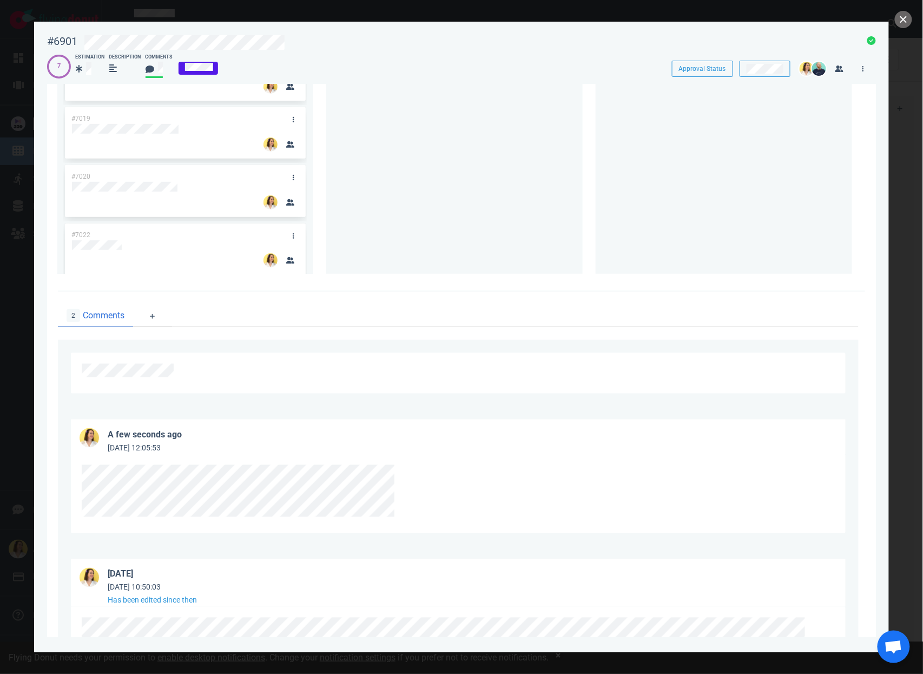
scroll to position [319, 0]
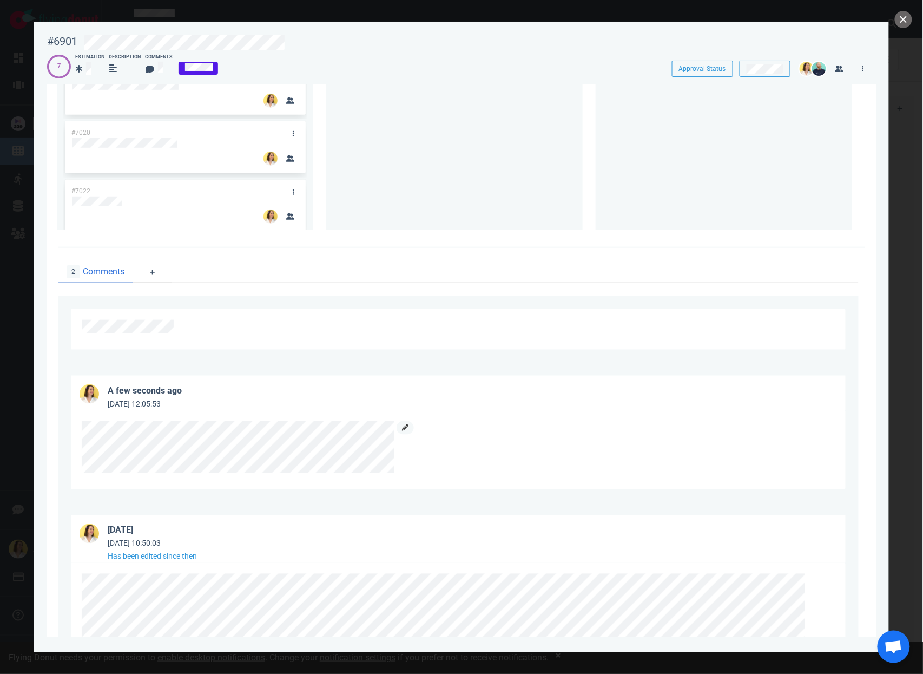
click at [407, 432] on link at bounding box center [405, 428] width 17 height 14
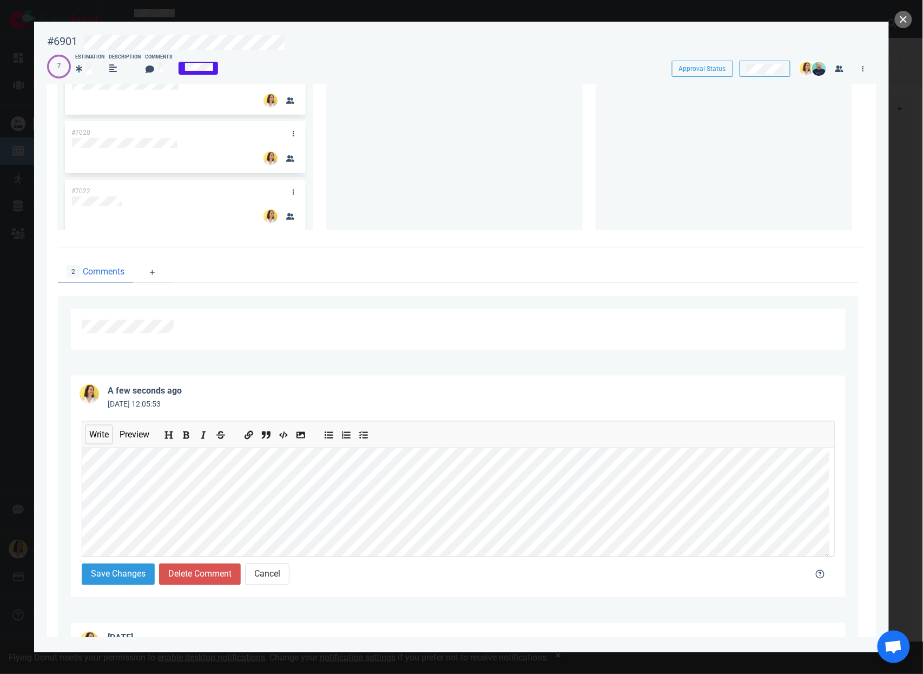
click at [71, 512] on div "Write Preview Save Changes Delete Comment Cancel" at bounding box center [458, 503] width 775 height 187
click at [191, 432] on icon "Add bold text" at bounding box center [186, 435] width 9 height 9
click at [186, 436] on icon "Add bold text" at bounding box center [186, 435] width 9 height 9
click at [112, 580] on button "Save Changes" at bounding box center [118, 574] width 73 height 22
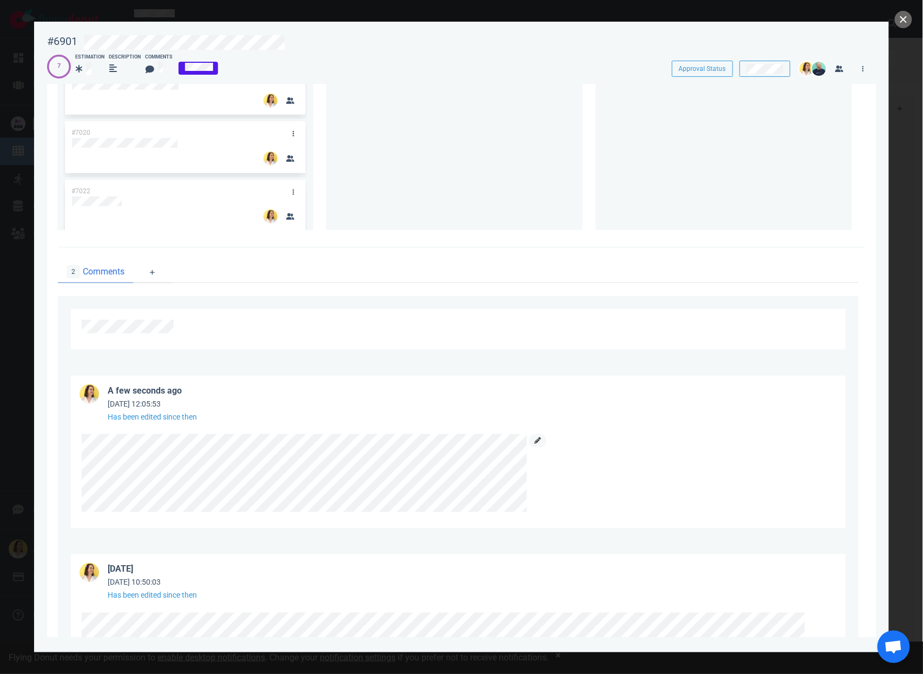
click at [535, 444] on link at bounding box center [537, 441] width 17 height 14
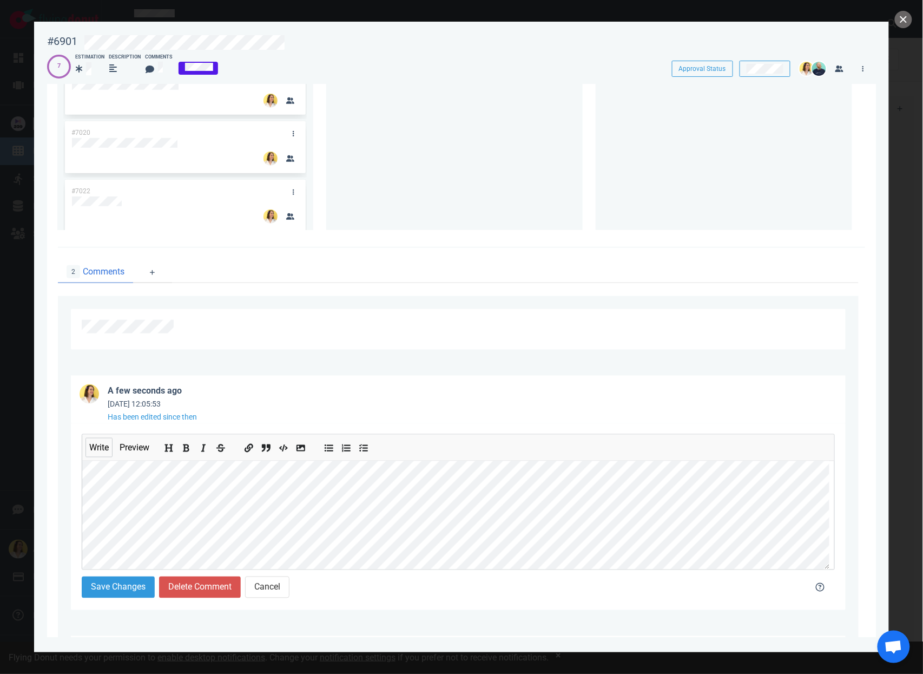
click at [74, 536] on div "Write Preview Save Changes Delete Comment Cancel" at bounding box center [458, 516] width 775 height 187
click at [99, 592] on button "Save Changes" at bounding box center [118, 587] width 73 height 22
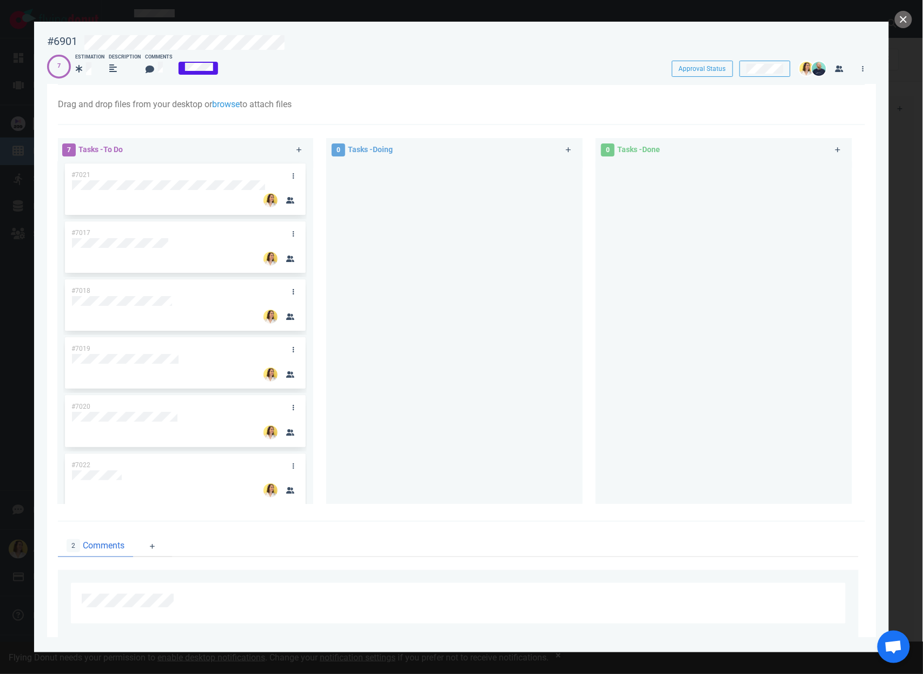
scroll to position [0, 0]
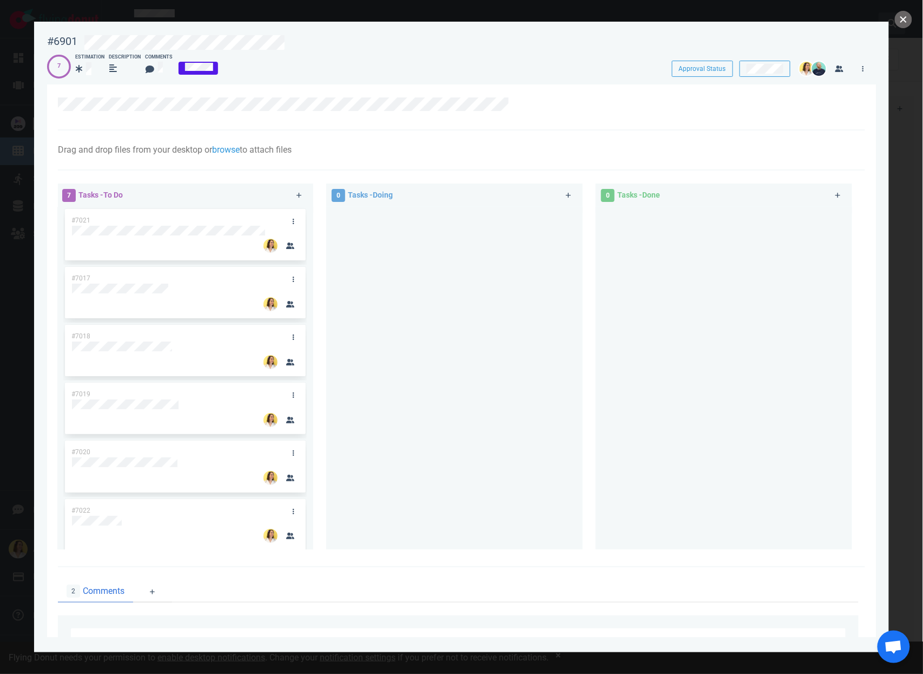
click at [901, 22] on button "close" at bounding box center [903, 19] width 17 height 17
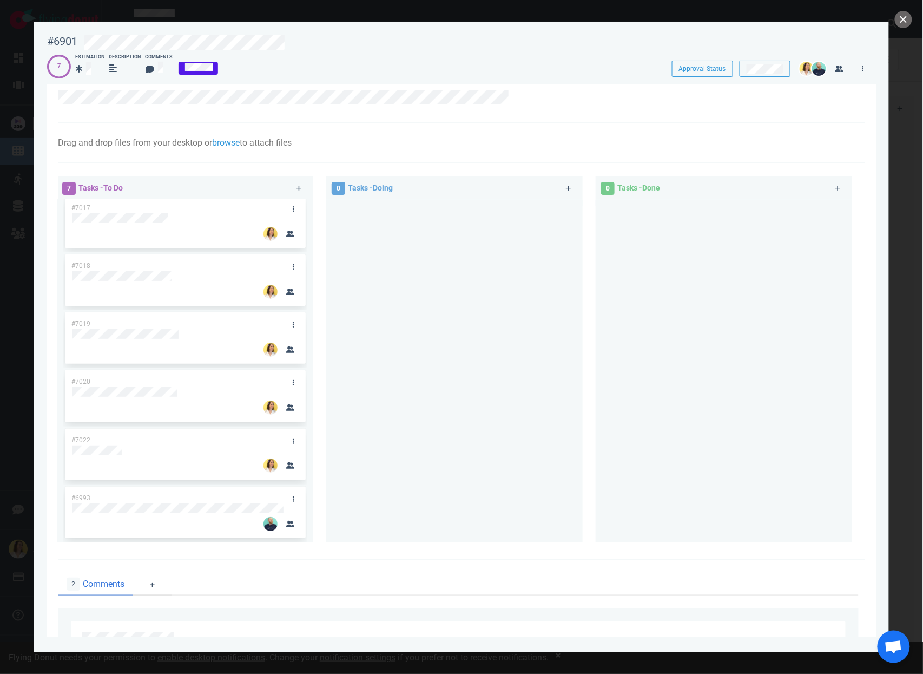
scroll to position [25, 0]
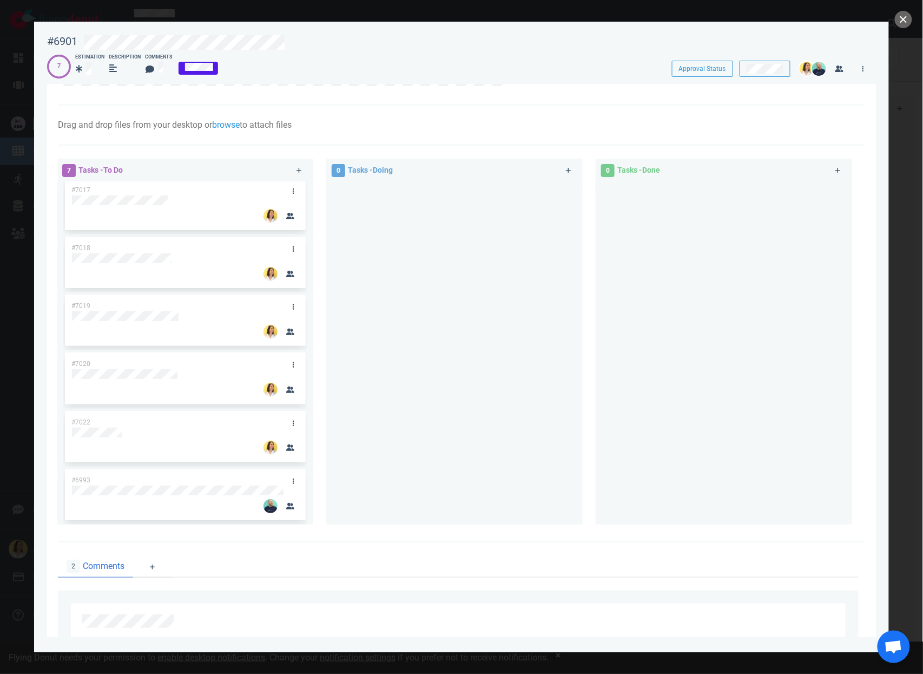
click at [446, 338] on div at bounding box center [455, 349] width 244 height 334
click at [909, 19] on button "close" at bounding box center [903, 19] width 17 height 17
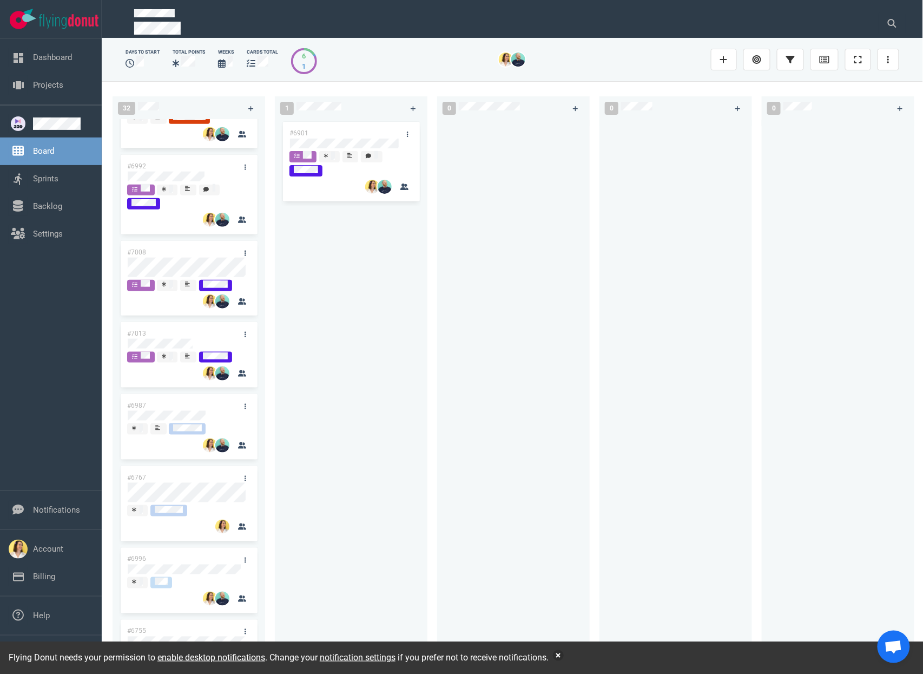
click at [433, 392] on div "1 #6901" at bounding box center [356, 377] width 162 height 575
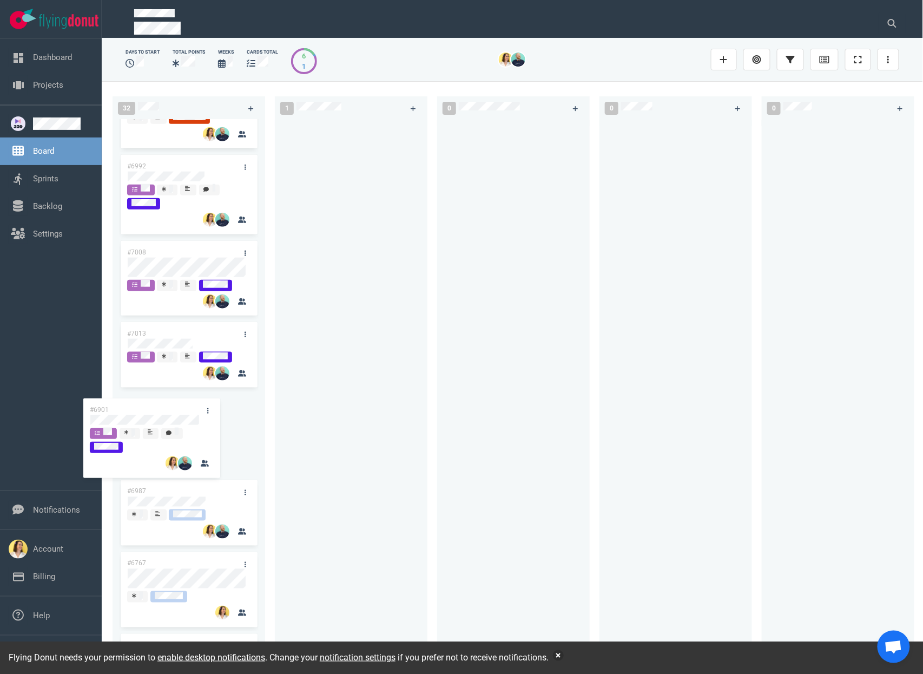
click at [134, 420] on div "32 #6995 #6994 #6855 #6955 #6992 #7008 #7013 #6987 #6767 #6996 #6755 #6985 #698…" at bounding box center [513, 377] width 822 height 592
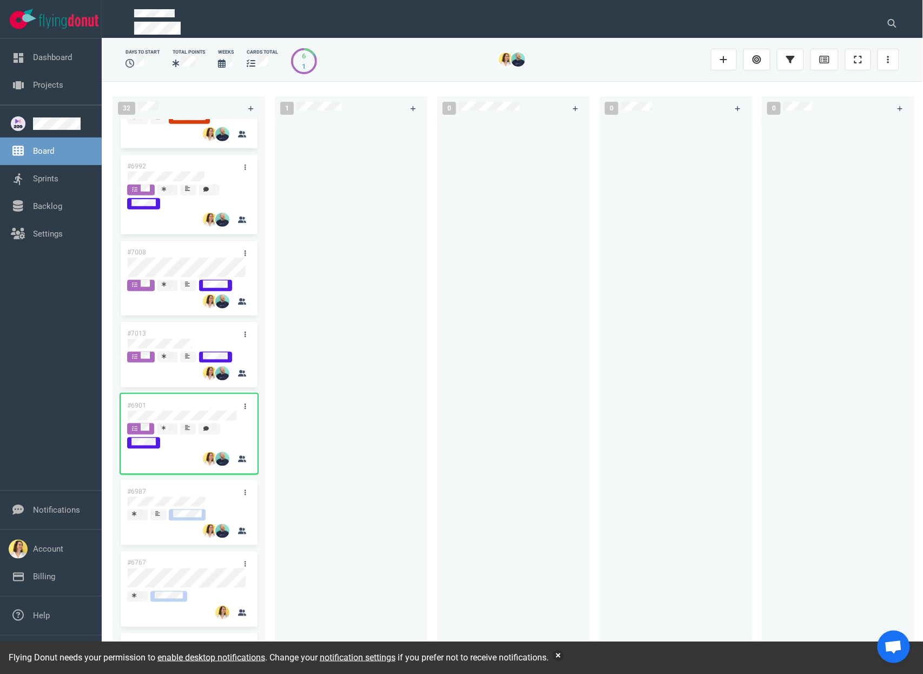
click at [490, 386] on div at bounding box center [514, 385] width 140 height 531
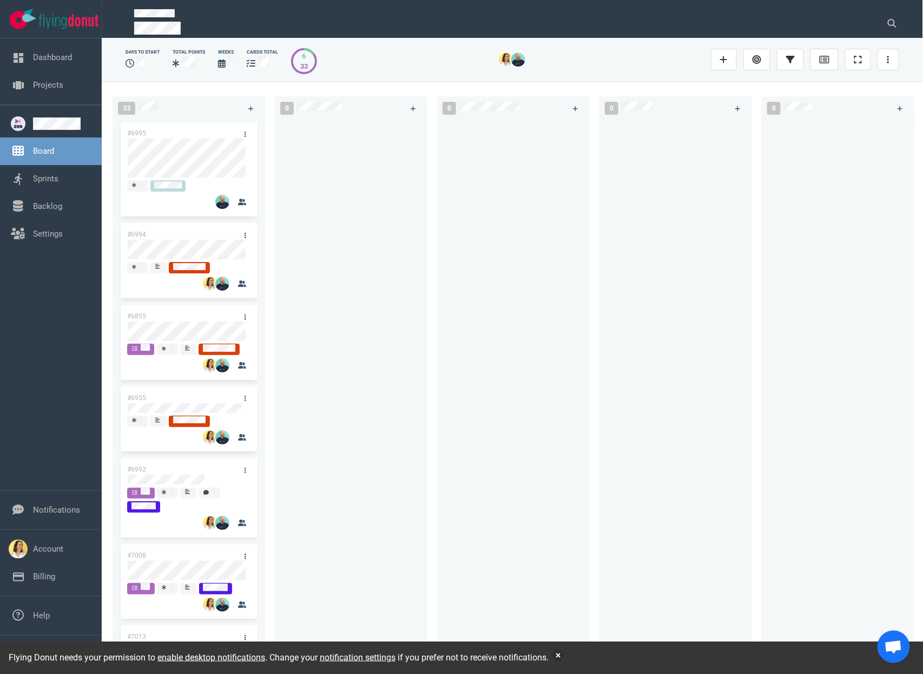
click at [323, 353] on div at bounding box center [351, 385] width 140 height 531
